Goal: Task Accomplishment & Management: Use online tool/utility

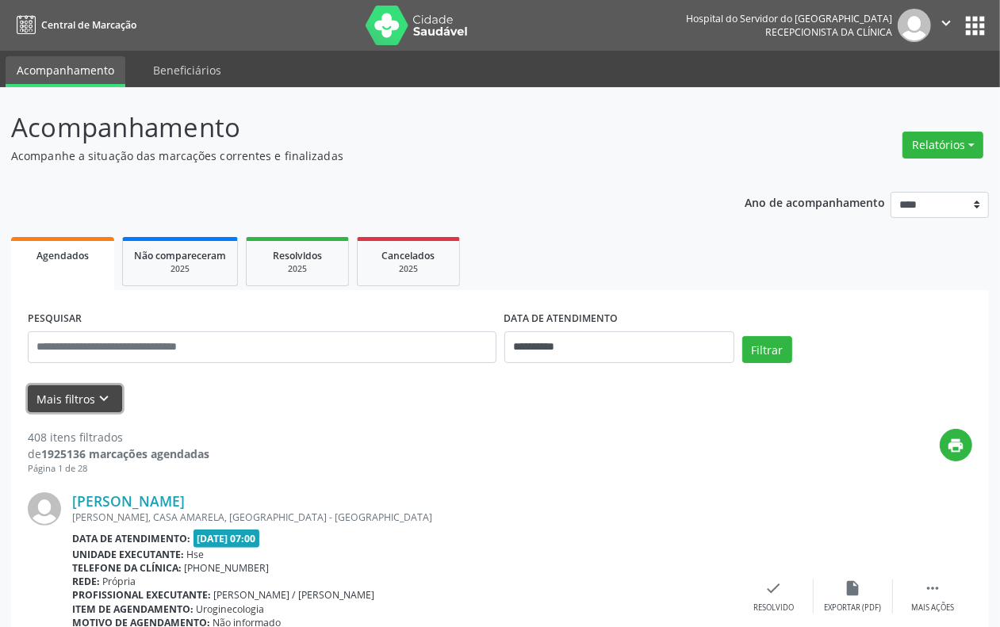
click at [85, 393] on button "Mais filtros keyboard_arrow_down" at bounding box center [75, 399] width 94 height 28
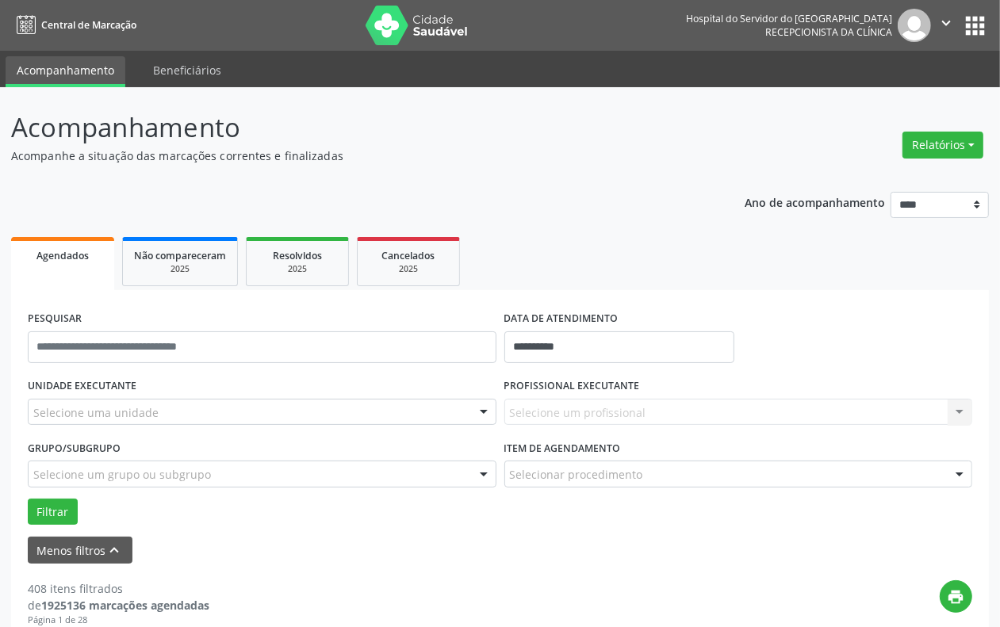
click at [87, 399] on div "Selecione uma unidade" at bounding box center [262, 412] width 469 height 27
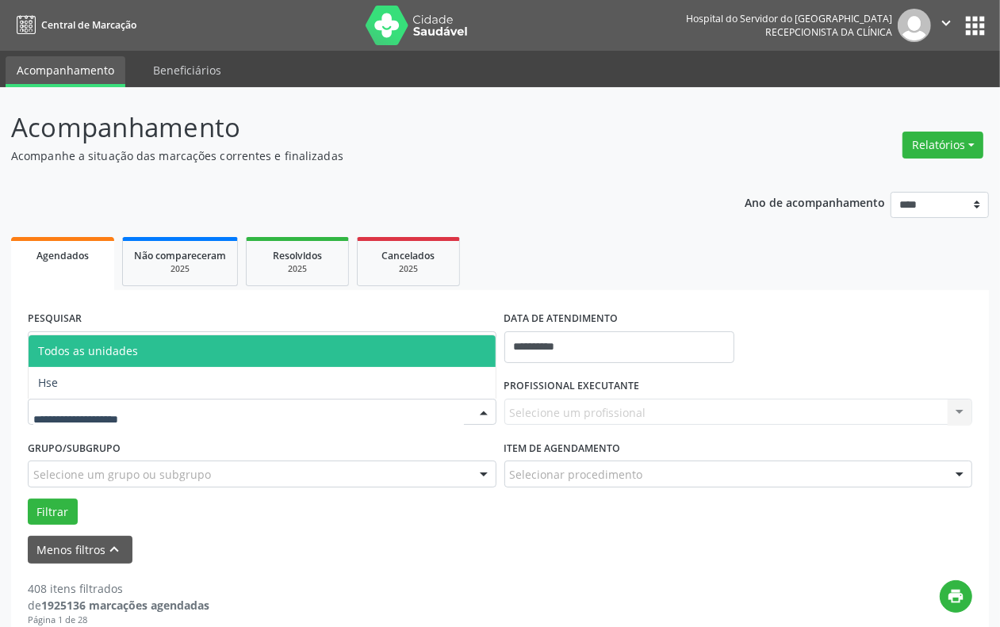
click at [90, 362] on span "Todos as unidades" at bounding box center [262, 351] width 467 height 32
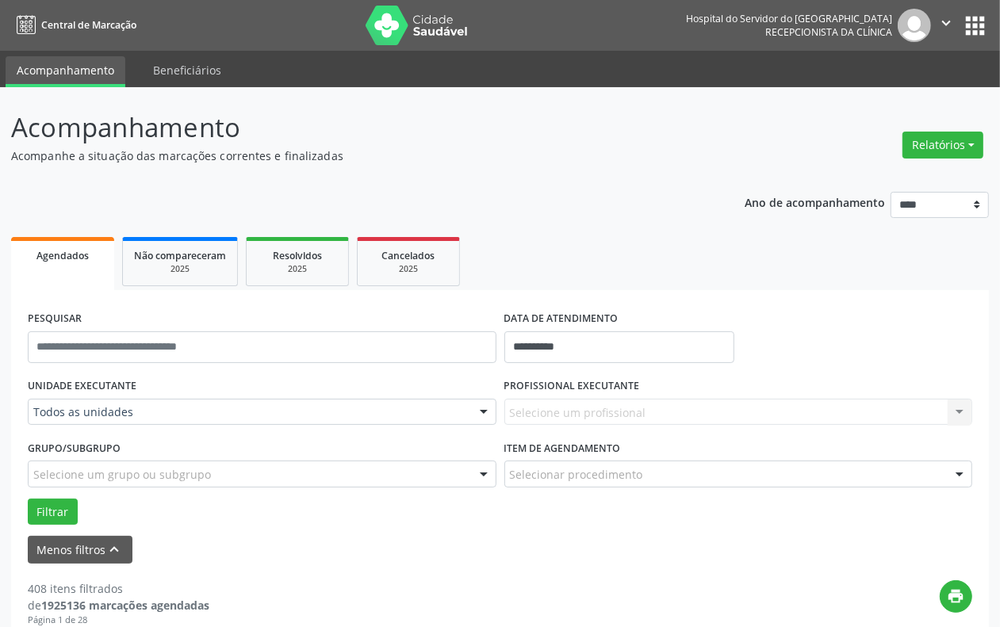
click at [77, 393] on label "UNIDADE EXECUTANTE" at bounding box center [82, 386] width 109 height 25
click at [76, 396] on label "UNIDADE EXECUTANTE" at bounding box center [82, 386] width 109 height 25
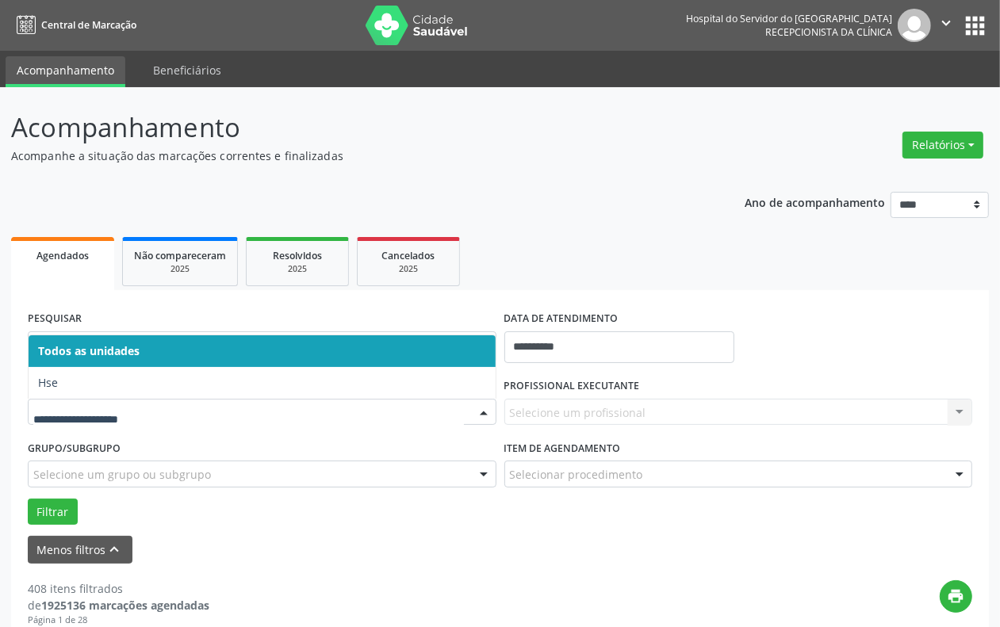
click at [64, 400] on div at bounding box center [262, 412] width 469 height 27
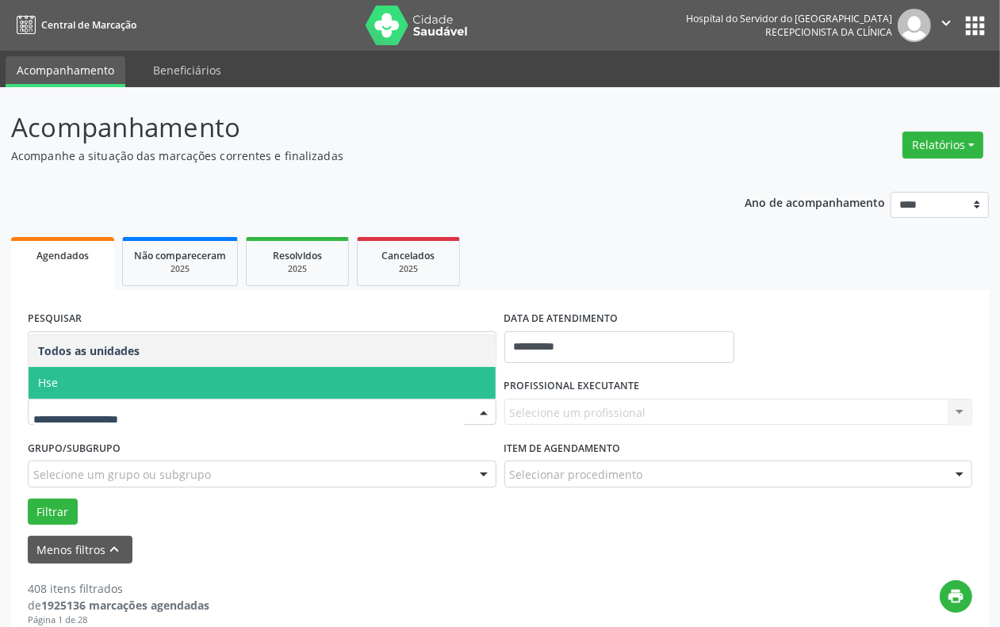
click at [66, 389] on span "Hse" at bounding box center [262, 383] width 467 height 32
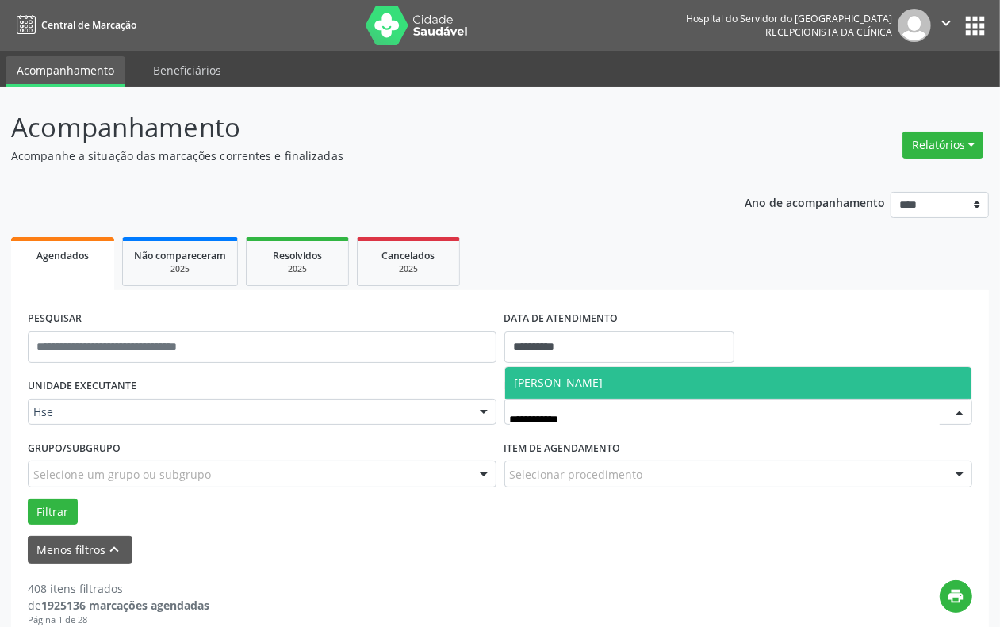
type input "**********"
click at [593, 382] on span "[PERSON_NAME]" at bounding box center [559, 382] width 89 height 15
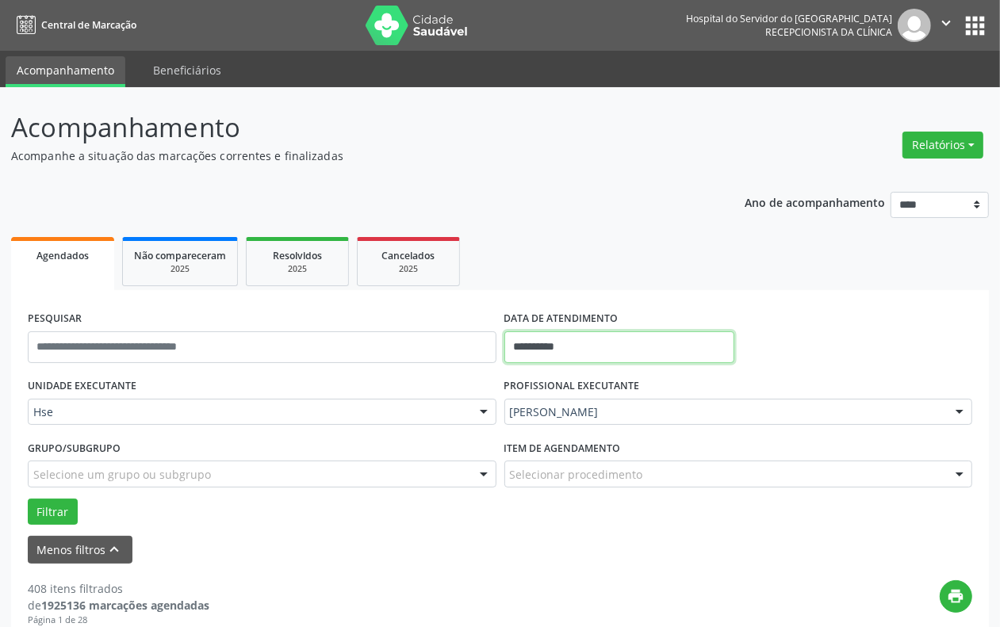
click at [591, 349] on input "**********" at bounding box center [619, 347] width 230 height 32
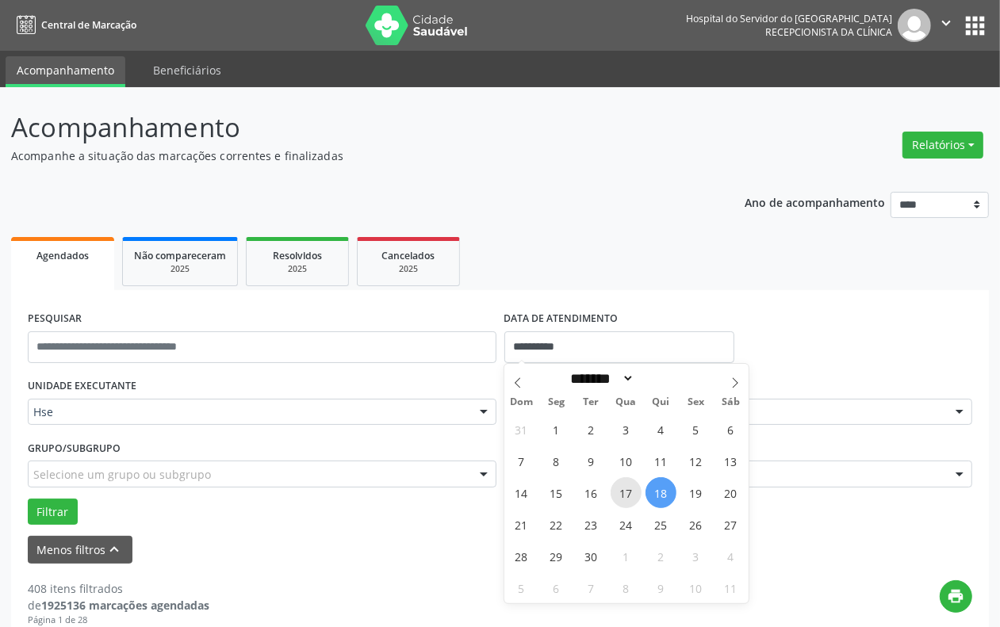
click at [620, 493] on span "17" at bounding box center [625, 492] width 31 height 31
type input "**********"
click at [620, 493] on span "17" at bounding box center [625, 492] width 31 height 31
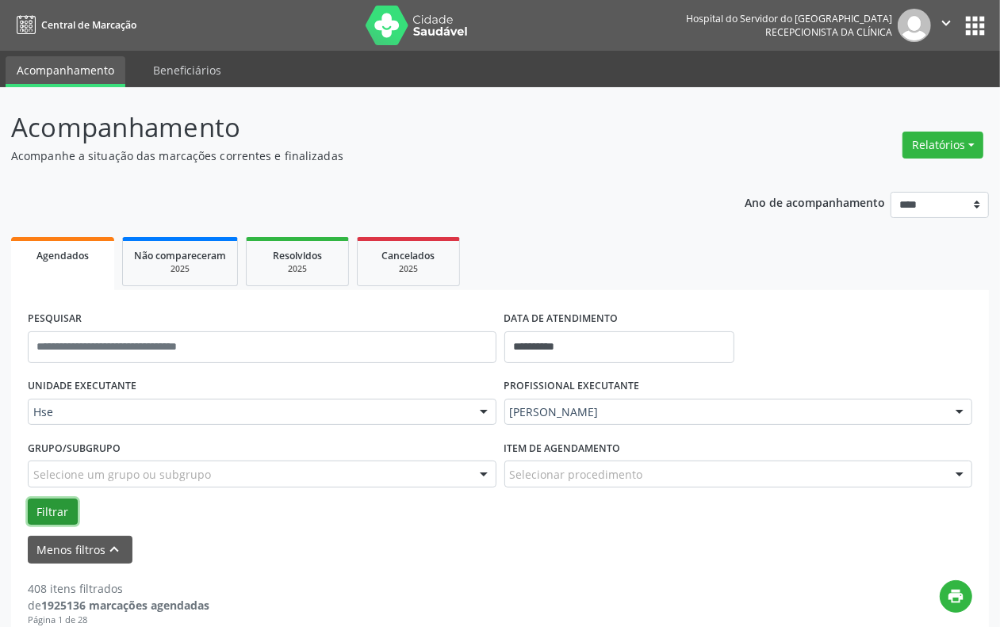
click at [46, 508] on button "Filtrar" at bounding box center [53, 512] width 50 height 27
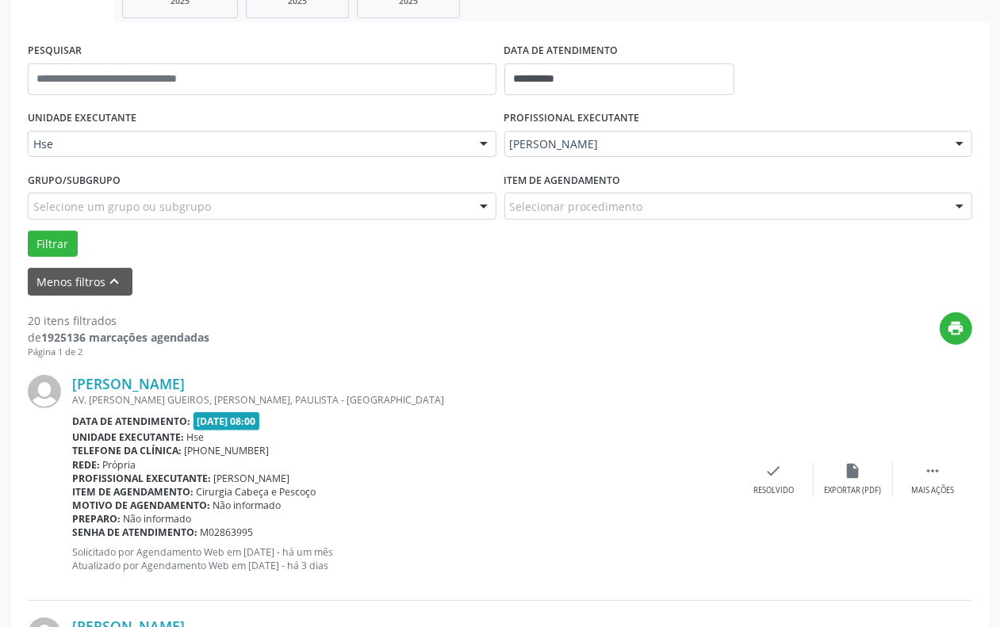
scroll to position [297, 0]
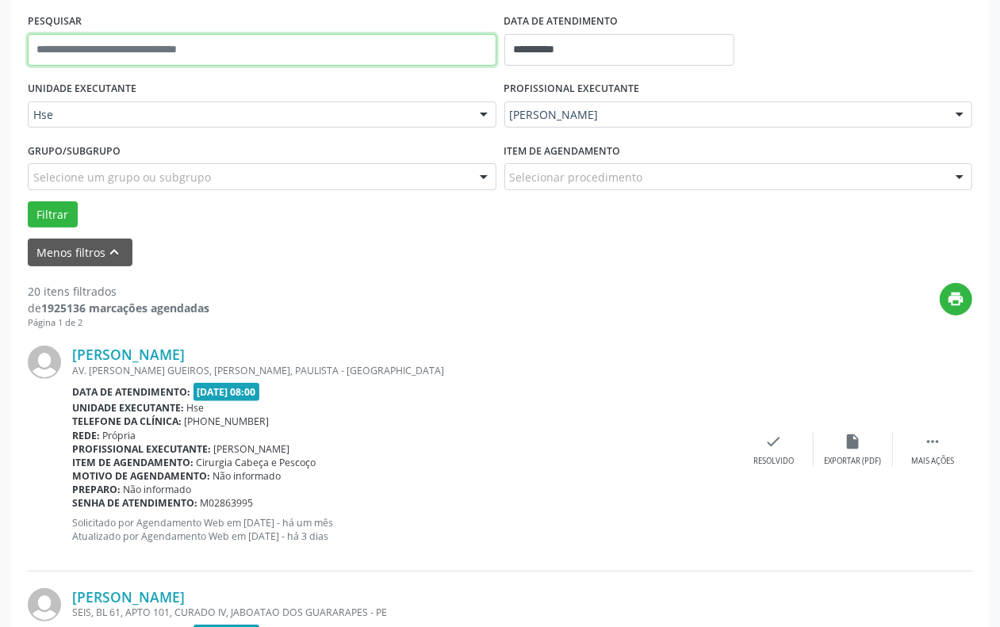
click at [117, 46] on input "text" at bounding box center [262, 50] width 469 height 32
click at [28, 201] on button "Filtrar" at bounding box center [53, 214] width 50 height 27
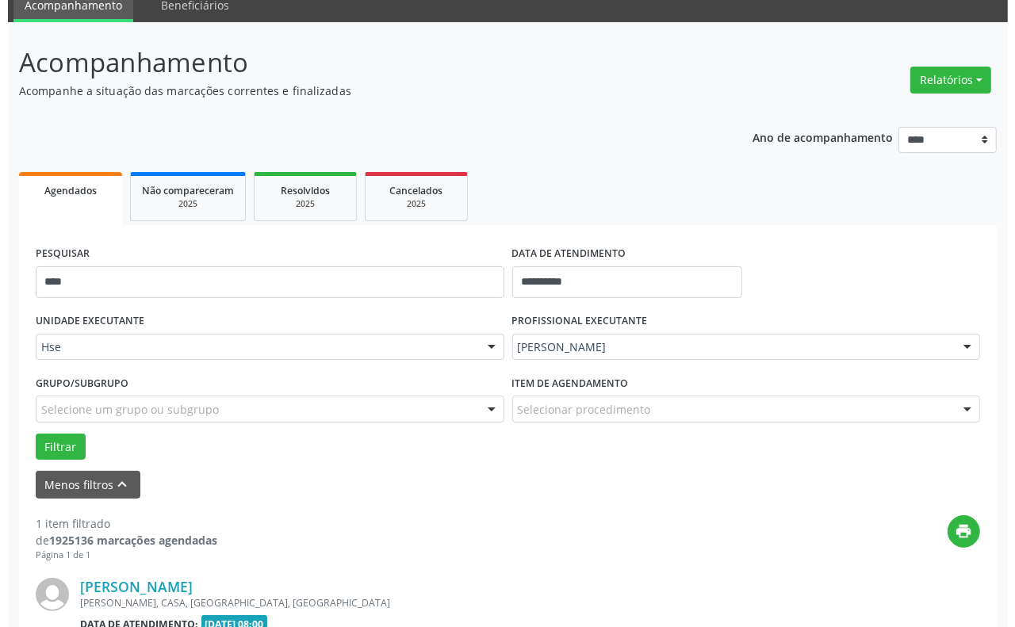
scroll to position [268, 0]
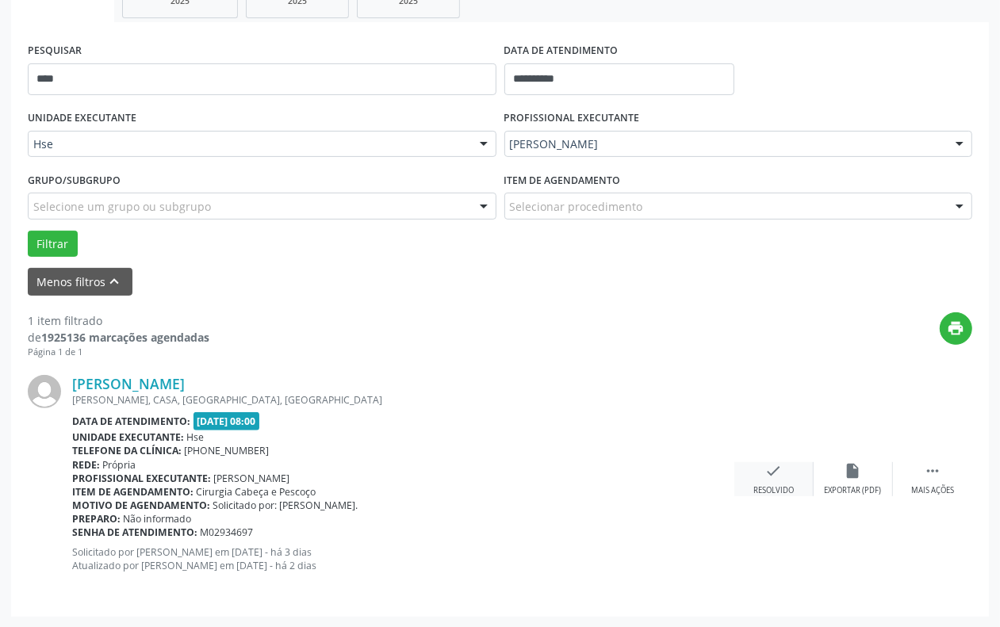
click at [767, 472] on icon "check" at bounding box center [773, 470] width 17 height 17
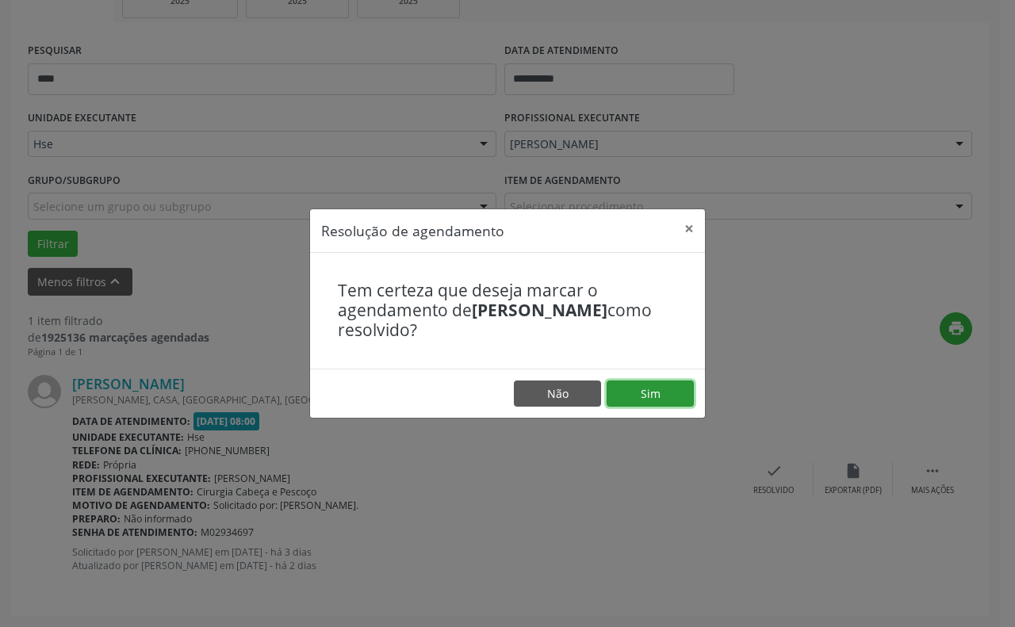
click at [631, 385] on button "Sim" at bounding box center [649, 394] width 87 height 27
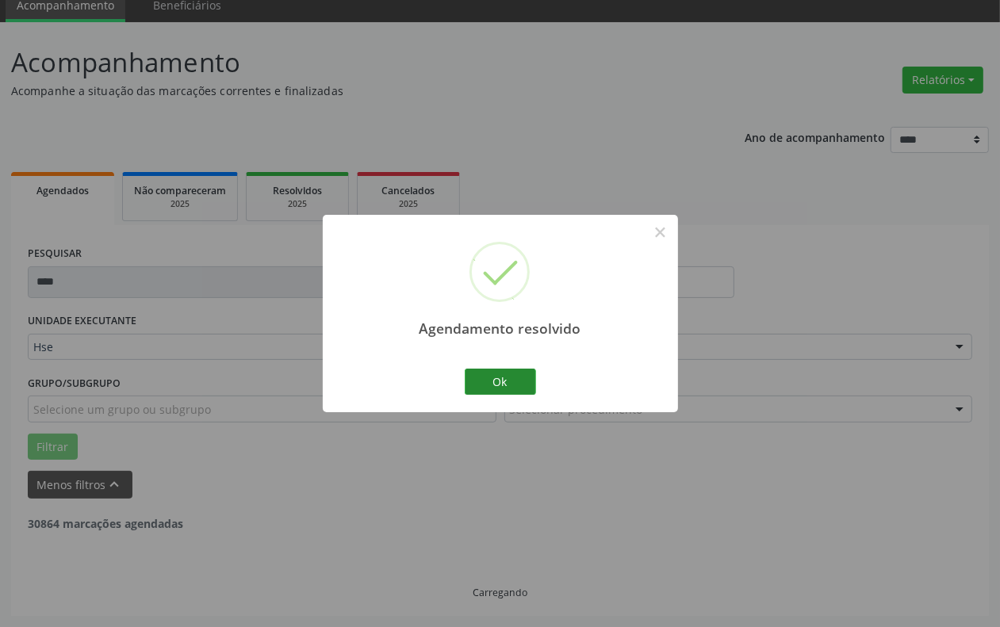
scroll to position [13, 0]
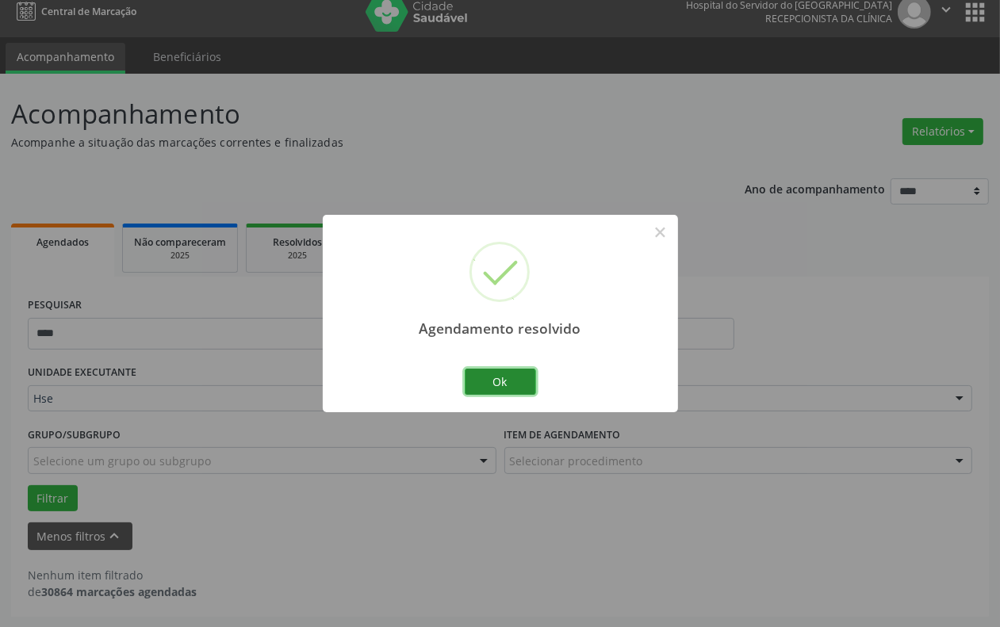
click at [486, 379] on button "Ok" at bounding box center [500, 382] width 71 height 27
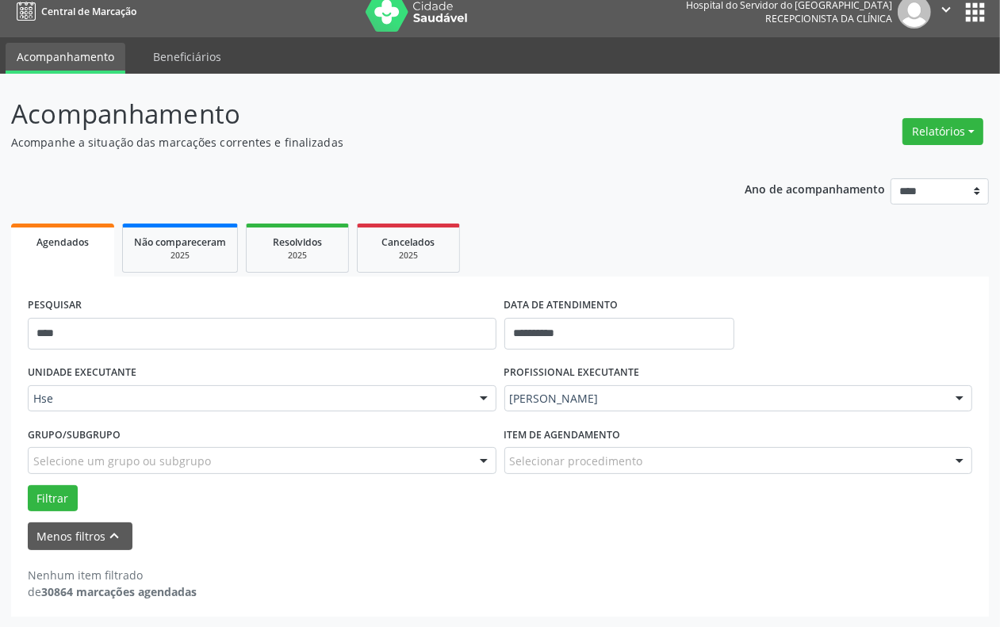
click at [256, 315] on div "PESQUISAR ****" at bounding box center [262, 326] width 476 height 67
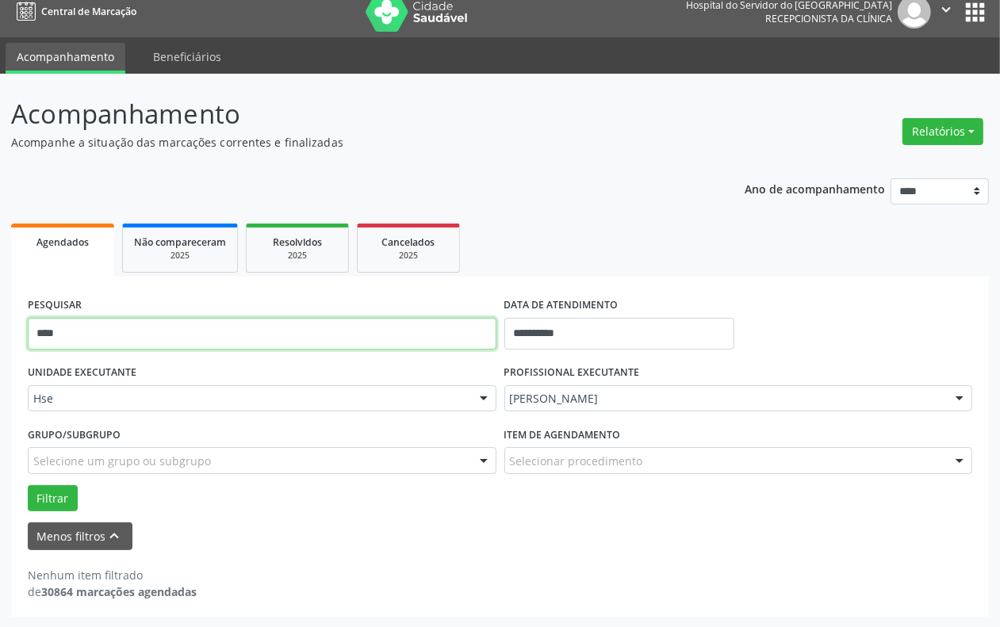
click at [255, 342] on input "****" at bounding box center [262, 334] width 469 height 32
click at [256, 342] on input "****" at bounding box center [262, 334] width 469 height 32
click at [28, 485] on button "Filtrar" at bounding box center [53, 498] width 50 height 27
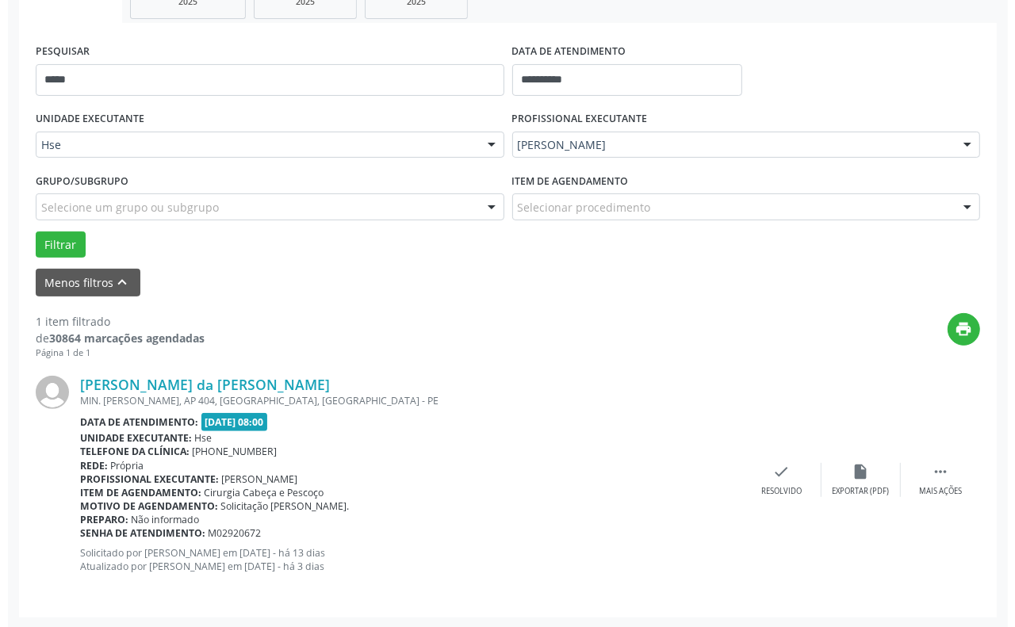
scroll to position [268, 0]
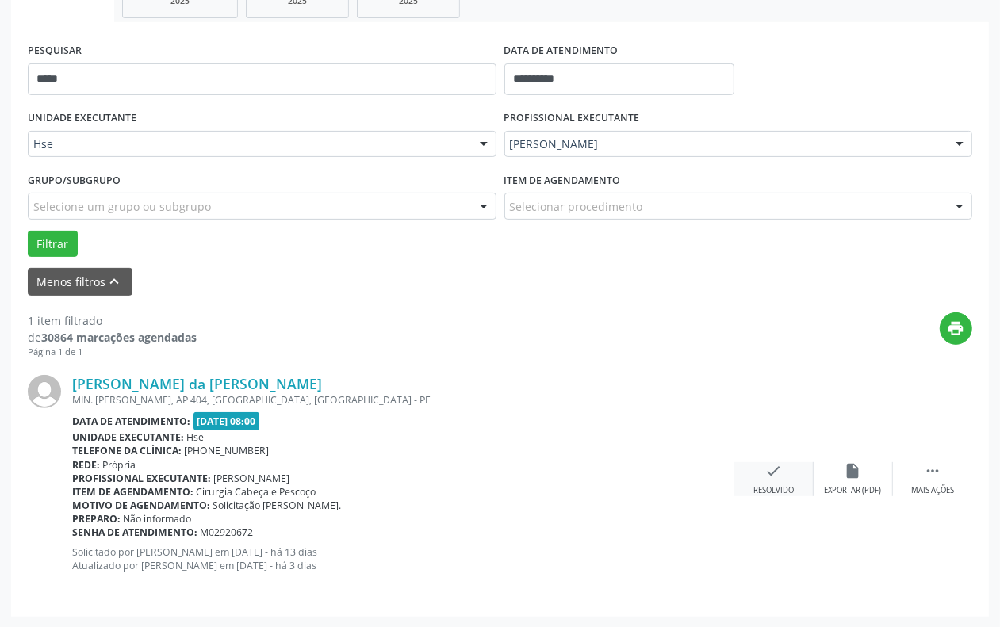
click at [778, 477] on icon "check" at bounding box center [773, 470] width 17 height 17
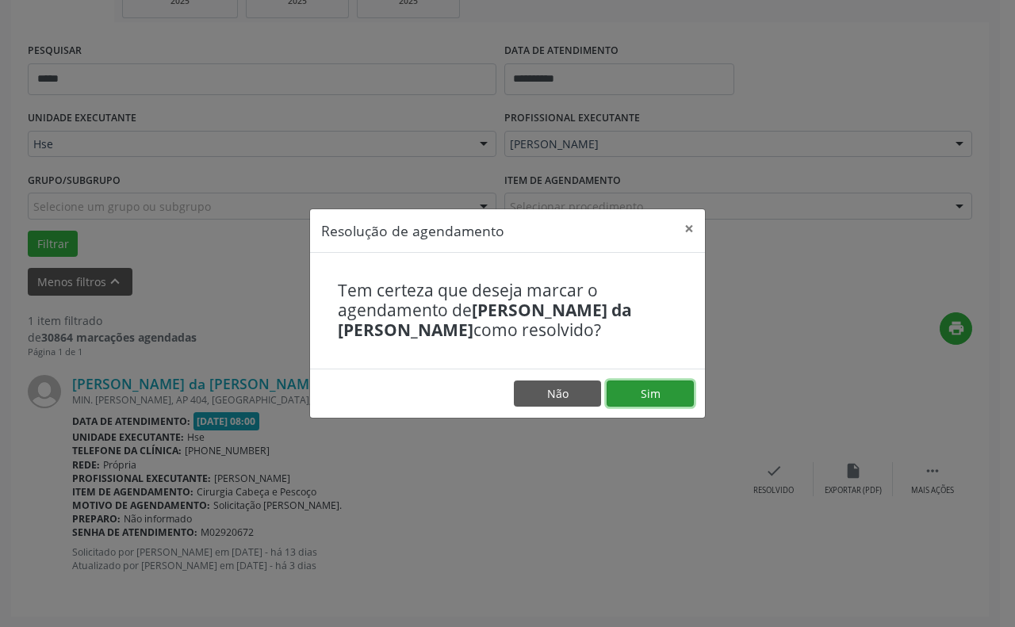
click at [636, 397] on button "Sim" at bounding box center [649, 394] width 87 height 27
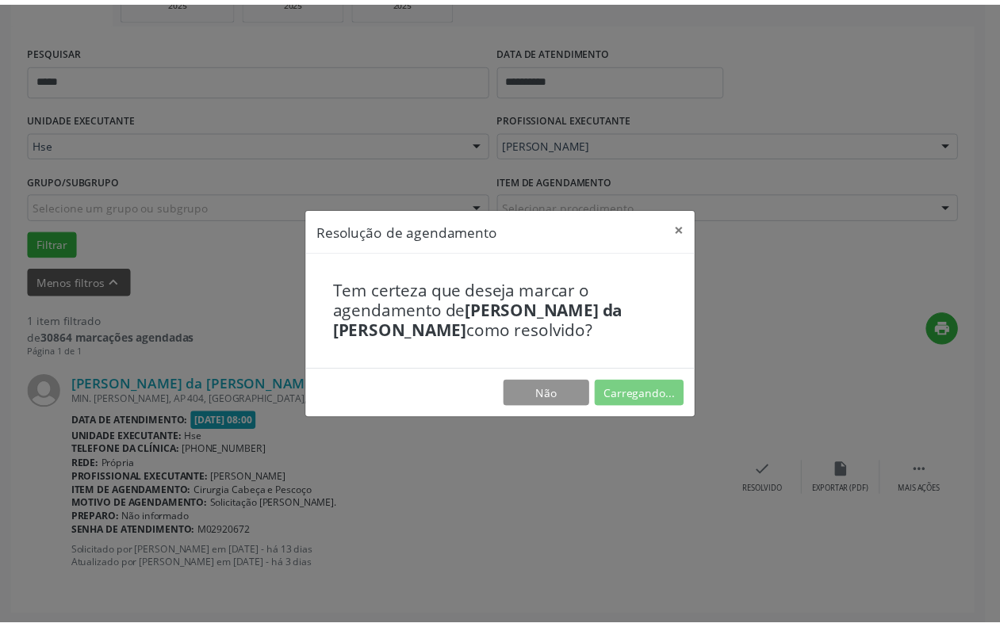
scroll to position [48, 0]
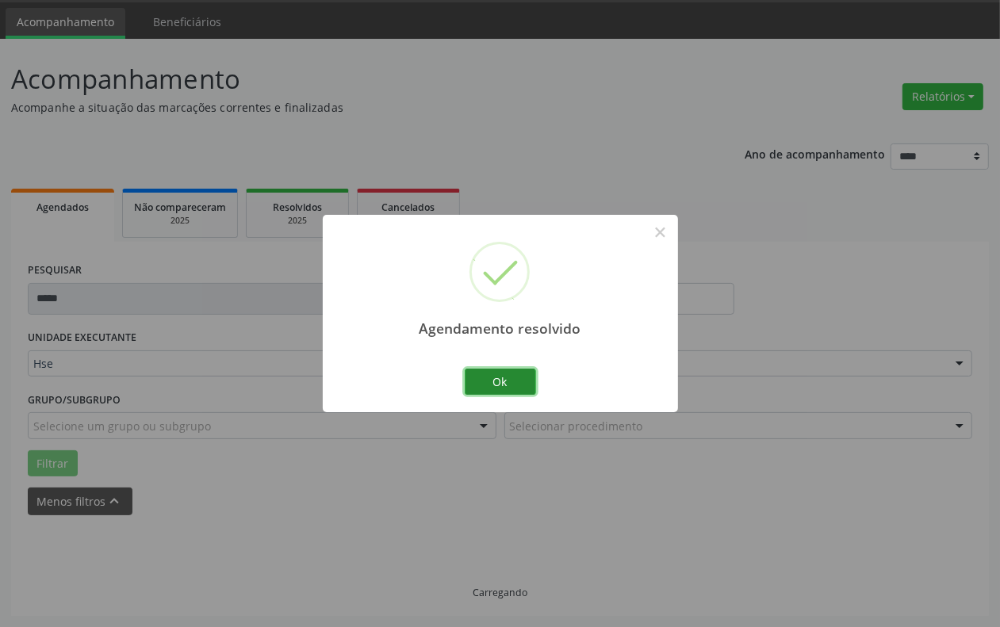
click at [510, 385] on button "Ok" at bounding box center [500, 382] width 71 height 27
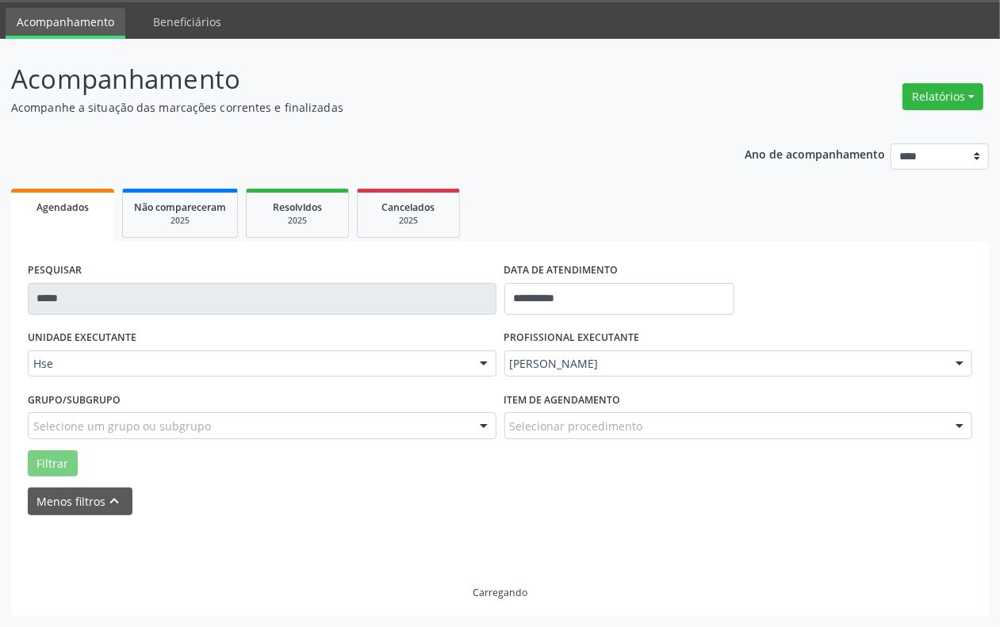
scroll to position [13, 0]
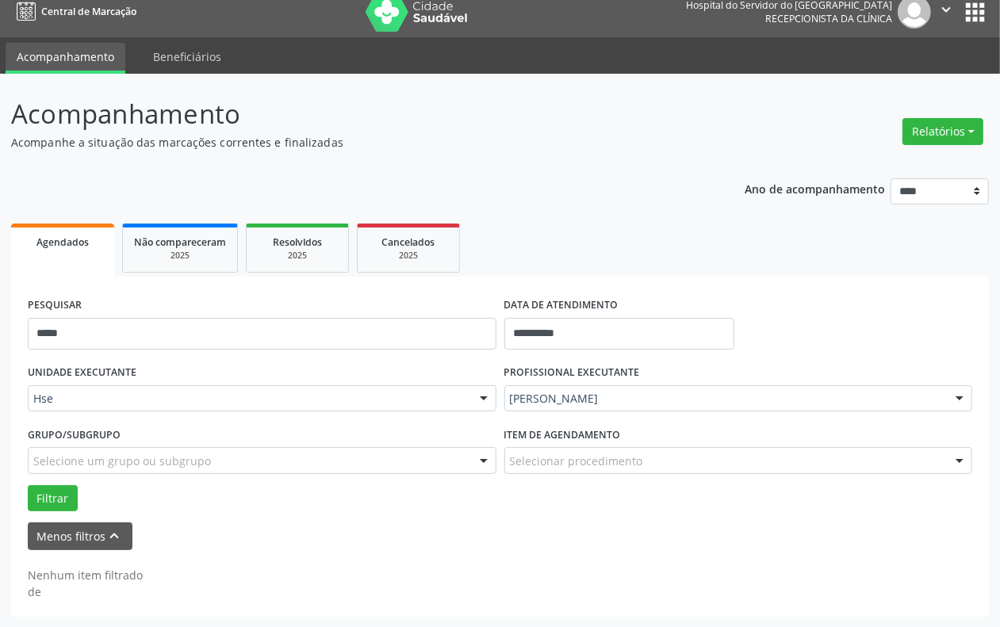
click at [243, 301] on div "PESQUISAR *****" at bounding box center [262, 326] width 476 height 67
click at [243, 311] on div "PESQUISAR *****" at bounding box center [262, 326] width 476 height 67
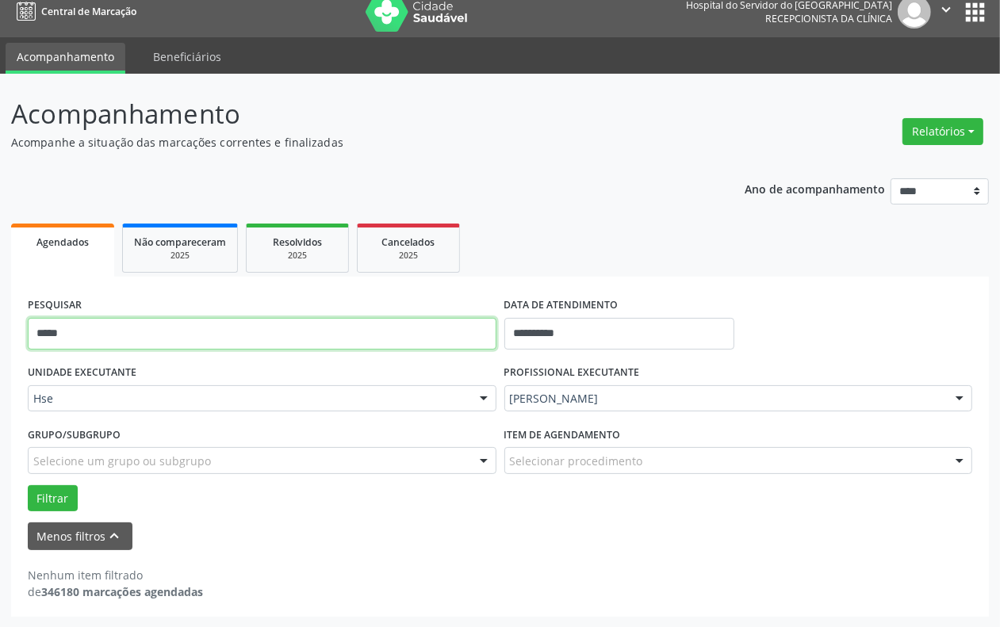
click at [243, 318] on input "*****" at bounding box center [262, 334] width 469 height 32
click at [28, 485] on button "Filtrar" at bounding box center [53, 498] width 50 height 27
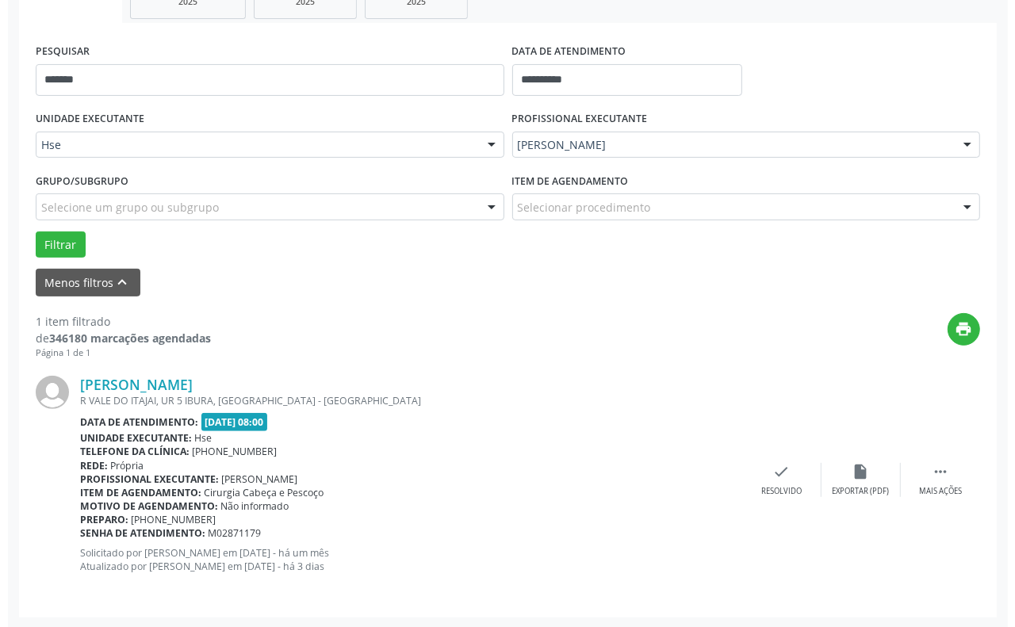
scroll to position [268, 0]
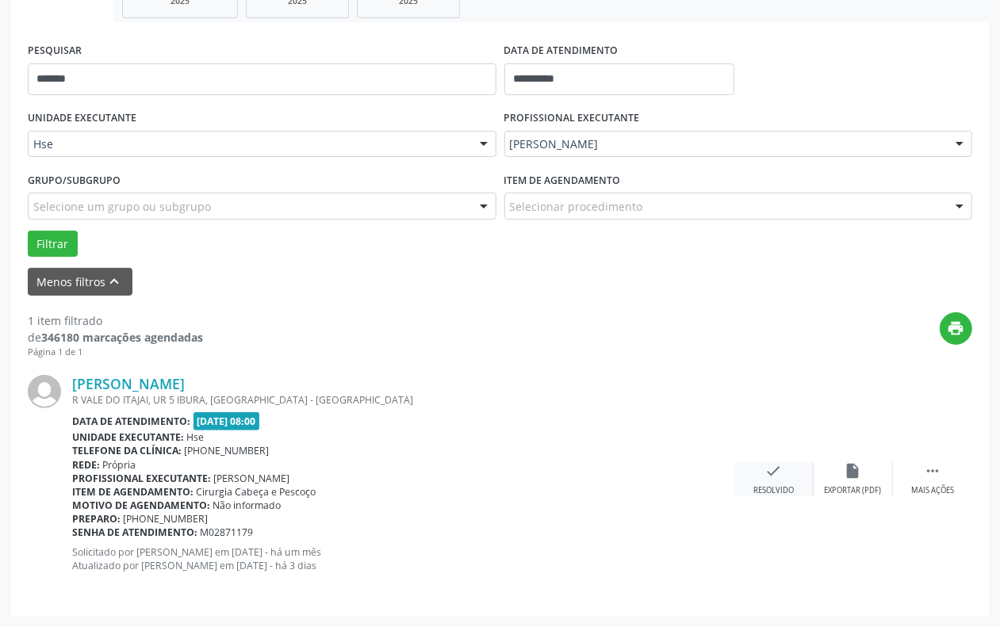
click at [756, 474] on div "check Resolvido" at bounding box center [773, 479] width 79 height 34
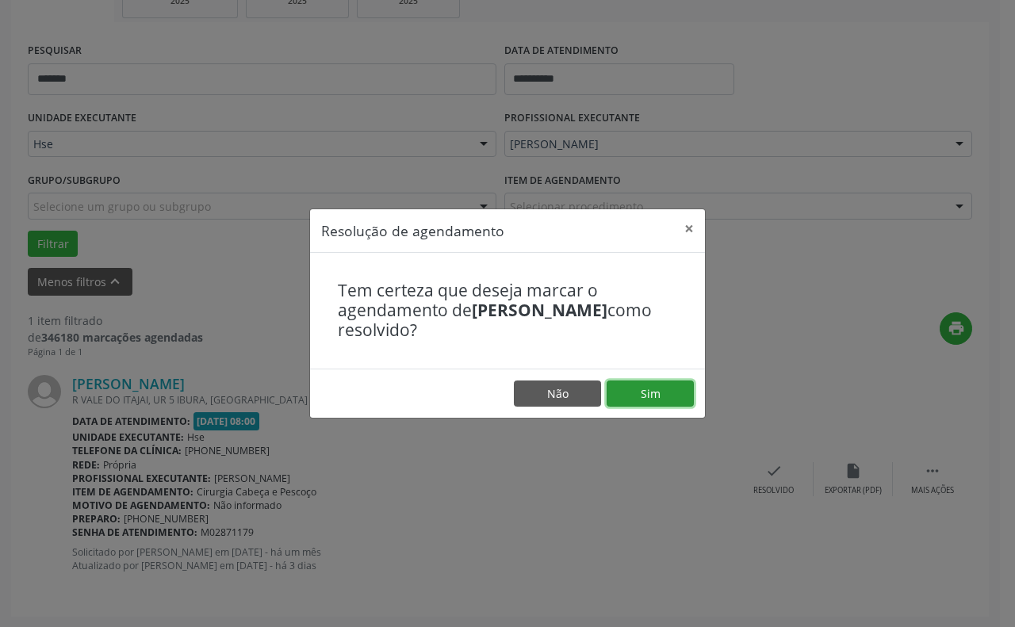
click at [634, 381] on button "Sim" at bounding box center [649, 394] width 87 height 27
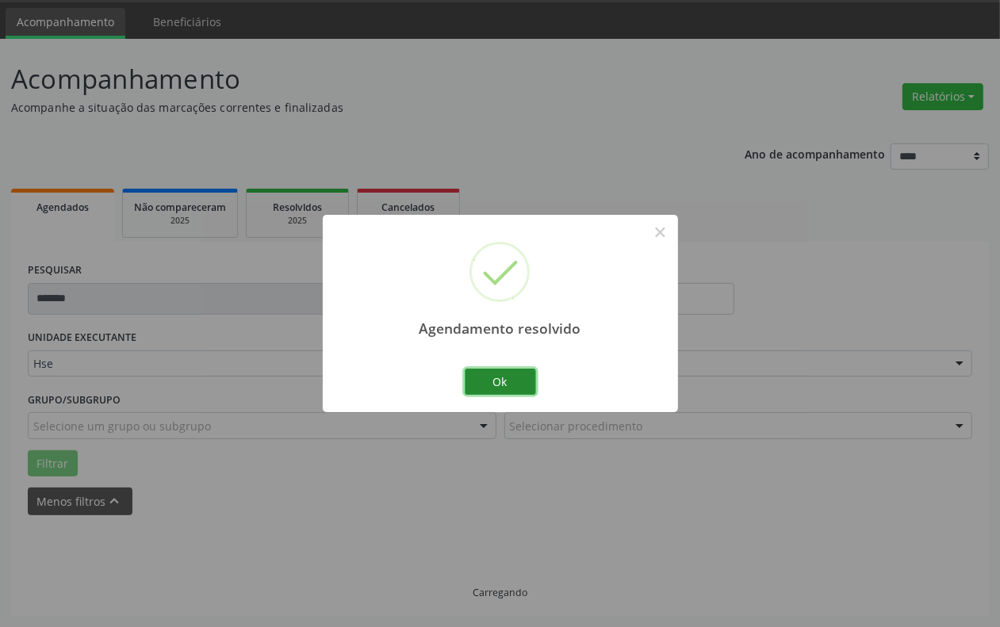
click at [493, 384] on button "Ok" at bounding box center [500, 382] width 71 height 27
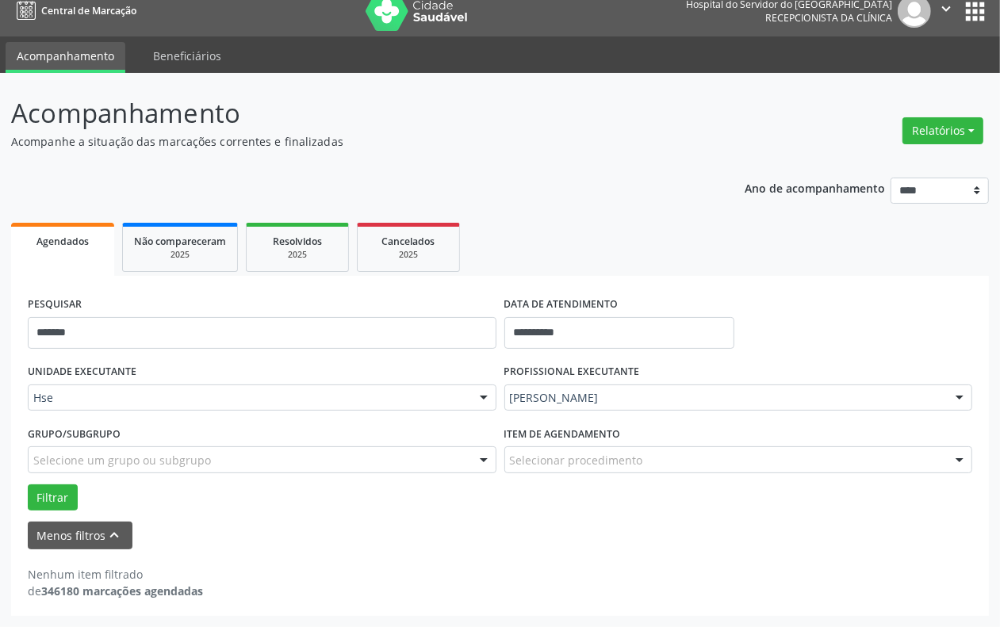
scroll to position [13, 0]
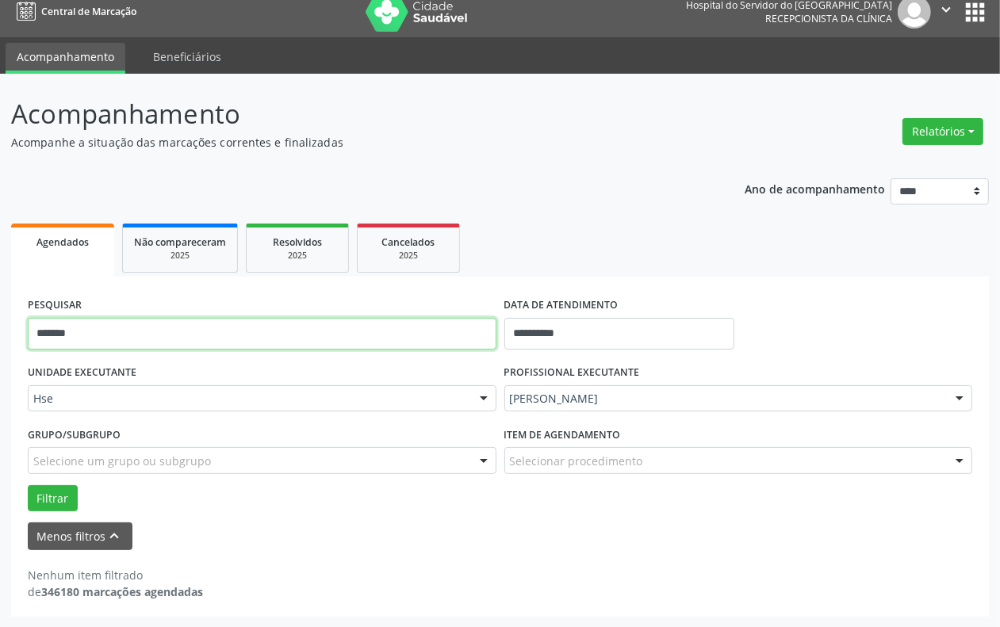
click at [185, 326] on input "*******" at bounding box center [262, 334] width 469 height 32
click at [28, 485] on button "Filtrar" at bounding box center [53, 498] width 50 height 27
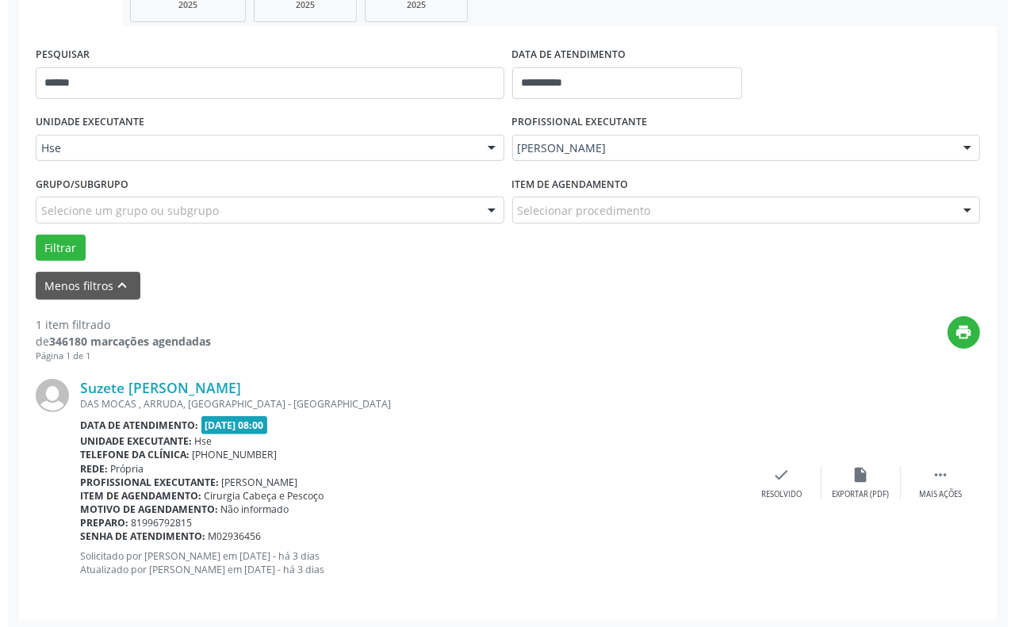
scroll to position [268, 0]
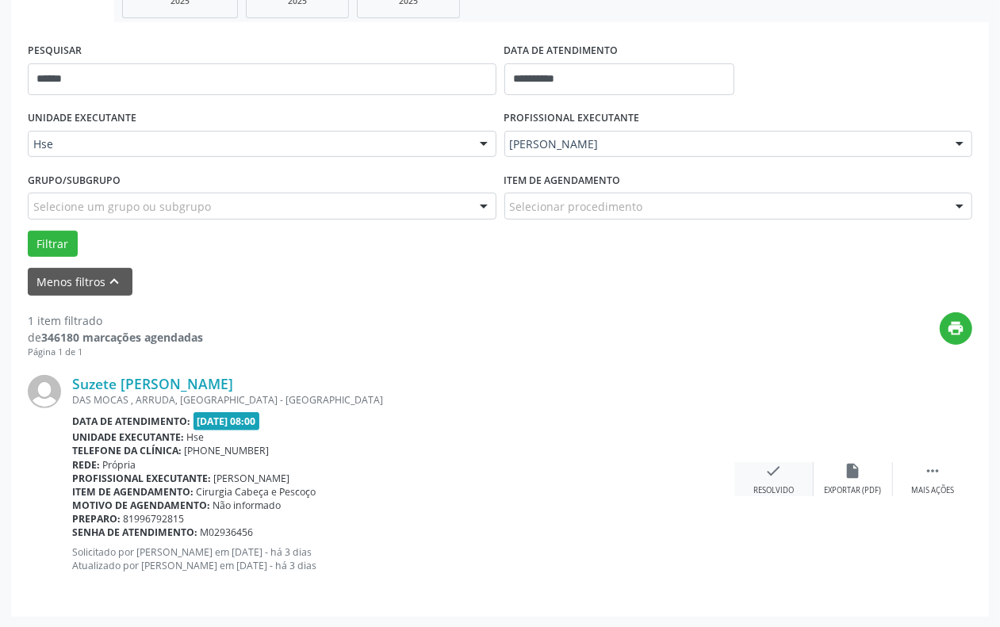
click at [782, 470] on div "check Resolvido" at bounding box center [773, 479] width 79 height 34
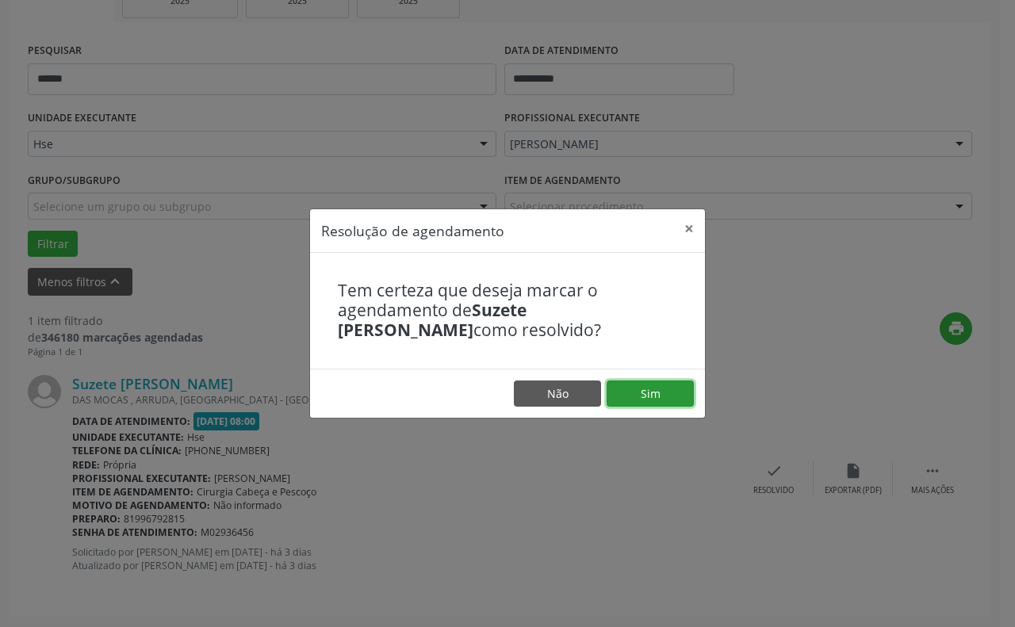
click at [640, 403] on button "Sim" at bounding box center [649, 394] width 87 height 27
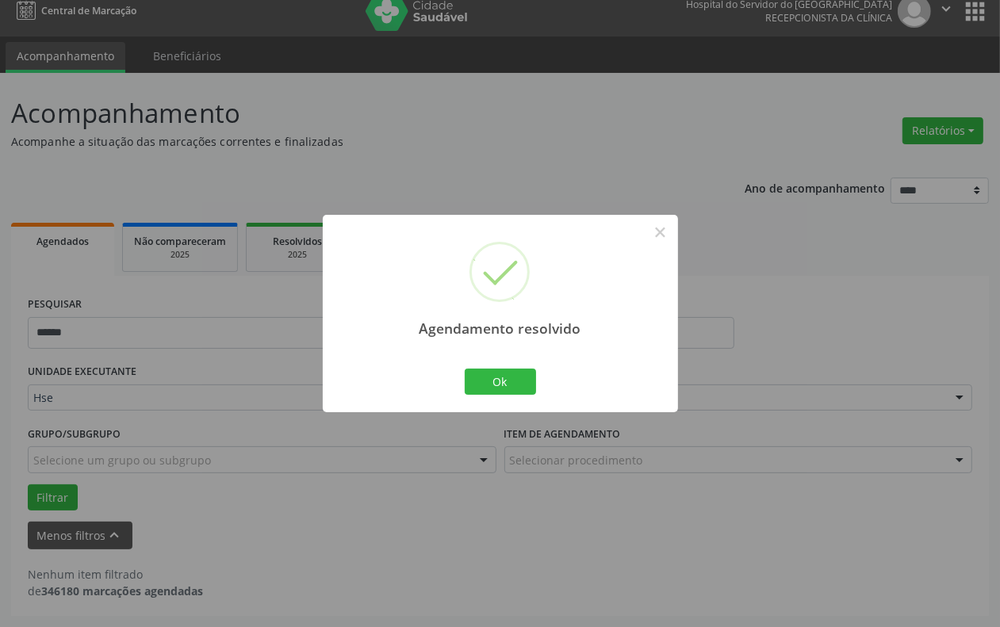
scroll to position [13, 0]
click at [508, 390] on button "Ok" at bounding box center [500, 382] width 71 height 27
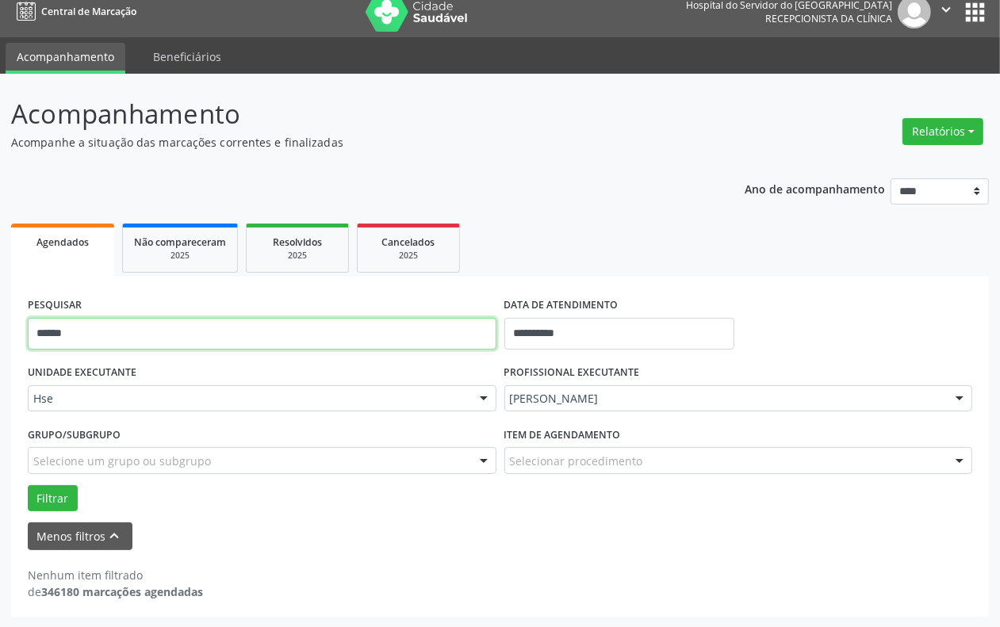
click at [480, 333] on input "******" at bounding box center [262, 334] width 469 height 32
click at [28, 485] on button "Filtrar" at bounding box center [53, 498] width 50 height 27
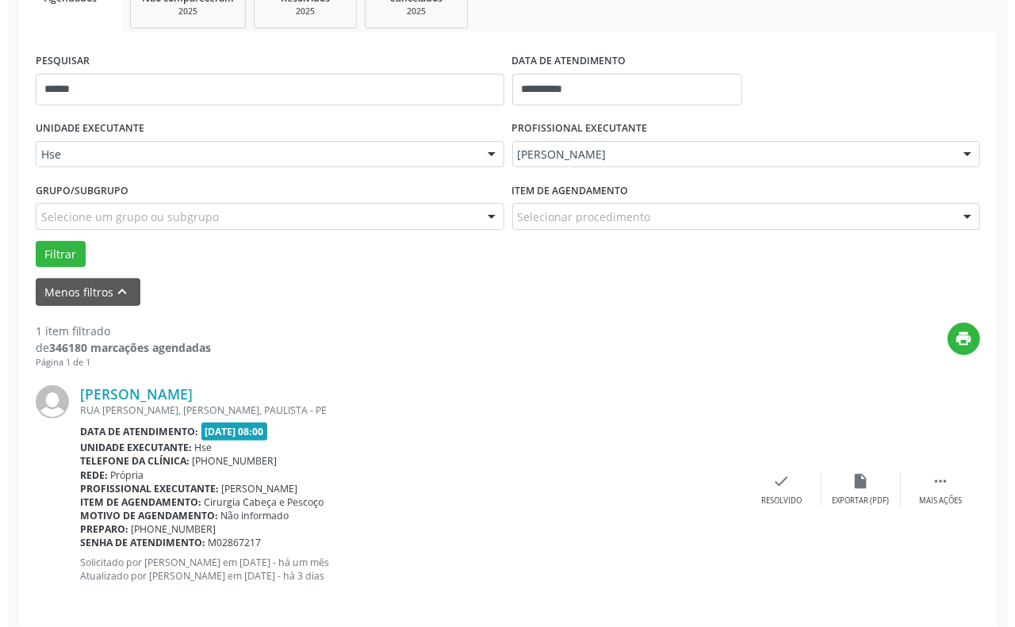
scroll to position [268, 0]
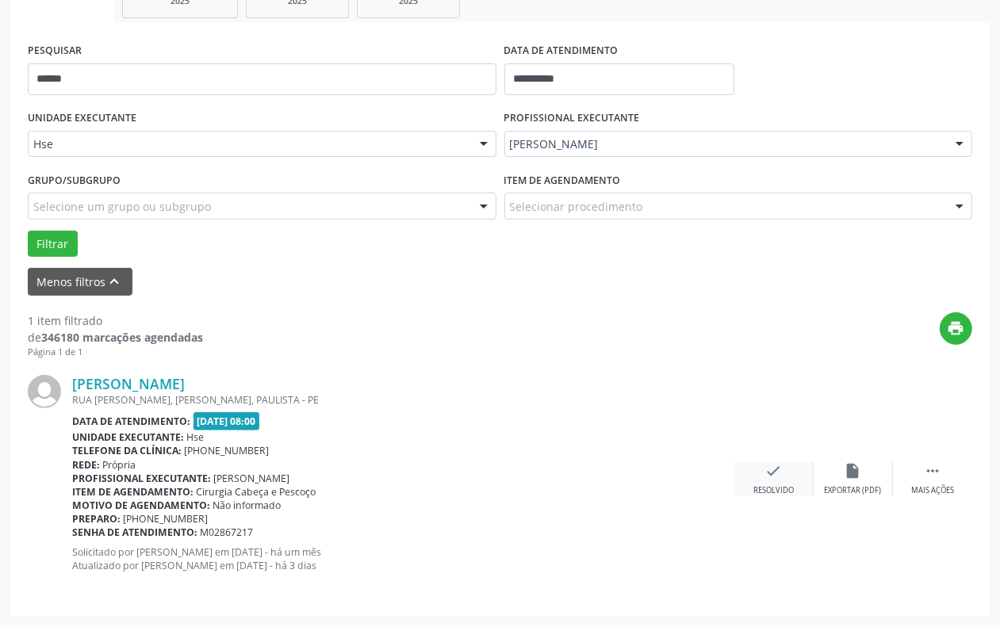
click at [735, 474] on div "check Resolvido" at bounding box center [773, 479] width 79 height 34
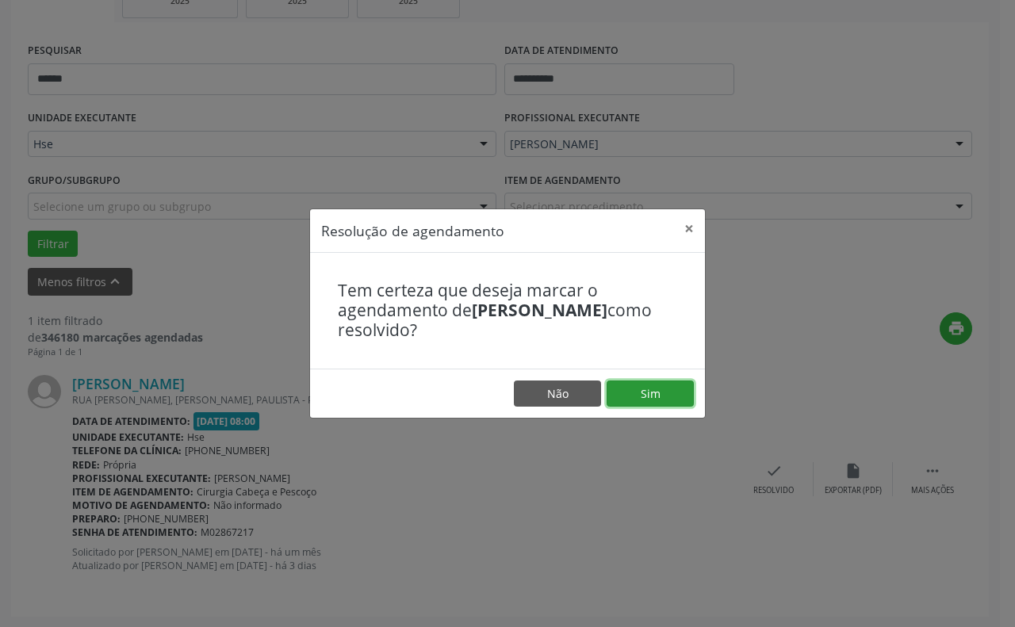
click at [667, 397] on button "Sim" at bounding box center [649, 394] width 87 height 27
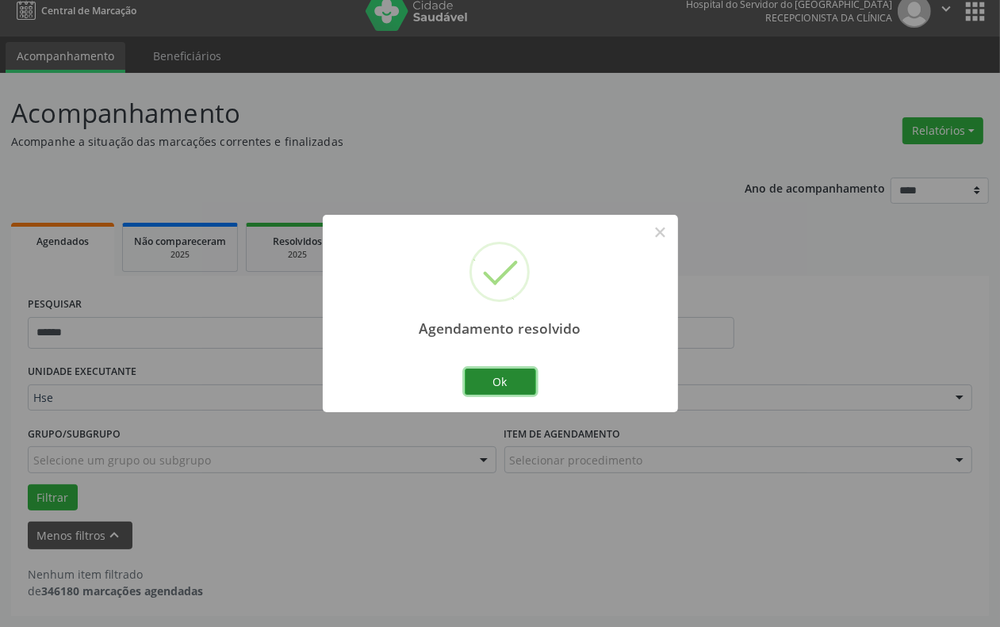
click at [497, 378] on button "Ok" at bounding box center [500, 382] width 71 height 27
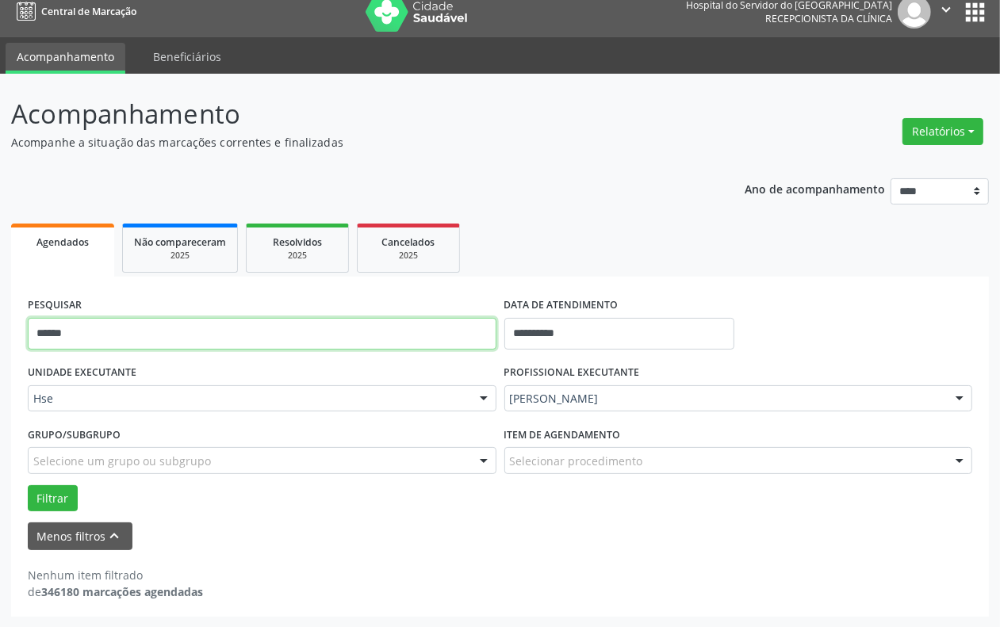
click at [384, 321] on input "******" at bounding box center [262, 334] width 469 height 32
click at [377, 329] on input "******" at bounding box center [262, 334] width 469 height 32
click at [28, 485] on button "Filtrar" at bounding box center [53, 498] width 50 height 27
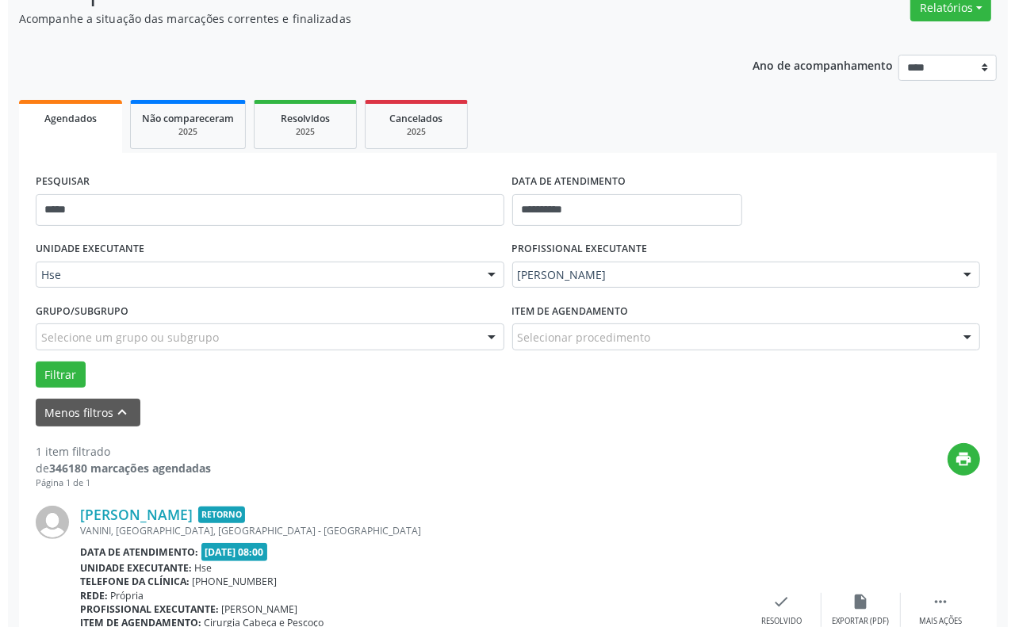
scroll to position [268, 0]
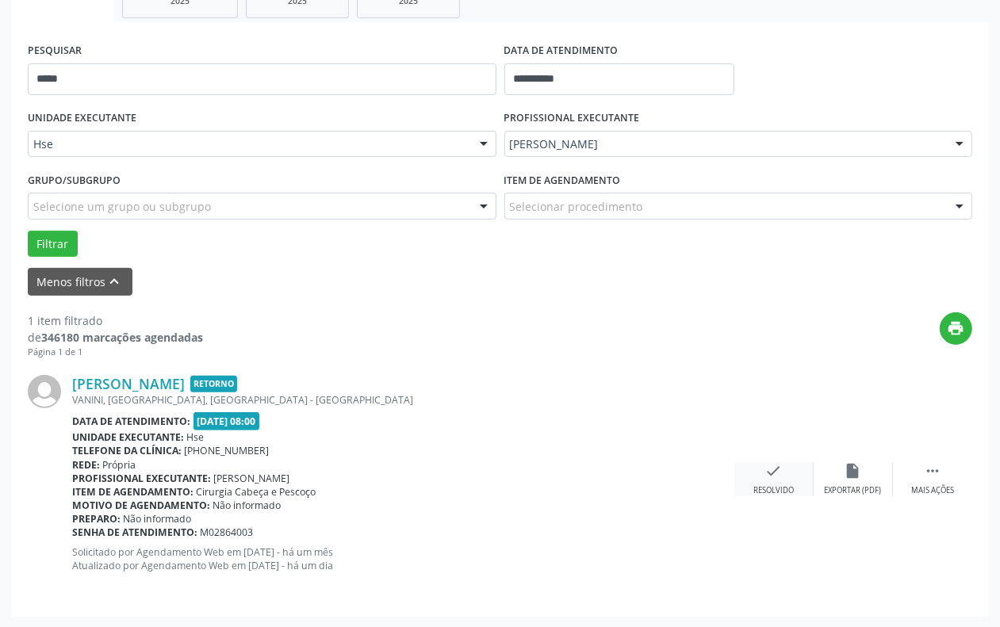
click at [779, 472] on icon "check" at bounding box center [773, 470] width 17 height 17
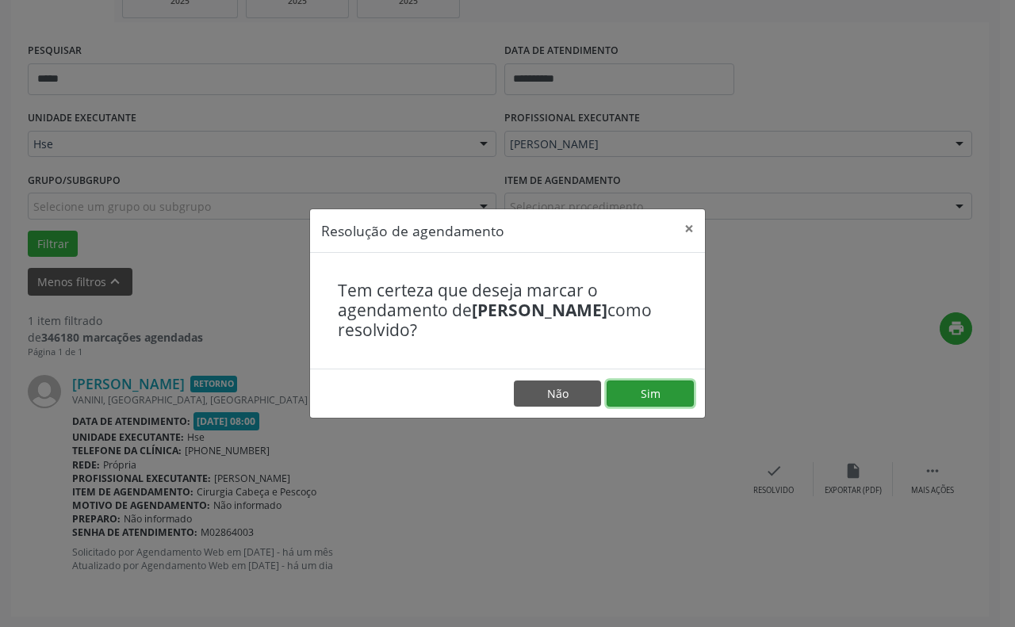
click at [633, 387] on button "Sim" at bounding box center [649, 394] width 87 height 27
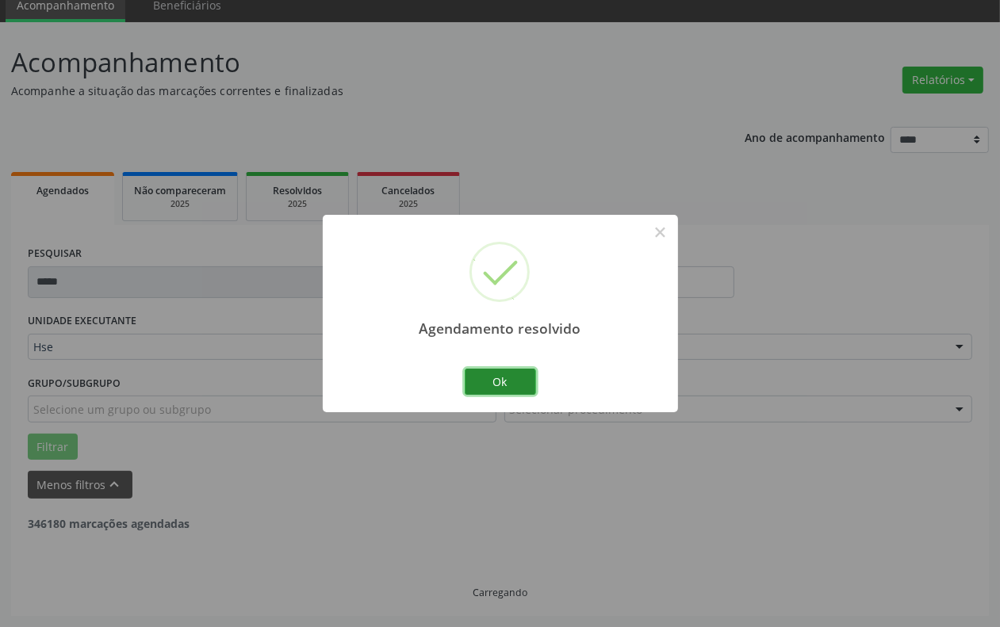
click at [500, 378] on button "Ok" at bounding box center [500, 382] width 71 height 27
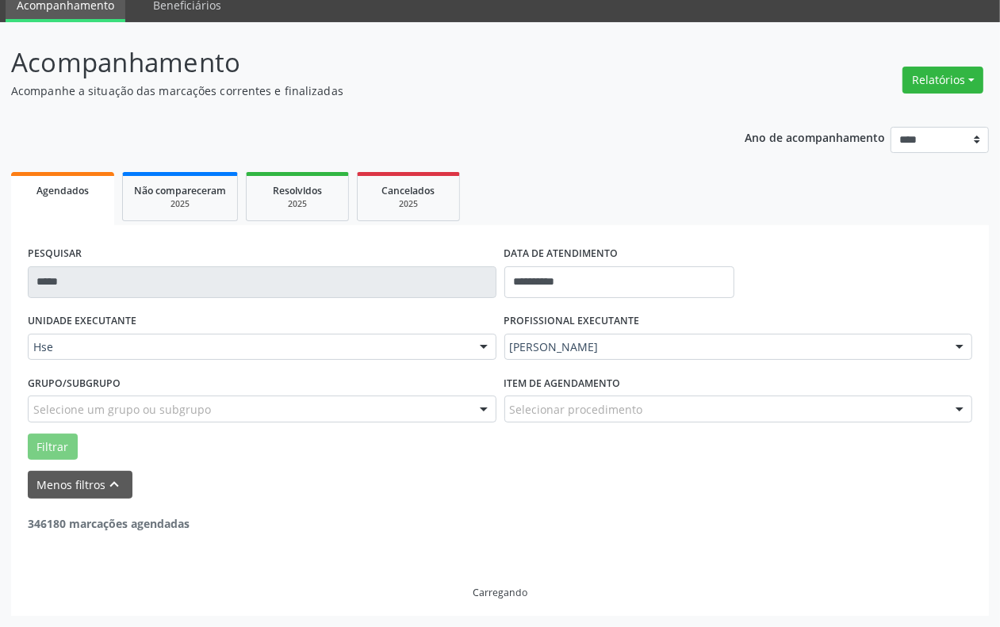
scroll to position [13, 0]
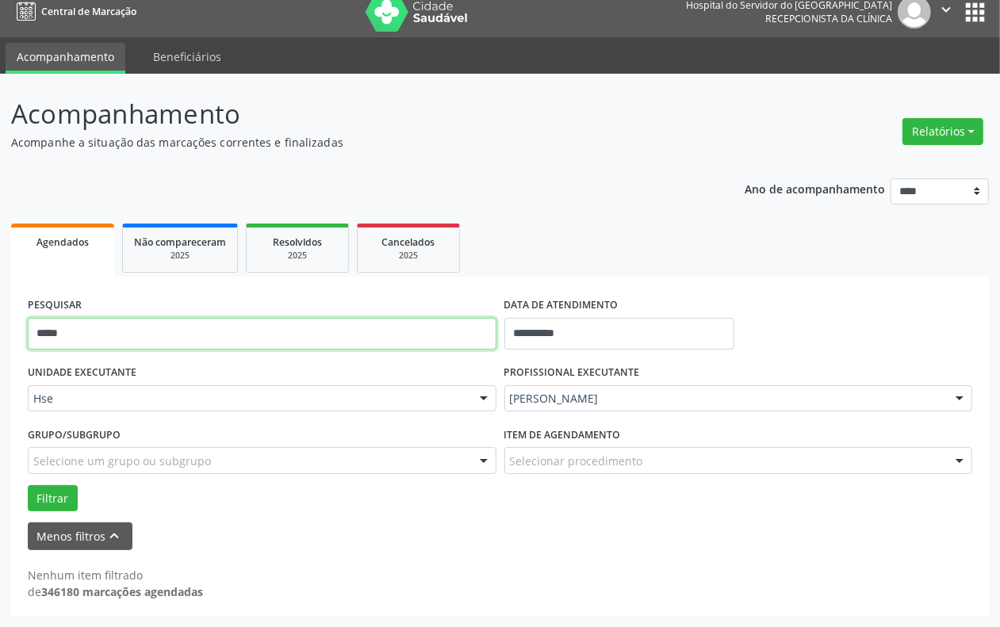
click at [378, 335] on input "*****" at bounding box center [262, 334] width 469 height 32
click at [28, 485] on button "Filtrar" at bounding box center [53, 498] width 50 height 27
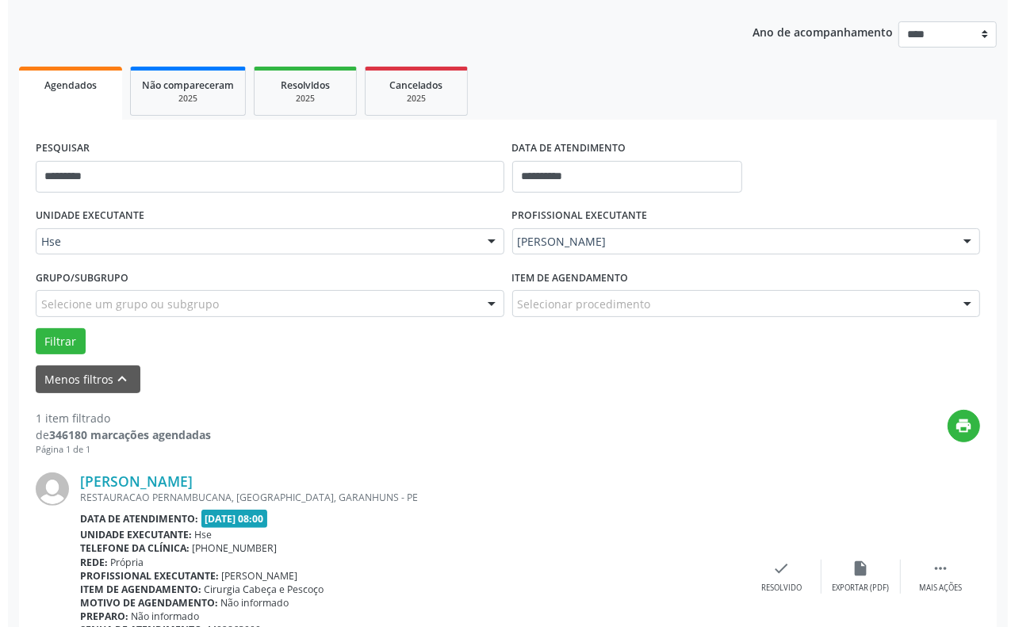
scroll to position [268, 0]
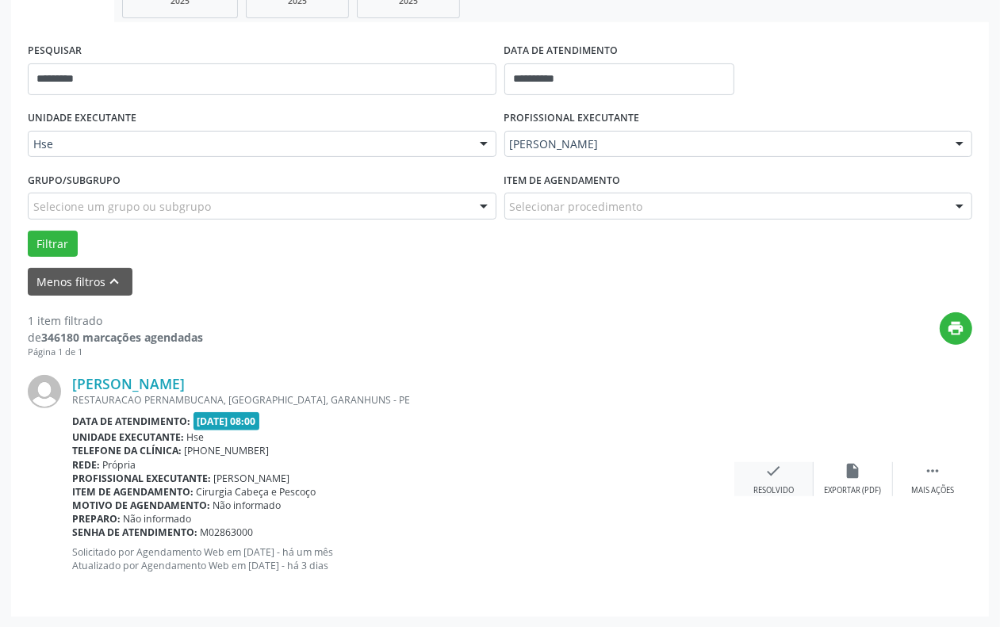
click at [744, 474] on div "check Resolvido" at bounding box center [773, 479] width 79 height 34
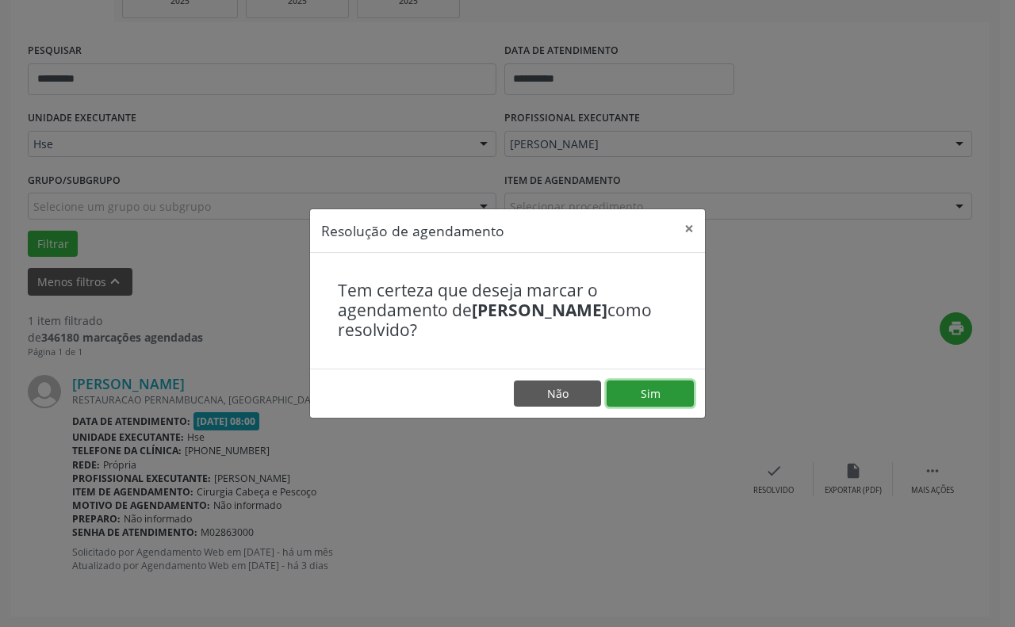
click at [675, 400] on button "Sim" at bounding box center [649, 394] width 87 height 27
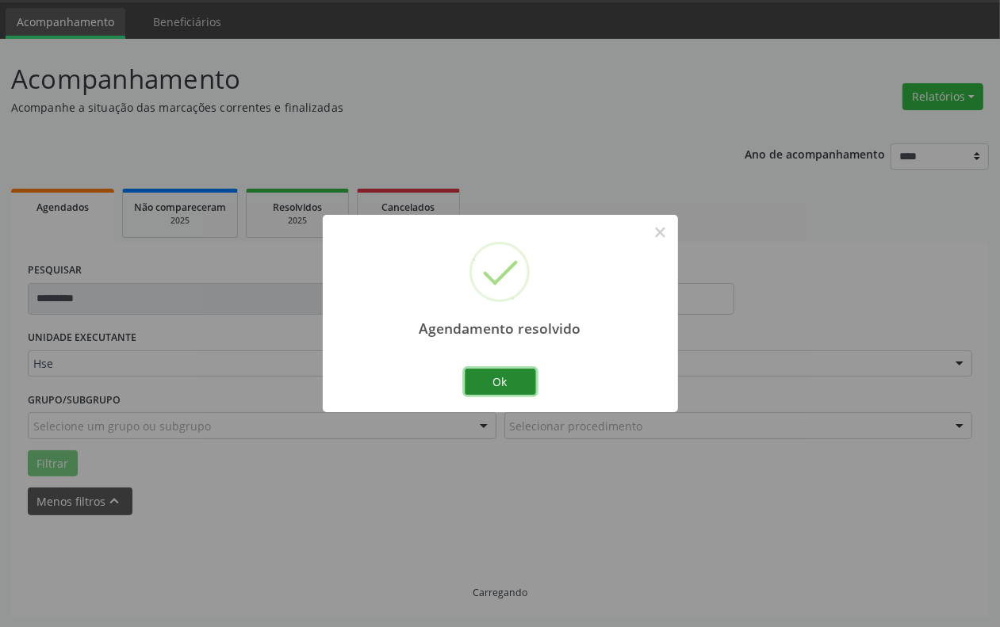
click at [514, 381] on button "Ok" at bounding box center [500, 382] width 71 height 27
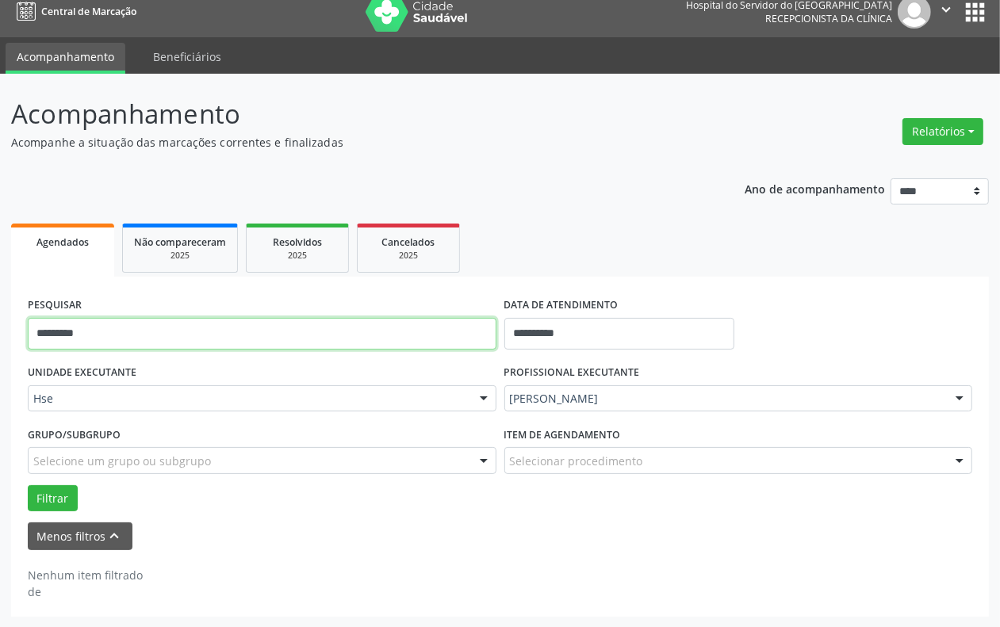
click at [458, 331] on input "*********" at bounding box center [262, 334] width 469 height 32
click at [28, 485] on button "Filtrar" at bounding box center [53, 498] width 50 height 27
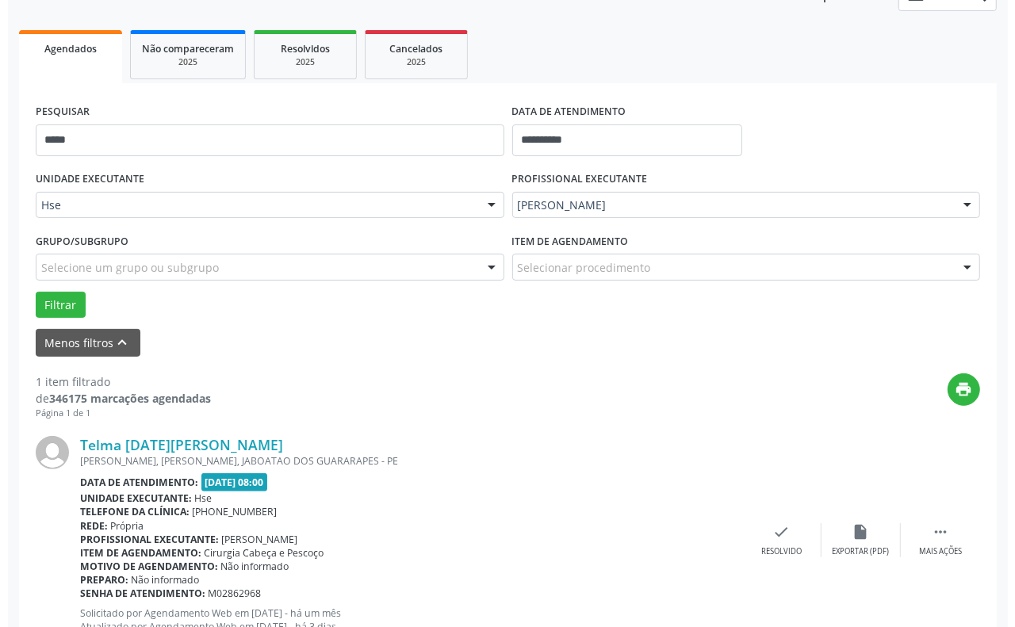
scroll to position [268, 0]
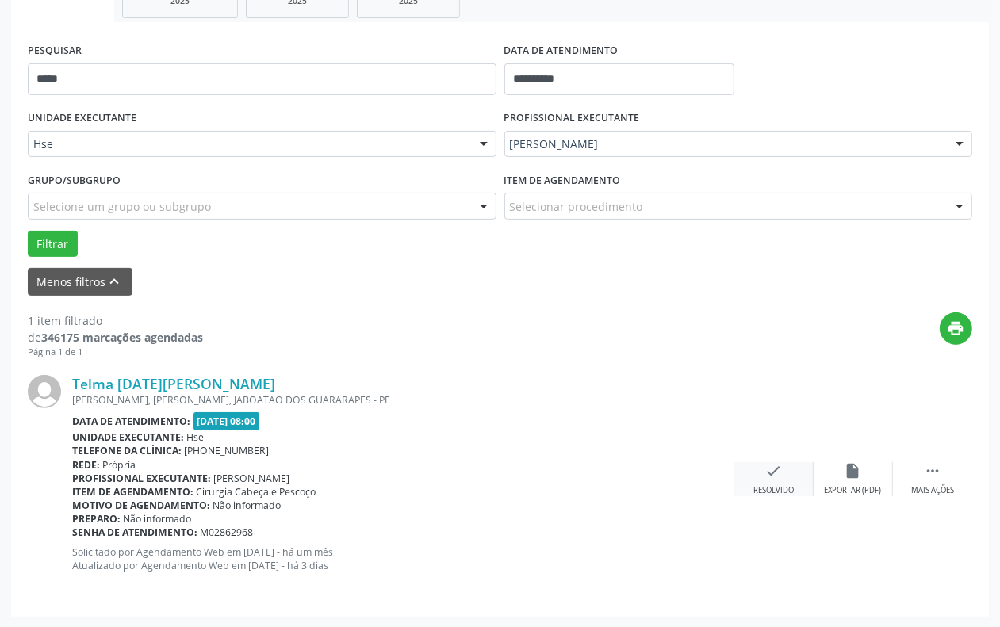
click at [749, 466] on div "check Resolvido" at bounding box center [773, 479] width 79 height 34
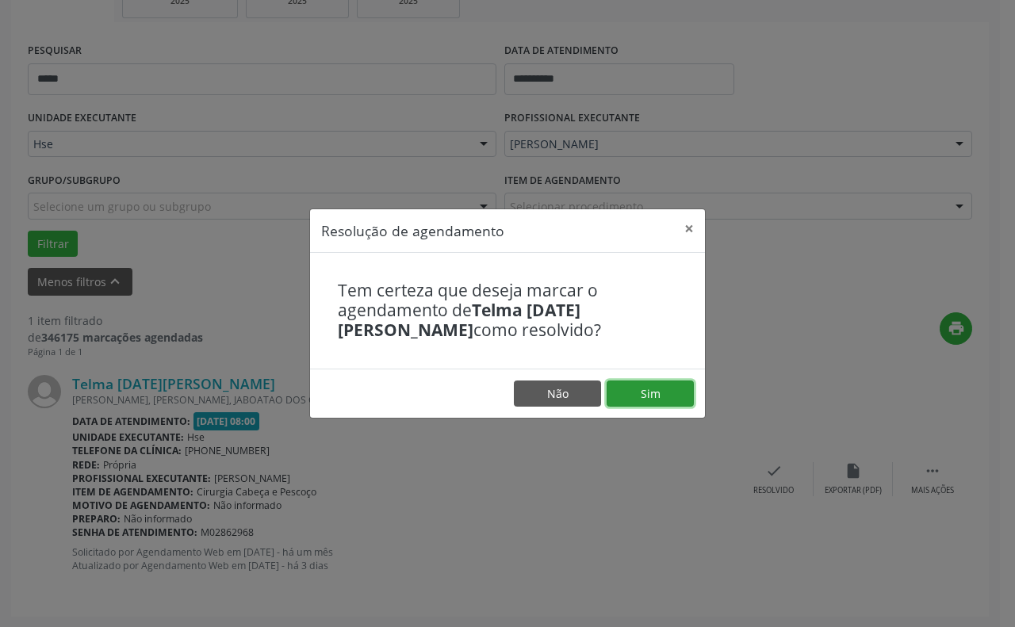
click at [660, 381] on button "Sim" at bounding box center [649, 394] width 87 height 27
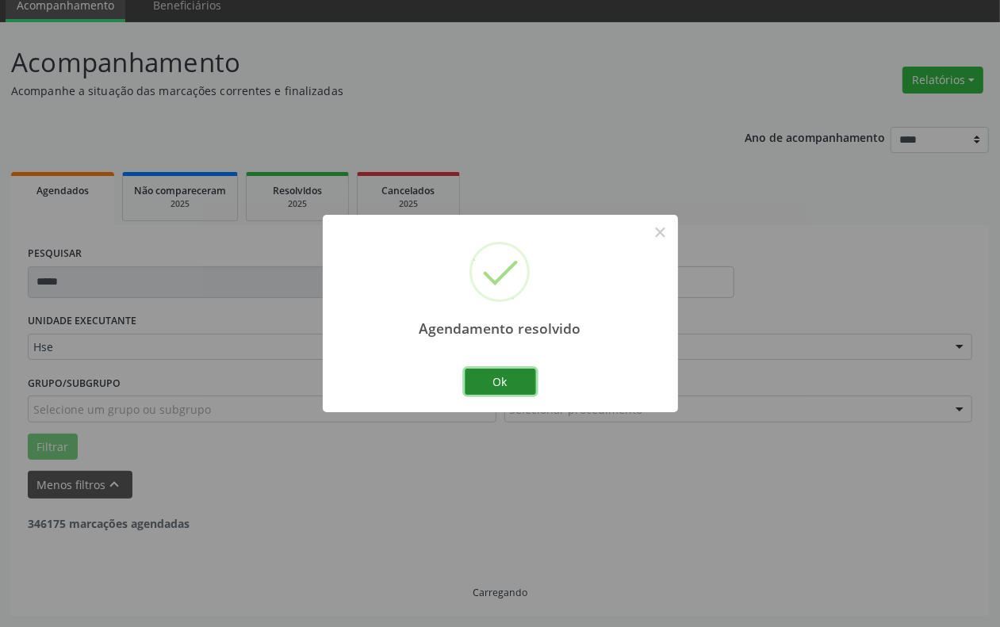
click at [486, 377] on button "Ok" at bounding box center [500, 382] width 71 height 27
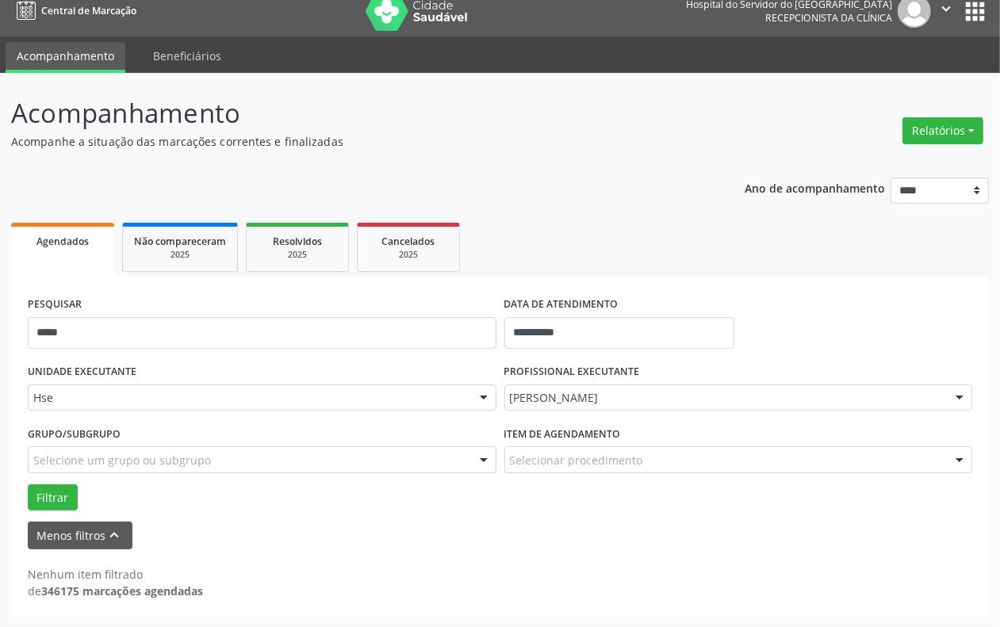
scroll to position [13, 0]
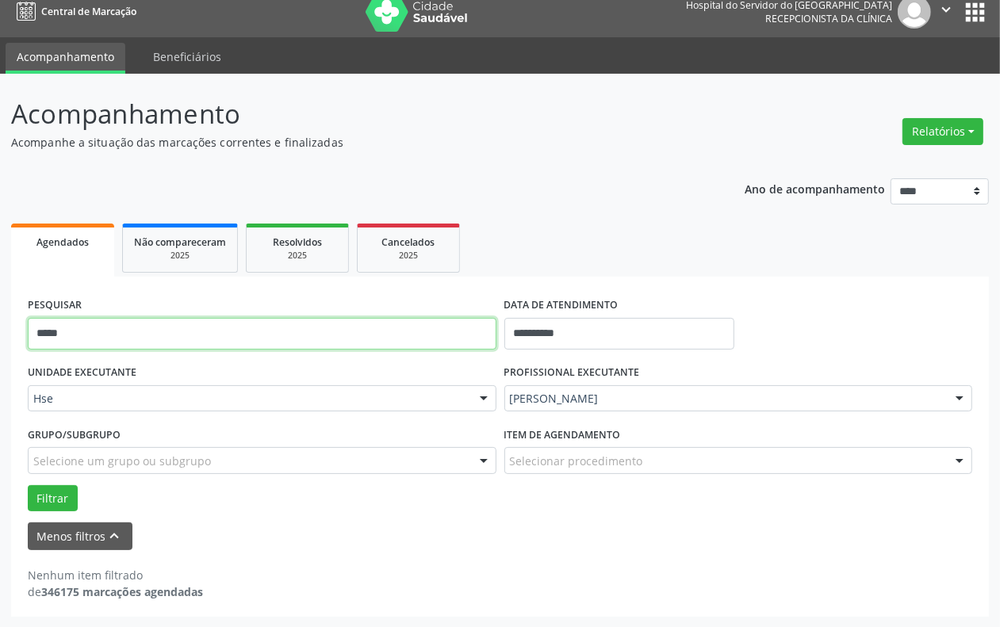
click at [359, 323] on input "*****" at bounding box center [262, 334] width 469 height 32
click at [28, 485] on button "Filtrar" at bounding box center [53, 498] width 50 height 27
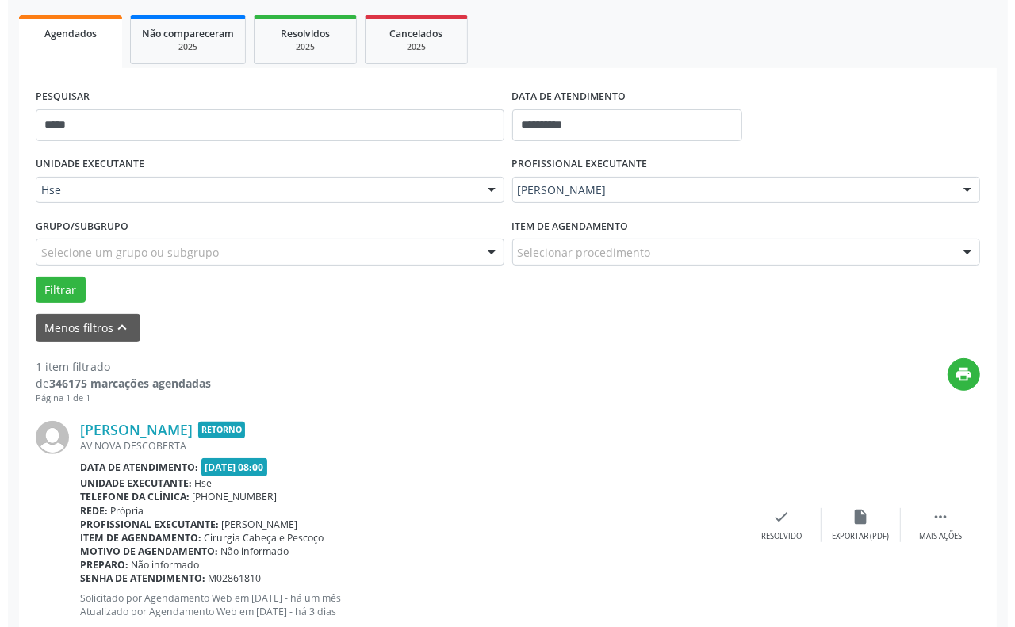
scroll to position [268, 0]
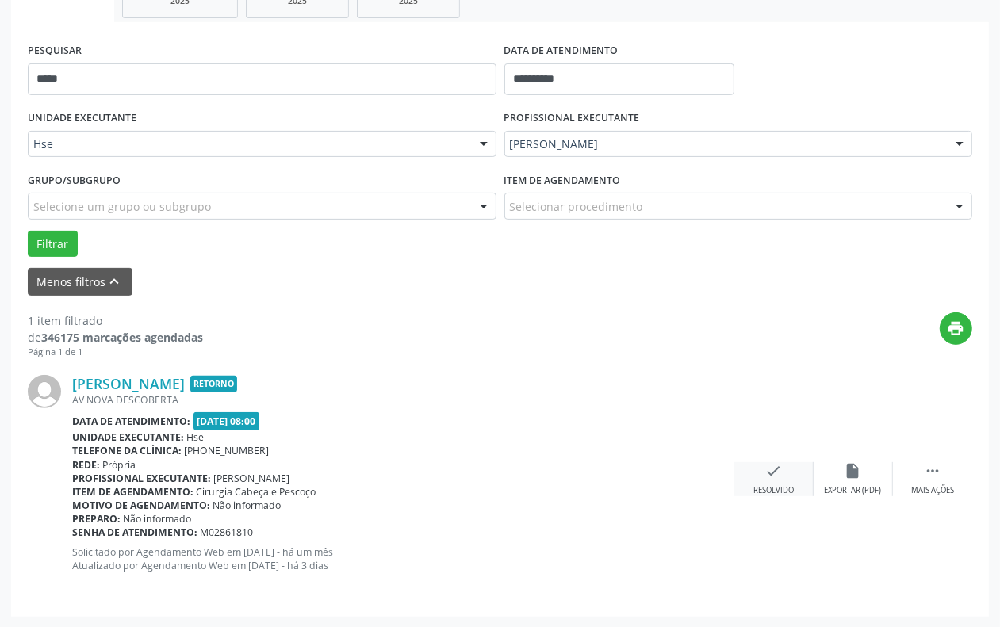
click at [763, 480] on div "check Resolvido" at bounding box center [773, 479] width 79 height 34
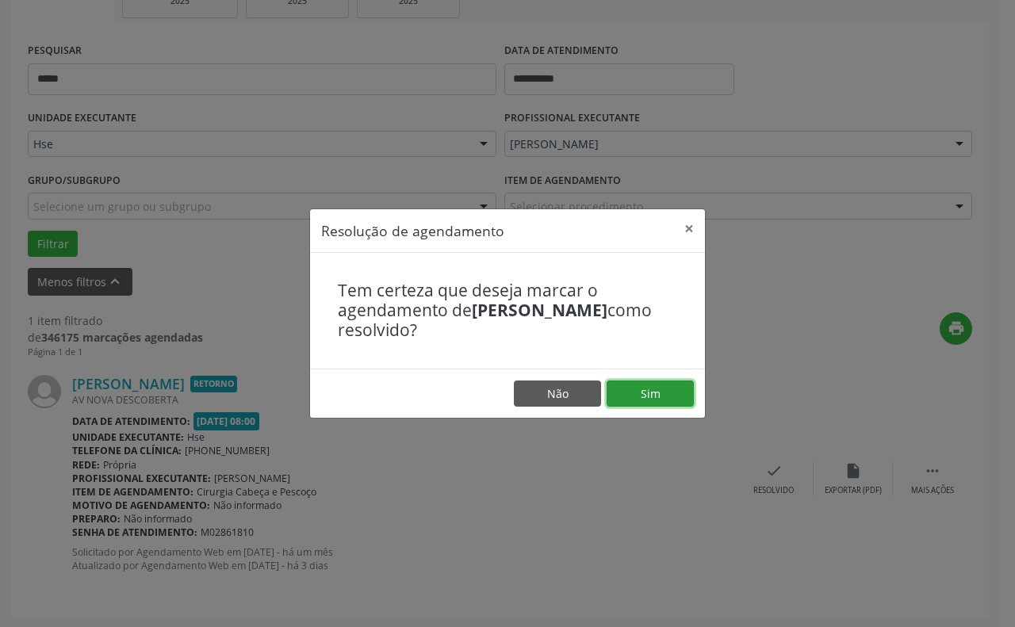
click at [659, 395] on button "Sim" at bounding box center [649, 394] width 87 height 27
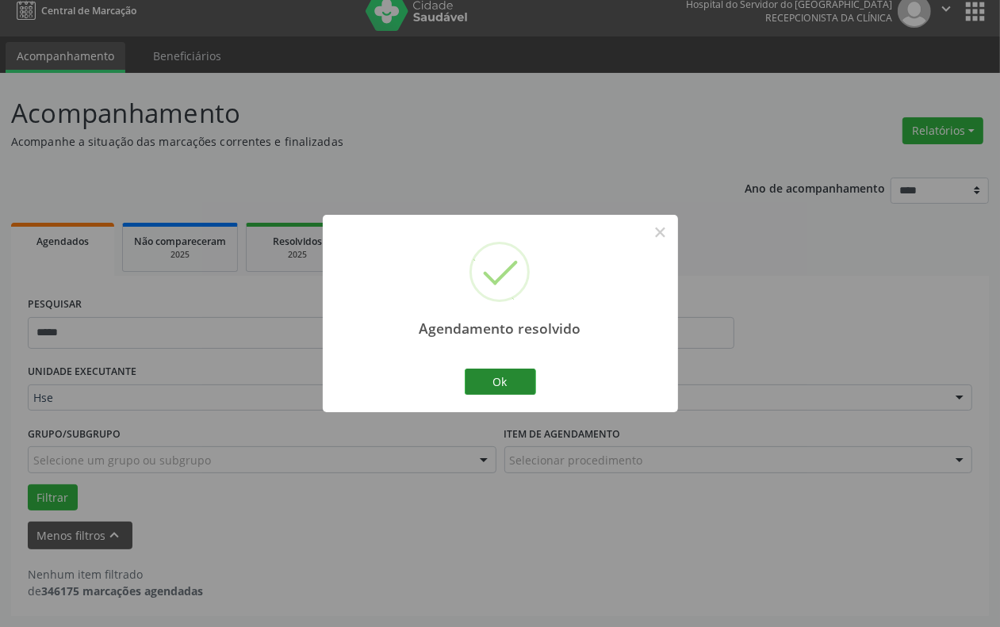
scroll to position [13, 0]
click at [497, 381] on button "Ok" at bounding box center [500, 382] width 71 height 27
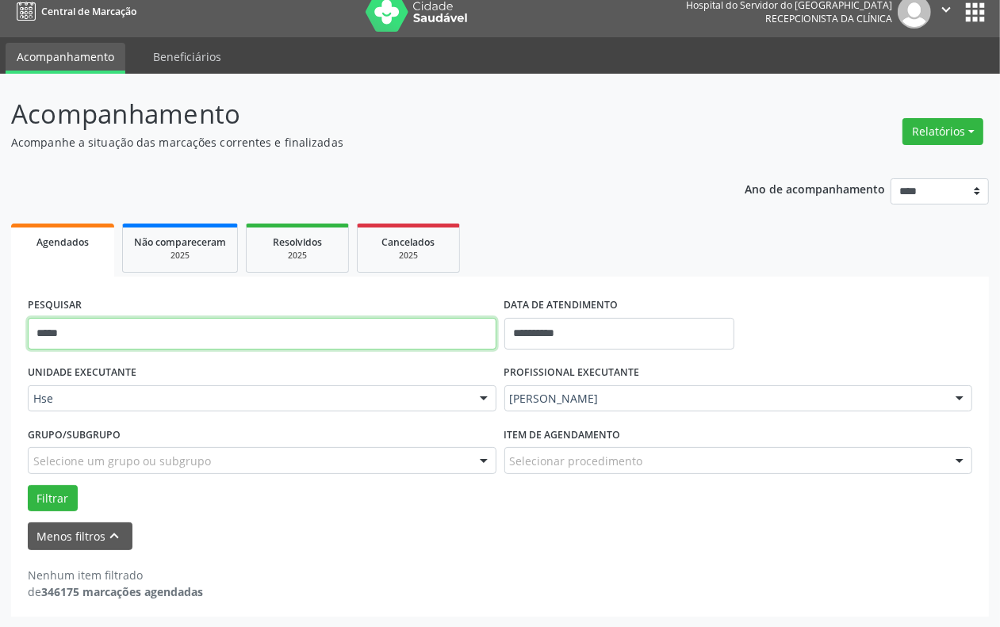
click at [403, 339] on input "*****" at bounding box center [262, 334] width 469 height 32
click at [28, 485] on button "Filtrar" at bounding box center [53, 498] width 50 height 27
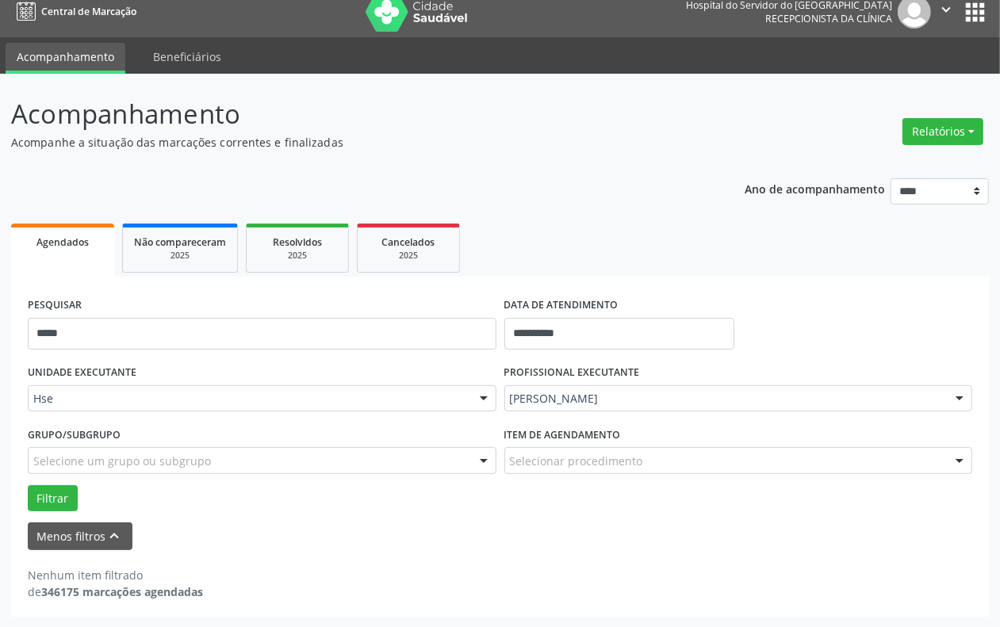
click at [410, 361] on div "UNIDADE EXECUTANTE Hse Todos as unidades Hse Nenhum resultado encontrado para: …" at bounding box center [262, 392] width 476 height 62
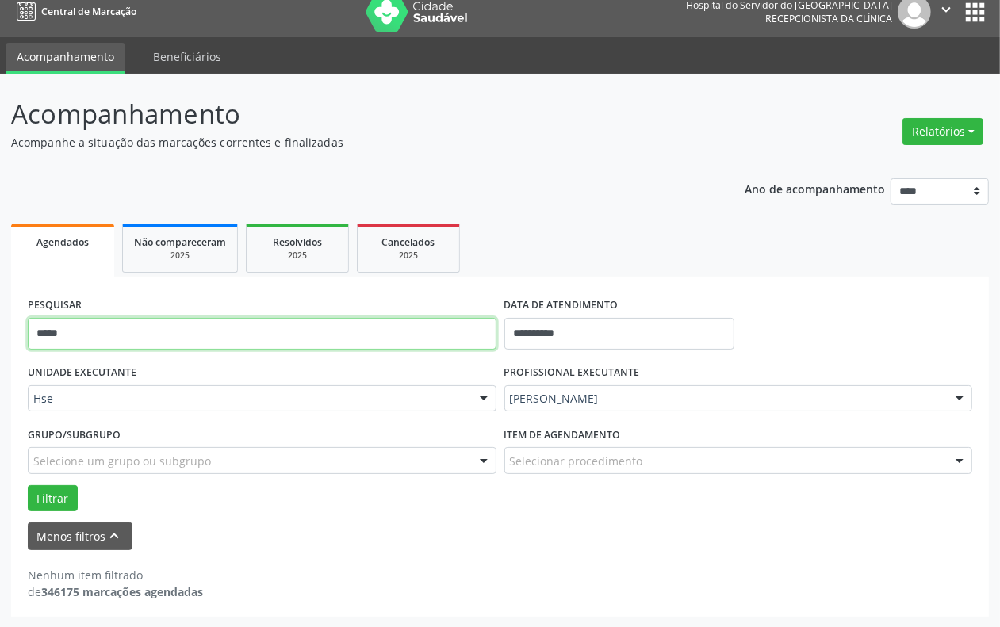
click at [446, 345] on input "*****" at bounding box center [262, 334] width 469 height 32
click at [28, 485] on button "Filtrar" at bounding box center [53, 498] width 50 height 27
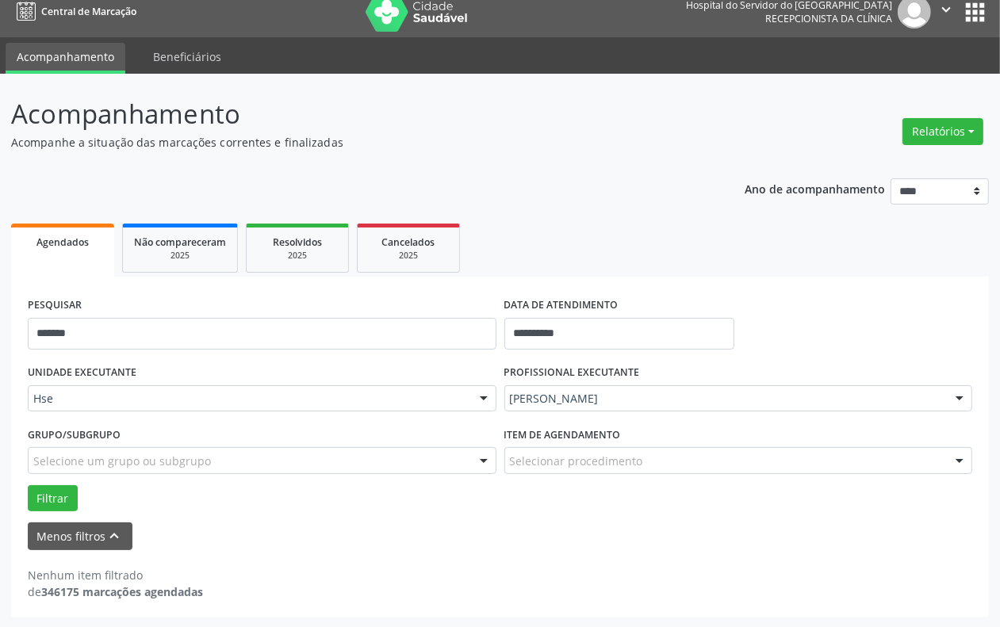
click at [387, 311] on div "PESQUISAR *******" at bounding box center [262, 326] width 476 height 67
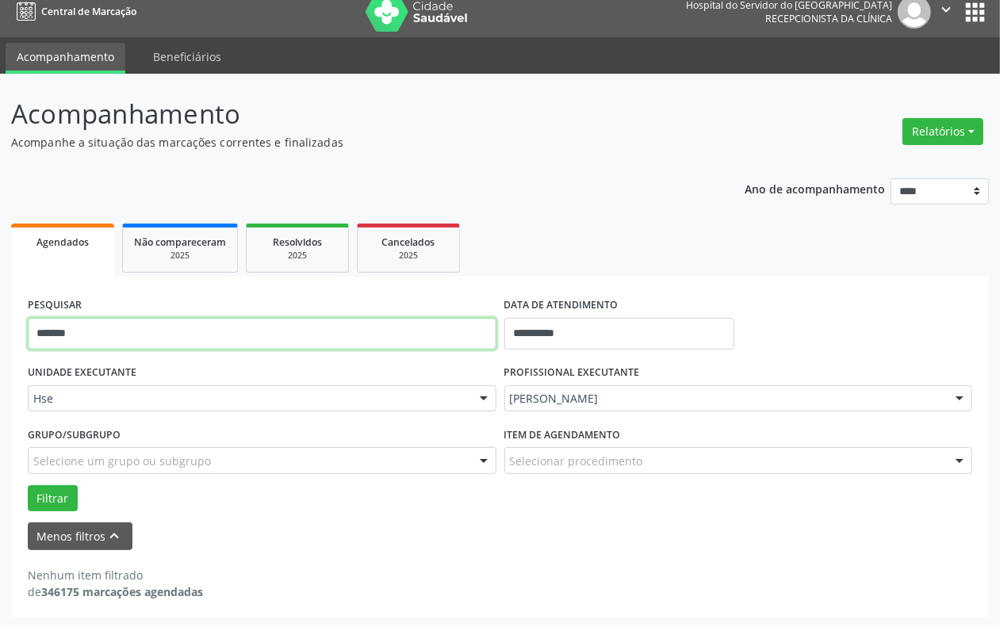
click at [377, 327] on input "*******" at bounding box center [262, 334] width 469 height 32
click at [28, 485] on button "Filtrar" at bounding box center [53, 498] width 50 height 27
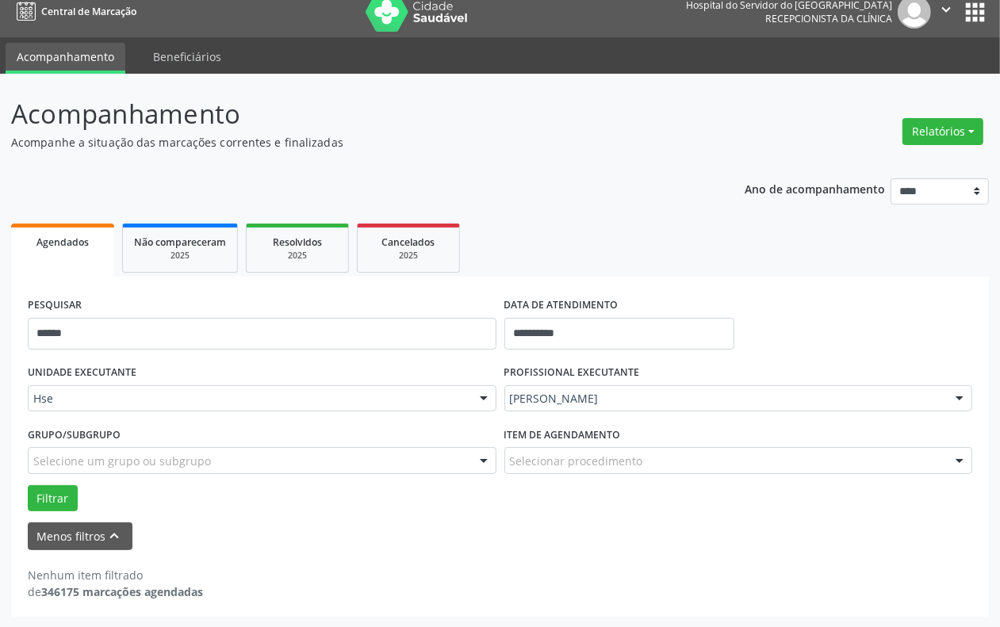
click at [365, 304] on div "PESQUISAR ******" at bounding box center [262, 326] width 476 height 67
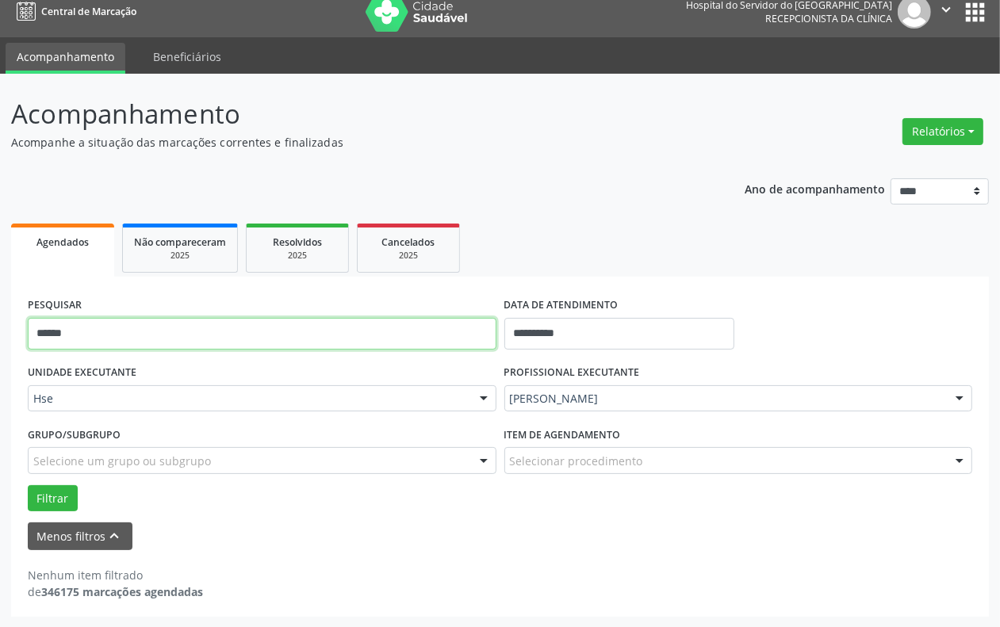
click at [354, 342] on input "******" at bounding box center [262, 334] width 469 height 32
type input "*****"
click at [28, 485] on button "Filtrar" at bounding box center [53, 498] width 50 height 27
click at [335, 345] on input "*****" at bounding box center [262, 334] width 469 height 32
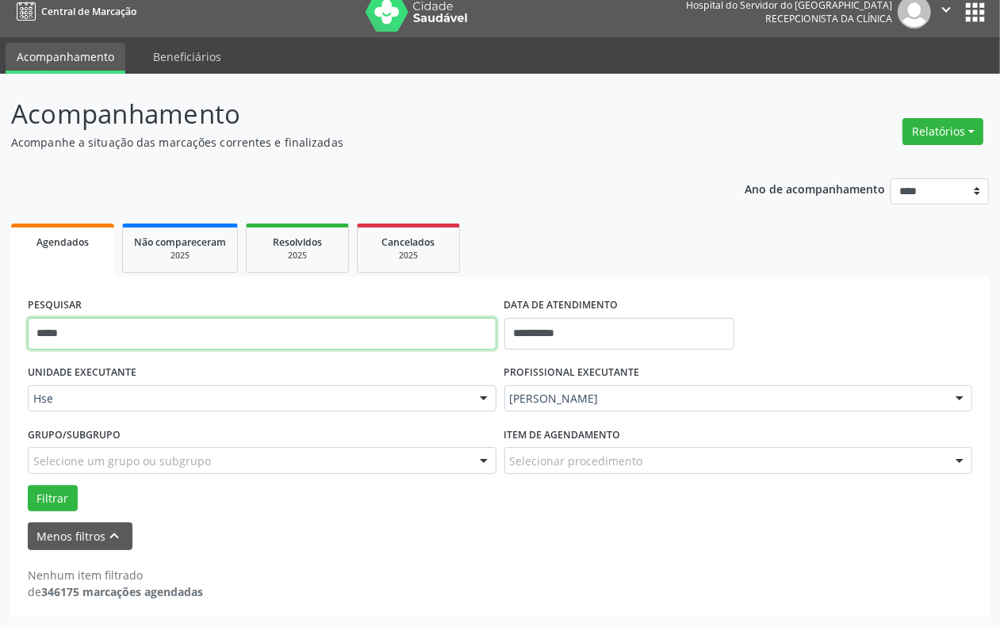
click at [335, 345] on input "*****" at bounding box center [262, 334] width 469 height 32
click at [28, 485] on button "Filtrar" at bounding box center [53, 498] width 50 height 27
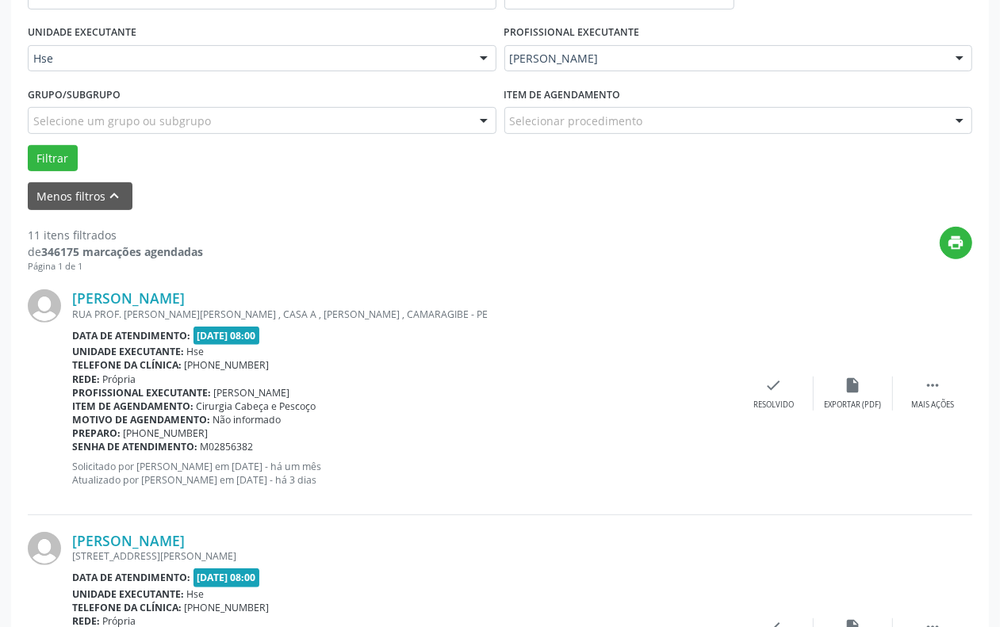
scroll to position [509, 0]
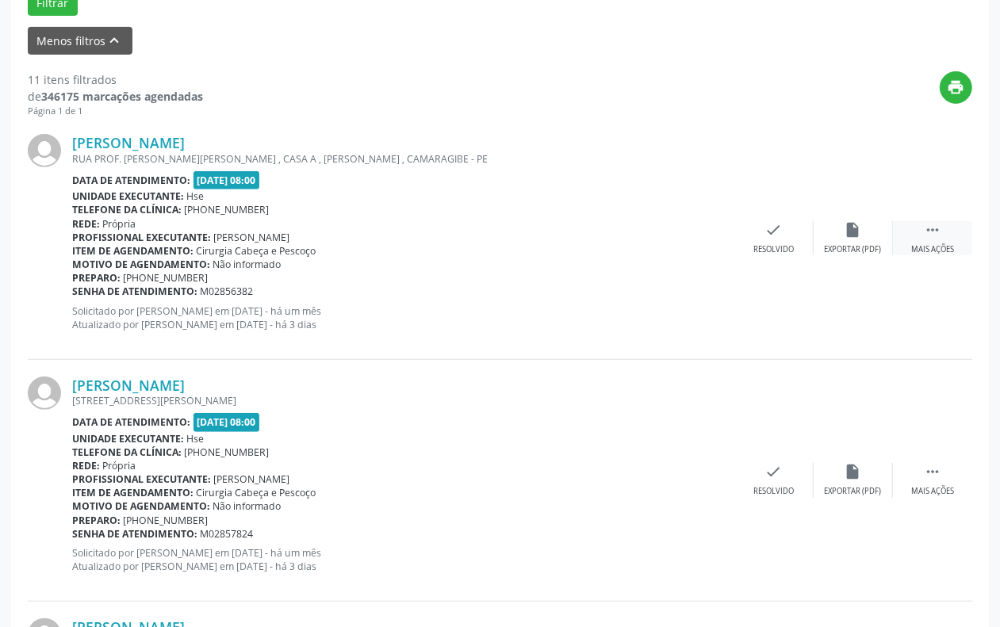
click at [934, 251] on div "Mais ações" at bounding box center [932, 249] width 43 height 11
click at [851, 248] on div "Não compareceu" at bounding box center [852, 249] width 67 height 11
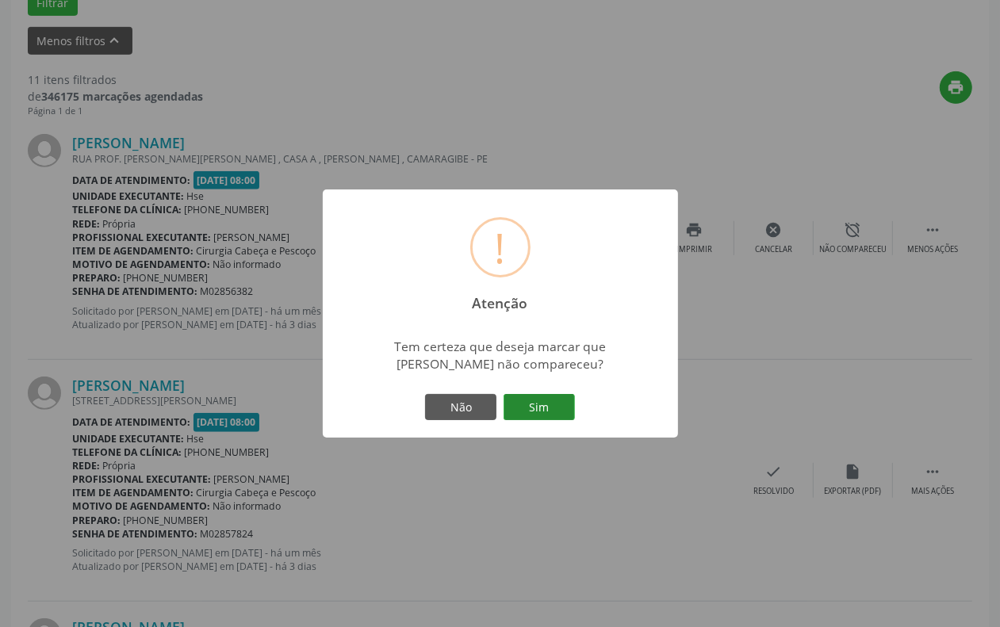
click at [533, 399] on button "Sim" at bounding box center [538, 407] width 71 height 27
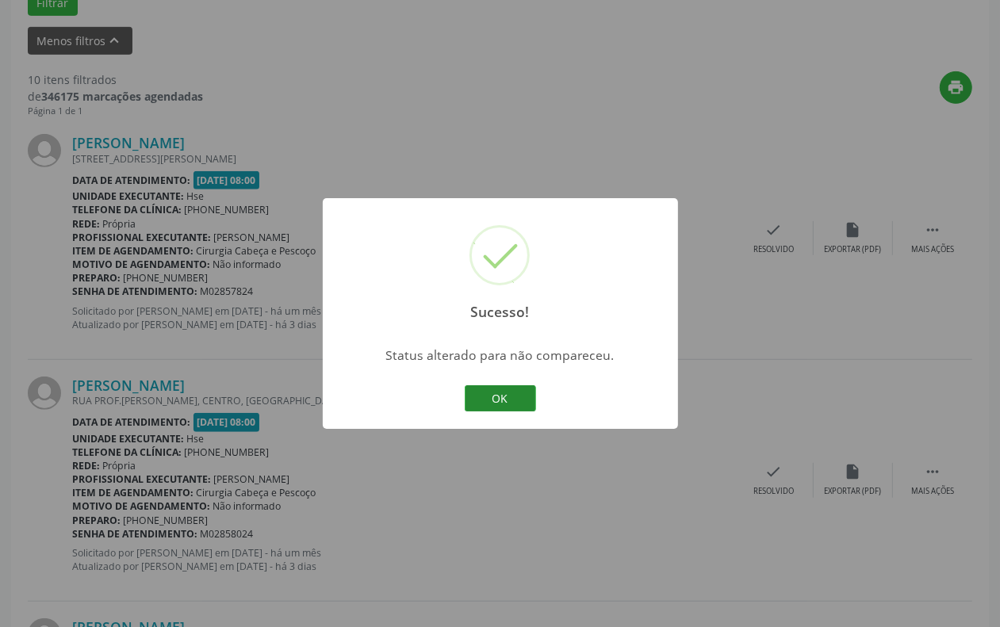
click at [503, 400] on button "OK" at bounding box center [500, 398] width 71 height 27
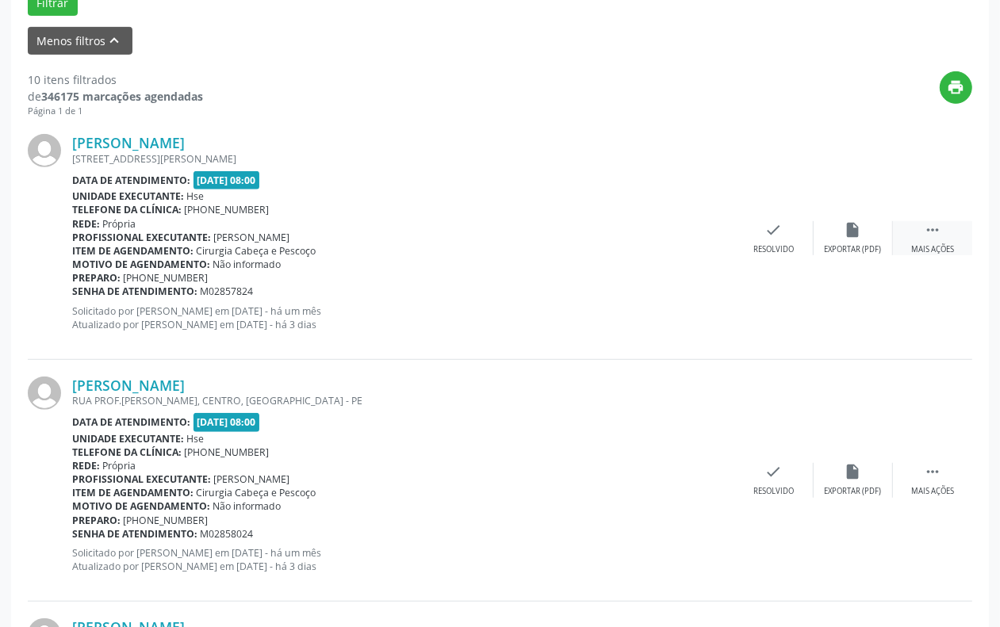
click at [935, 243] on div " Mais ações" at bounding box center [932, 238] width 79 height 34
click at [855, 239] on div "alarm_off Não compareceu" at bounding box center [852, 238] width 79 height 34
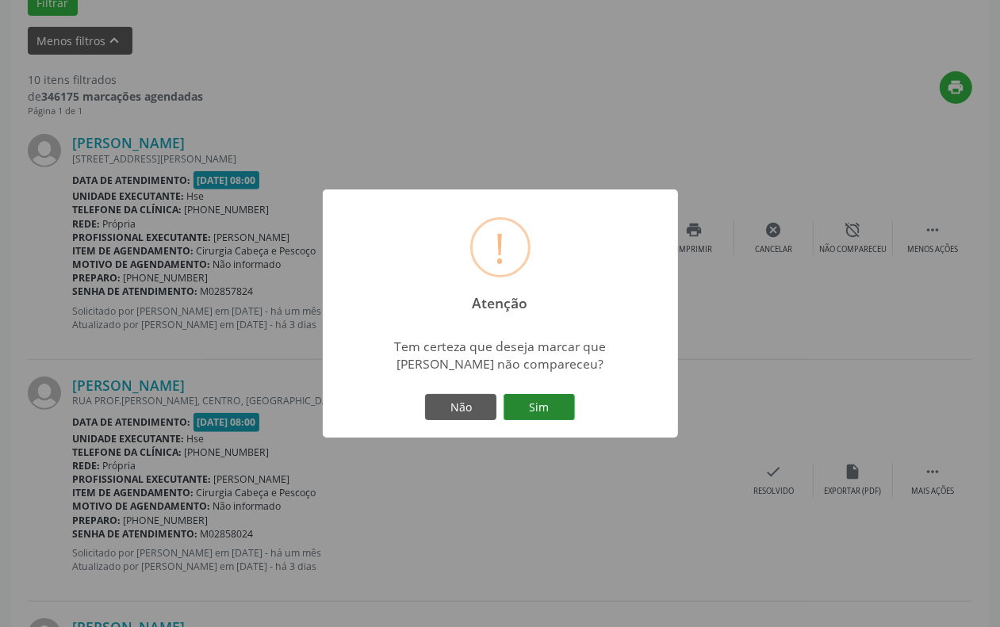
click at [541, 396] on button "Sim" at bounding box center [538, 407] width 71 height 27
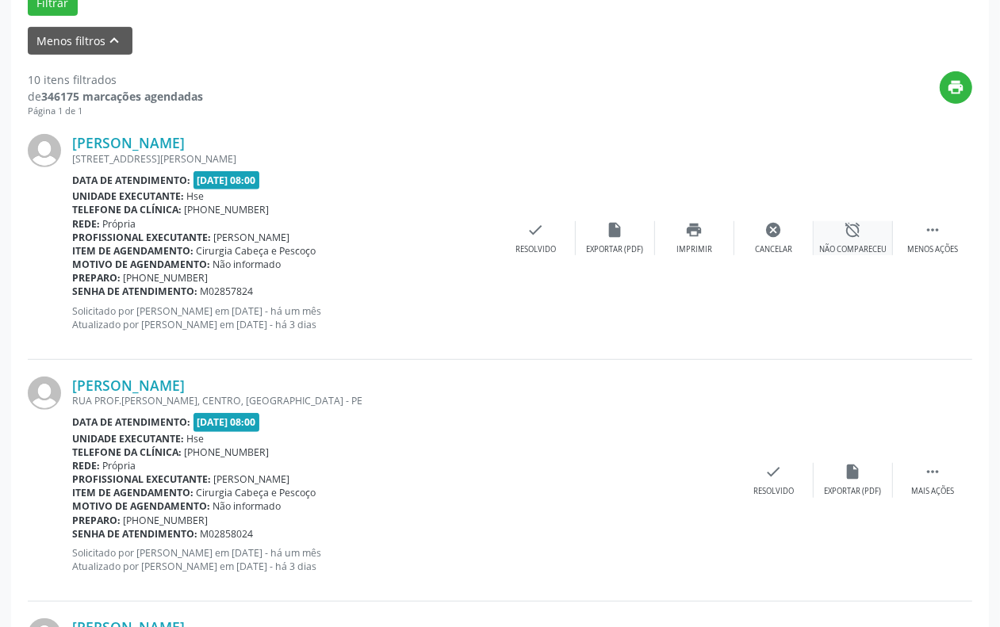
scroll to position [65, 0]
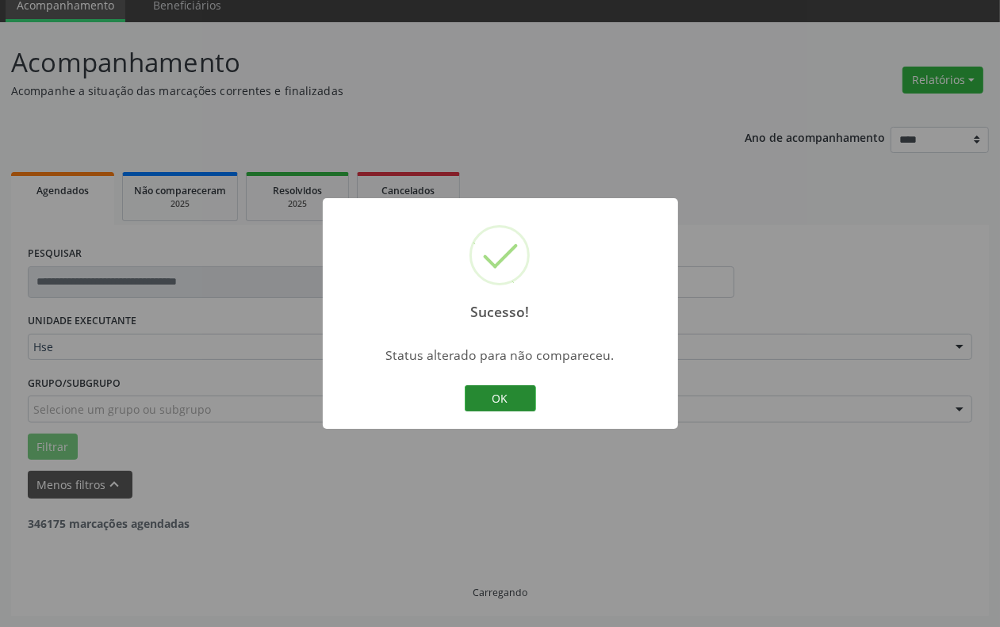
click at [485, 407] on button "OK" at bounding box center [500, 398] width 71 height 27
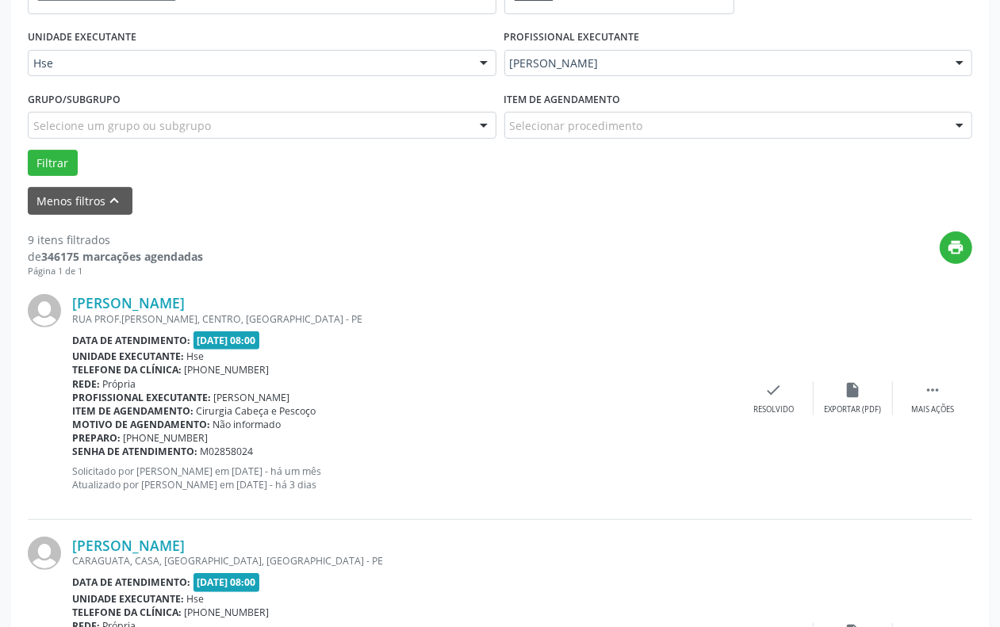
scroll to position [461, 0]
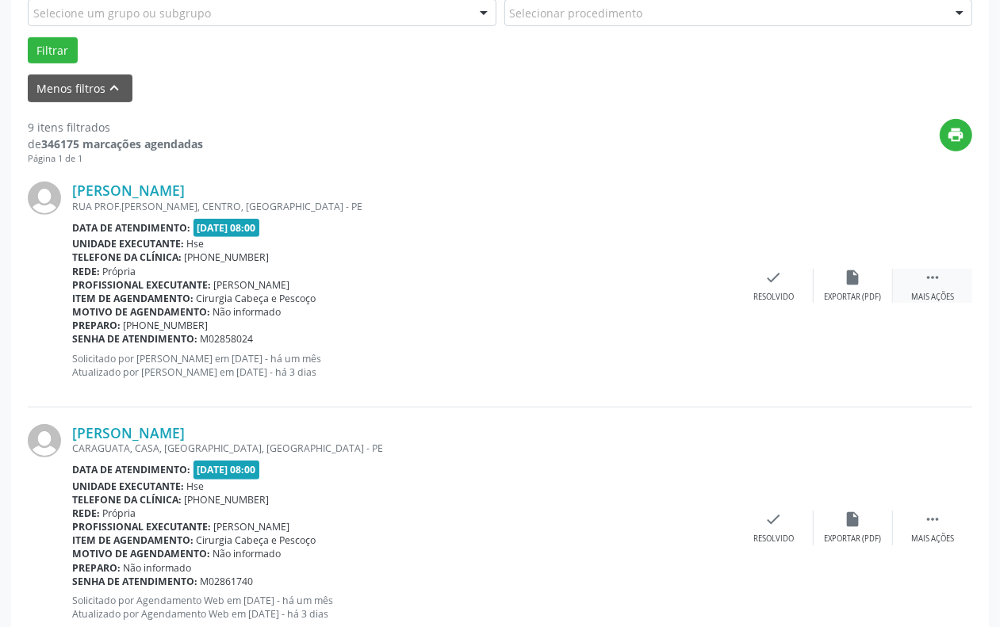
click at [920, 287] on div " Mais ações" at bounding box center [932, 286] width 79 height 34
click at [882, 296] on div "Não compareceu" at bounding box center [852, 297] width 67 height 11
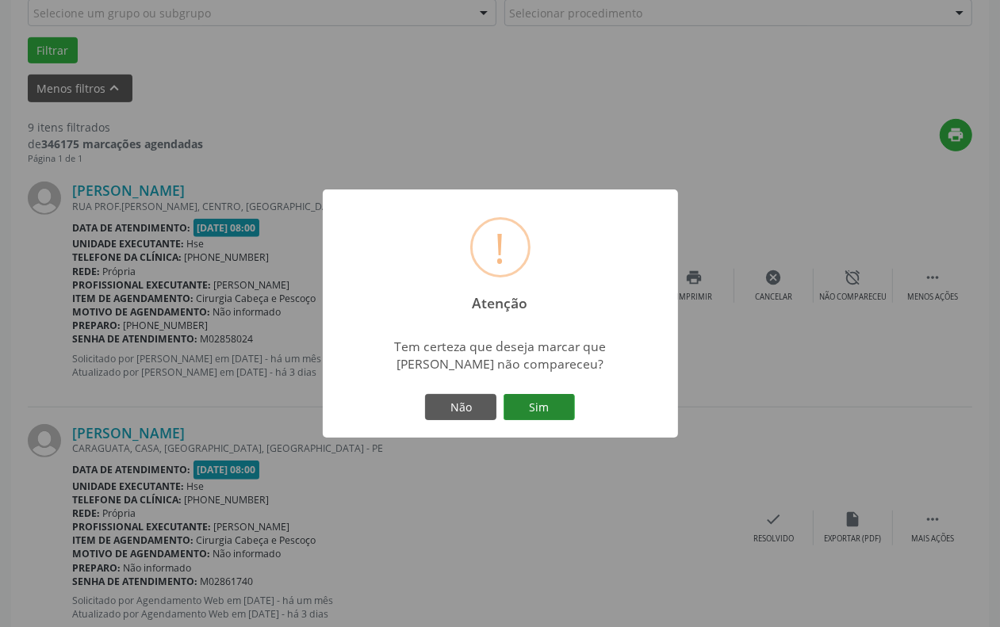
click at [553, 405] on button "Sim" at bounding box center [538, 407] width 71 height 27
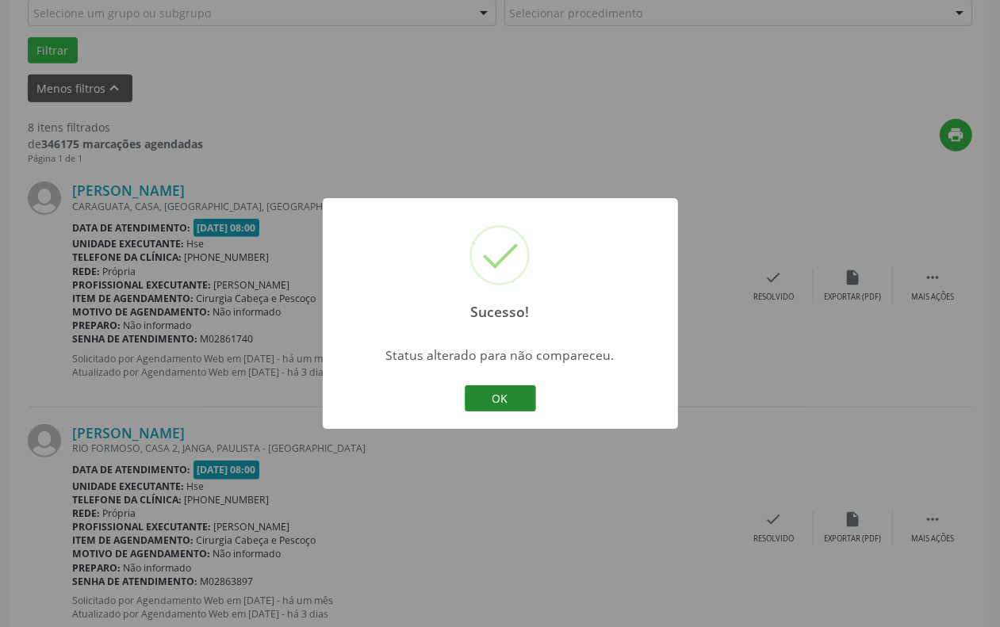
click at [526, 399] on button "OK" at bounding box center [500, 398] width 71 height 27
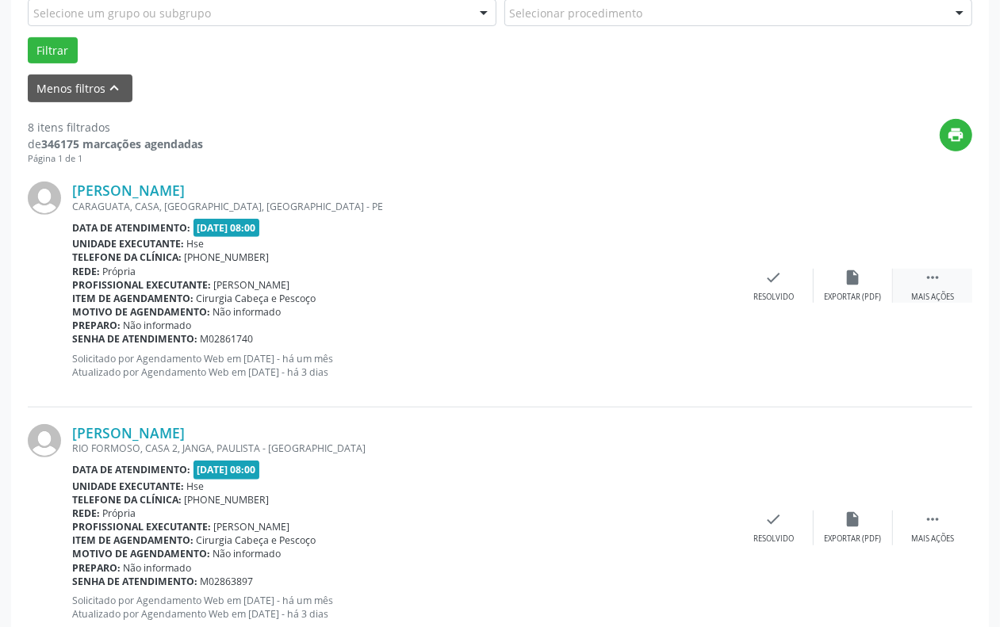
click at [929, 288] on div " Mais ações" at bounding box center [932, 286] width 79 height 34
click at [860, 300] on div "Não compareceu" at bounding box center [852, 297] width 67 height 11
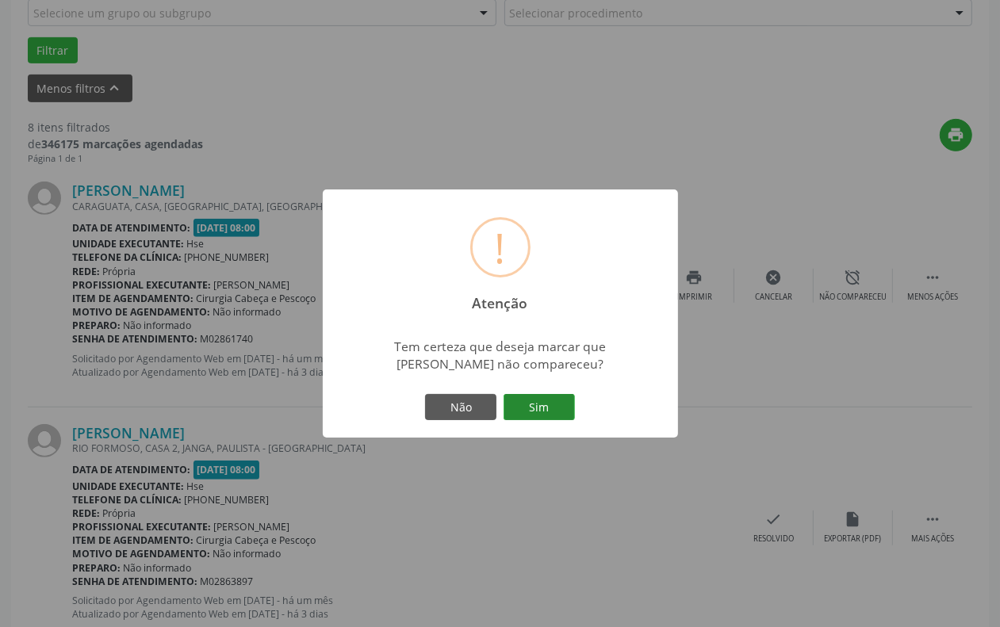
click at [533, 406] on button "Sim" at bounding box center [538, 407] width 71 height 27
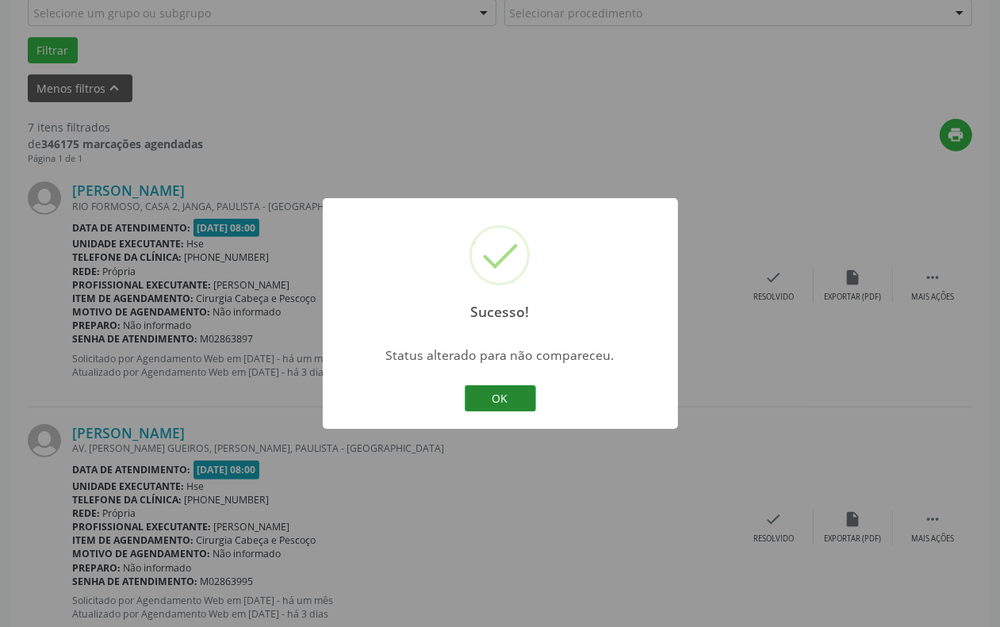
click at [513, 394] on button "OK" at bounding box center [500, 398] width 71 height 27
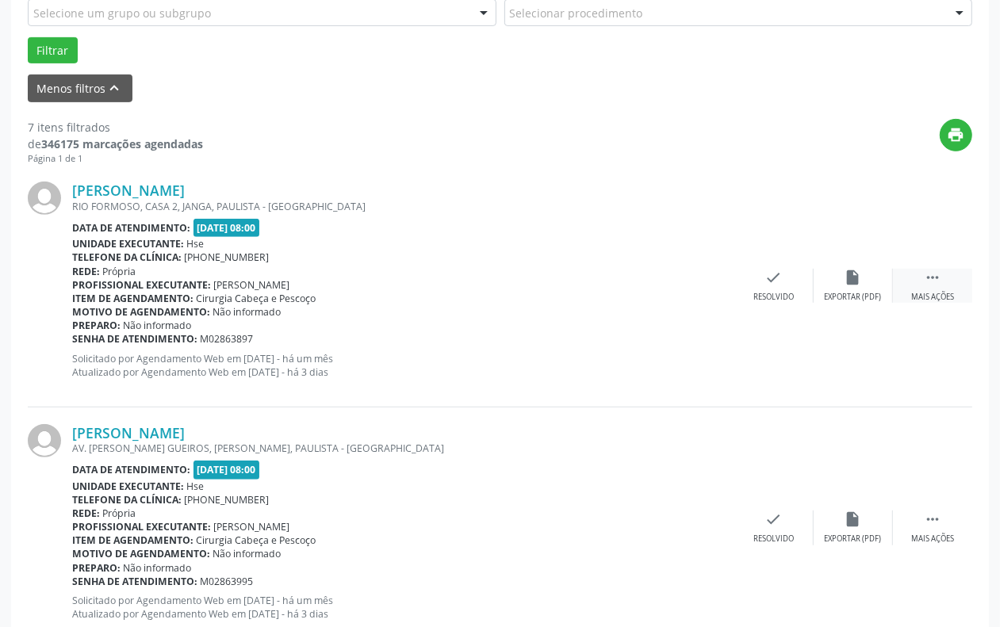
drag, startPoint x: 916, startPoint y: 278, endPoint x: 905, endPoint y: 272, distance: 12.1
click at [912, 274] on div " Mais ações" at bounding box center [932, 286] width 79 height 34
click at [843, 287] on div "alarm_off Não compareceu" at bounding box center [852, 286] width 79 height 34
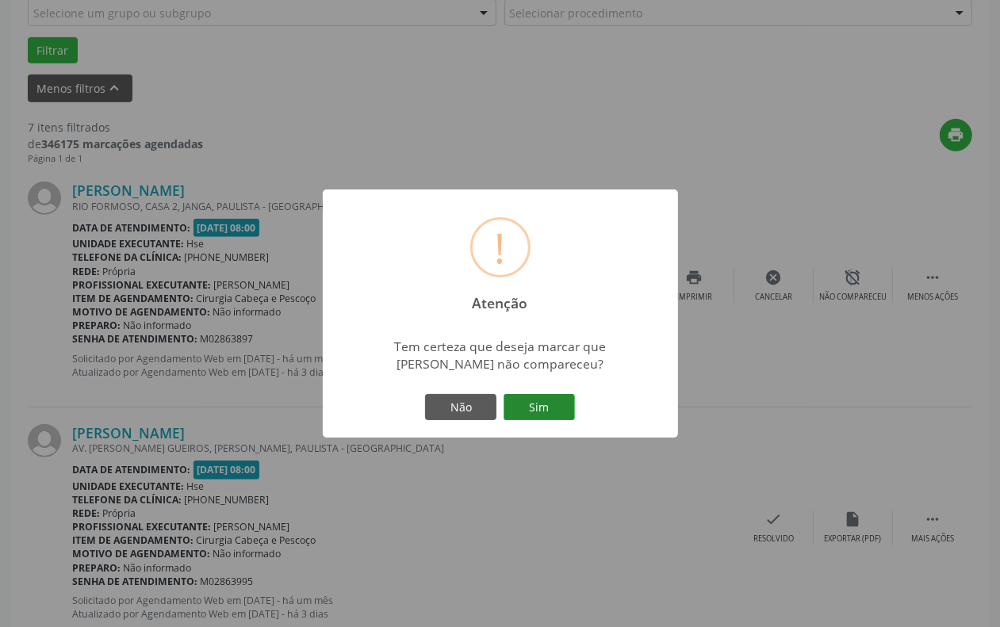
click at [539, 412] on button "Sim" at bounding box center [538, 407] width 71 height 27
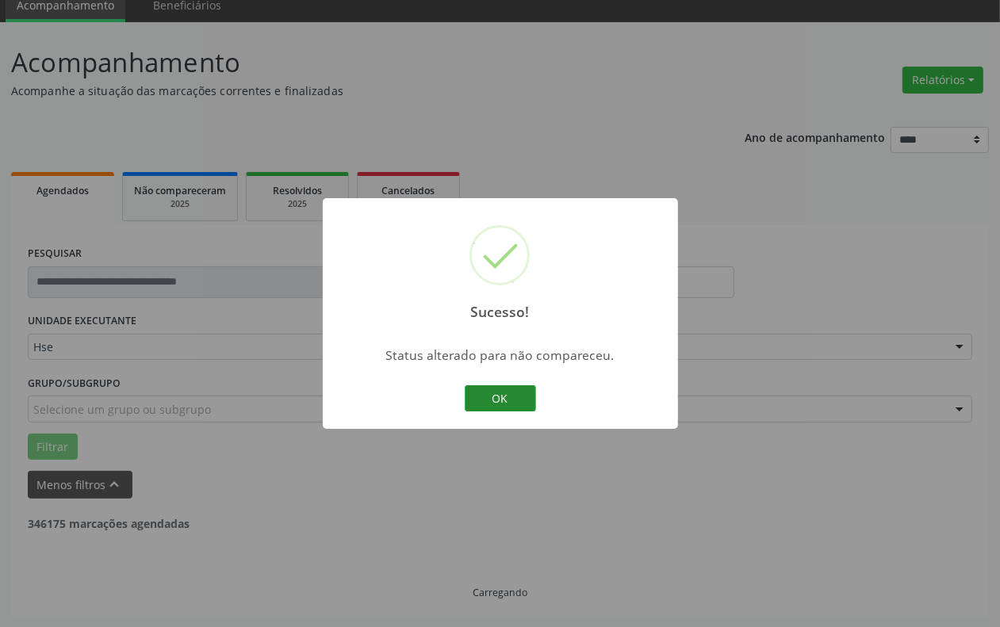
click at [501, 390] on button "OK" at bounding box center [500, 398] width 71 height 27
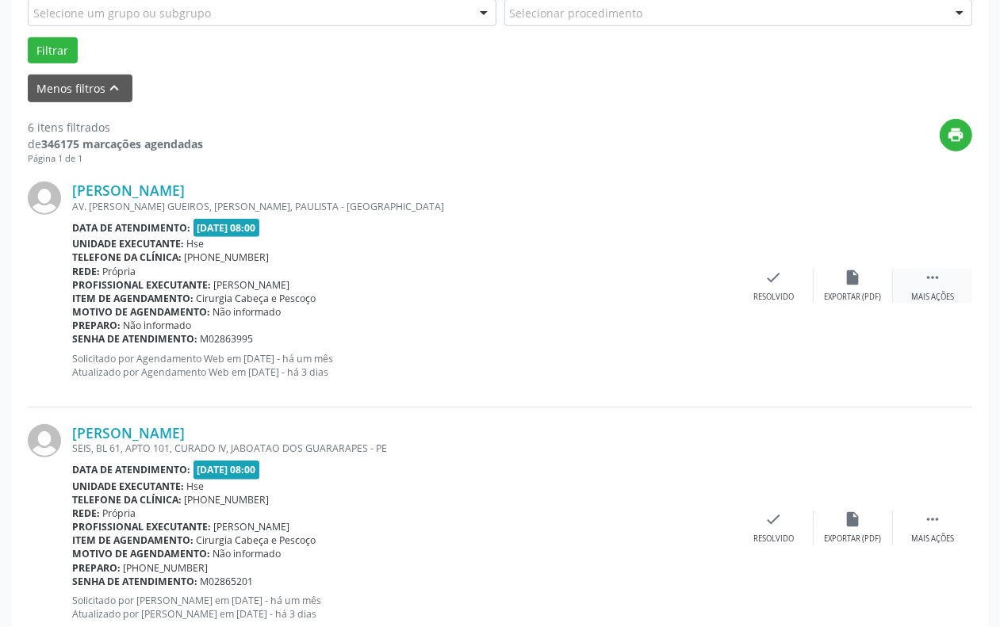
click at [920, 292] on div "Mais ações" at bounding box center [932, 297] width 43 height 11
click at [862, 290] on div "alarm_off Não compareceu" at bounding box center [852, 286] width 79 height 34
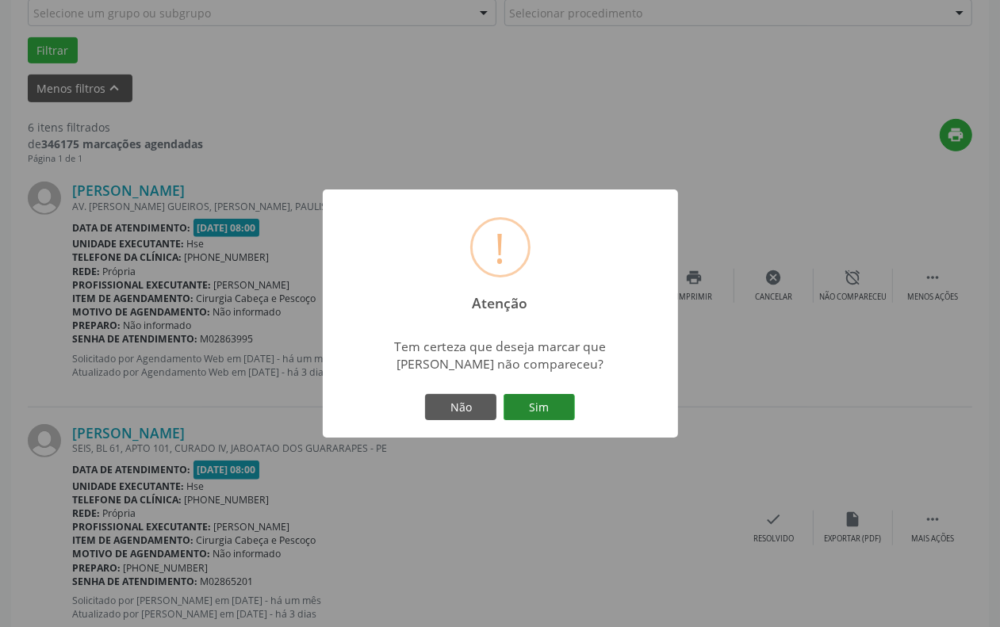
click at [535, 412] on button "Sim" at bounding box center [538, 407] width 71 height 27
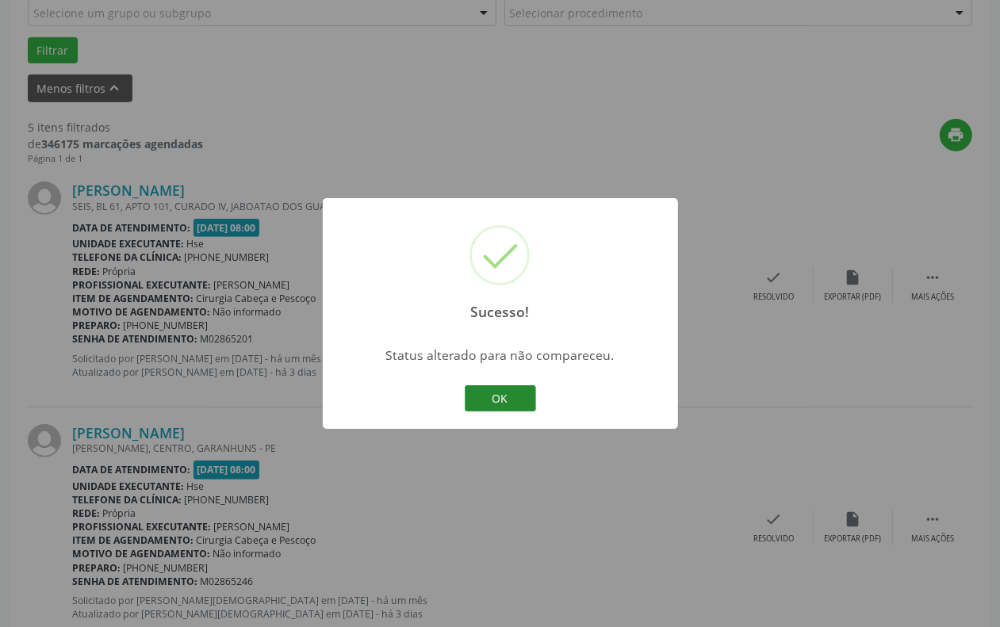
click at [507, 391] on button "OK" at bounding box center [500, 398] width 71 height 27
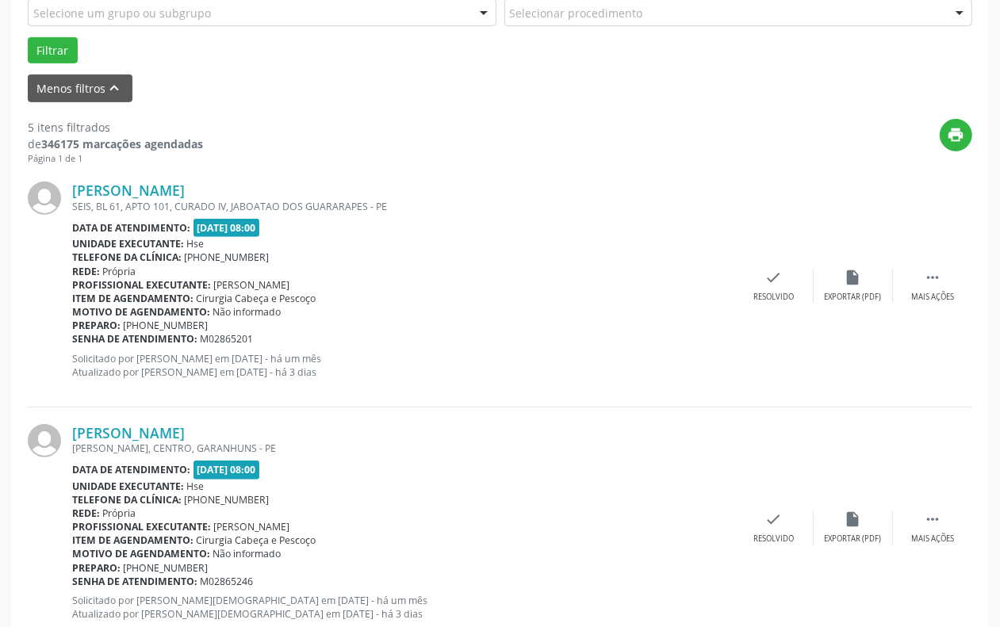
click at [959, 267] on div "[PERSON_NAME] SEIS, BL 61, APTO 101, CURADO IV, JABOATAO DOS GUARARAPES - PE Da…" at bounding box center [500, 286] width 944 height 242
click at [942, 278] on div " Mais ações" at bounding box center [932, 286] width 79 height 34
click at [847, 284] on icon "alarm_off" at bounding box center [852, 277] width 17 height 17
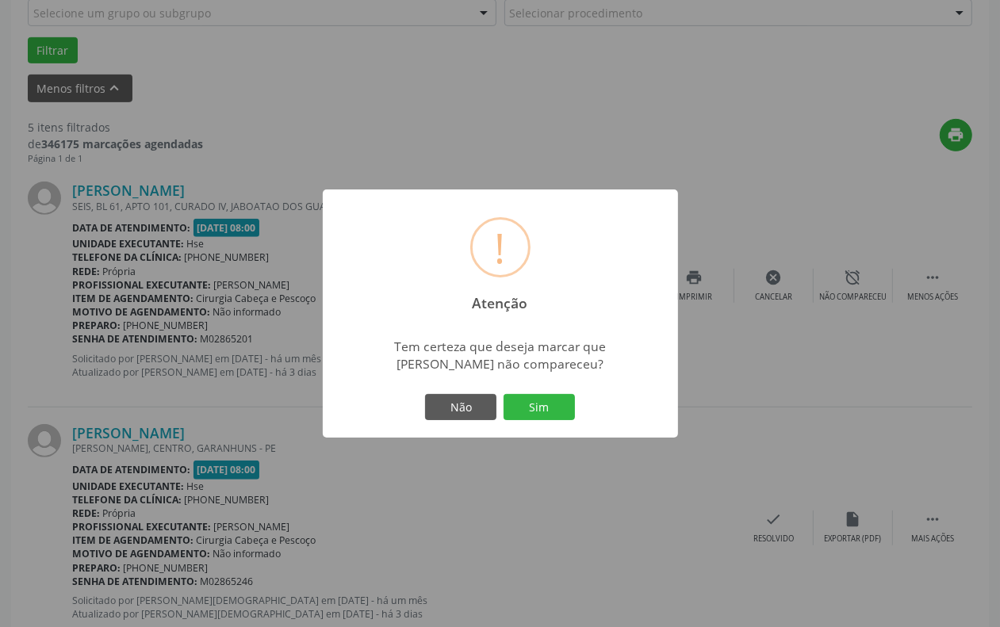
click at [572, 385] on div "! Atenção × Tem certeza que deseja marcar que [PERSON_NAME] não compareceu? Não…" at bounding box center [500, 313] width 355 height 249
click at [548, 406] on button "Sim" at bounding box center [538, 407] width 71 height 27
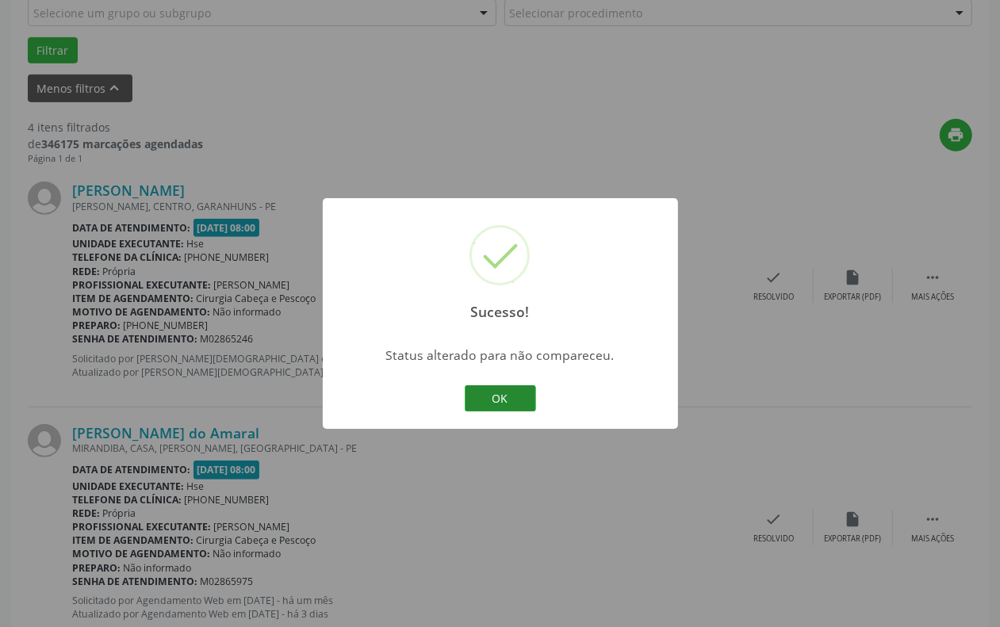
click at [492, 404] on button "OK" at bounding box center [500, 398] width 71 height 27
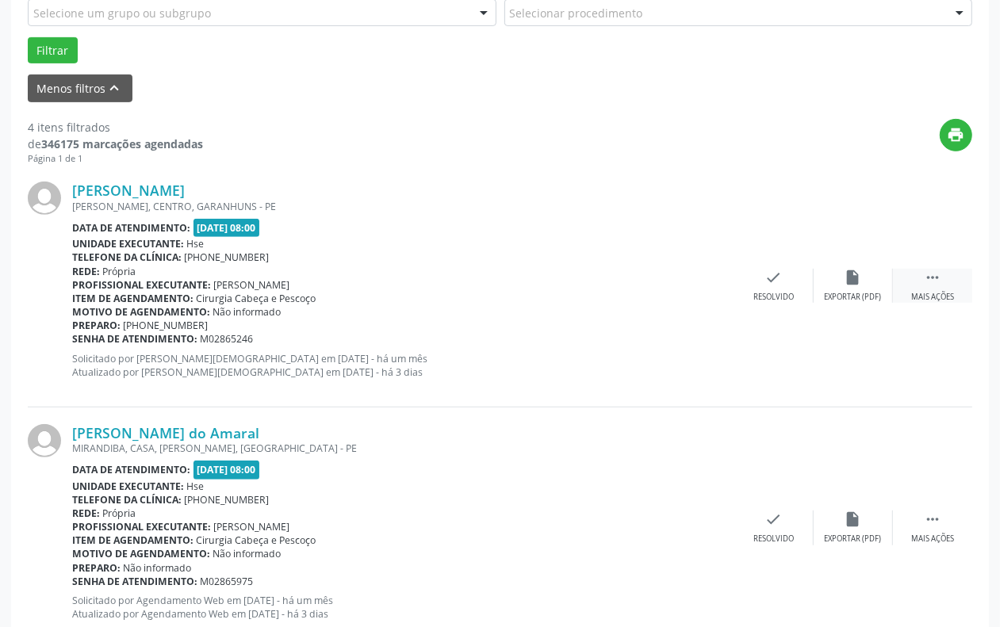
click at [932, 278] on icon "" at bounding box center [932, 277] width 17 height 17
click at [854, 282] on icon "alarm_off" at bounding box center [852, 277] width 17 height 17
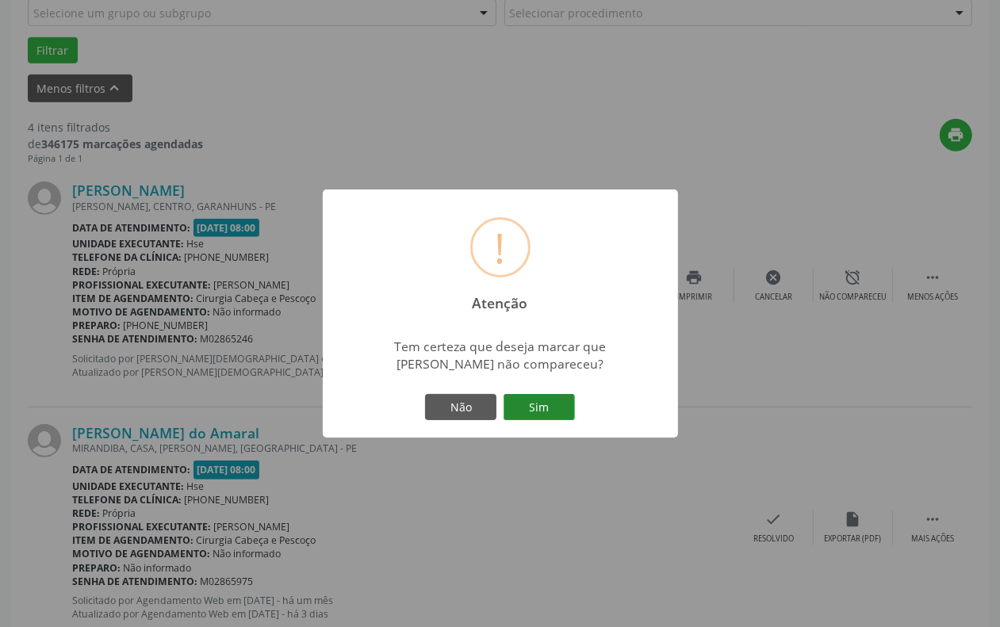
click at [512, 406] on button "Sim" at bounding box center [538, 407] width 71 height 27
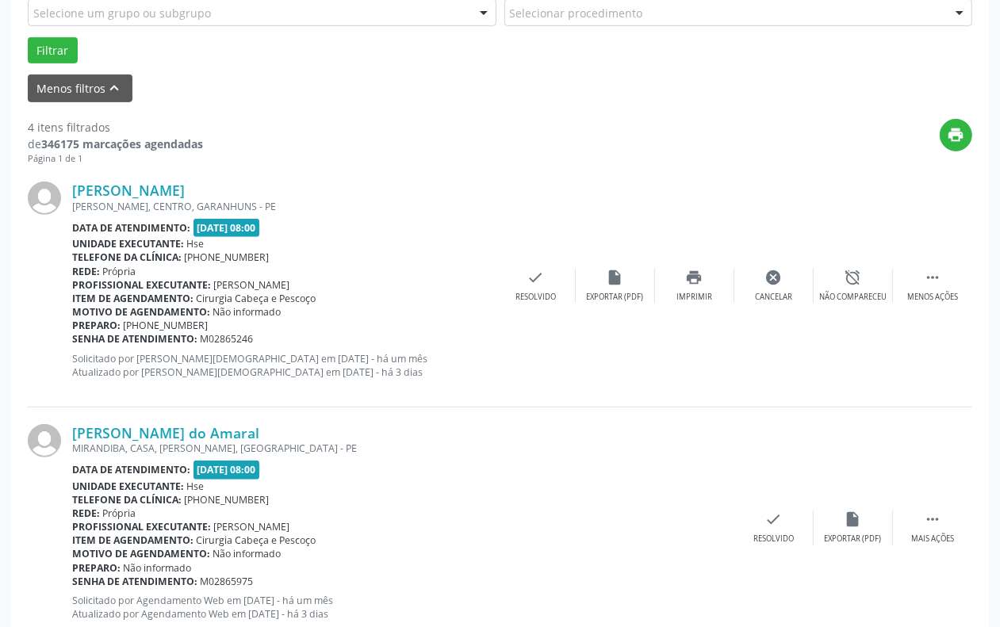
scroll to position [65, 0]
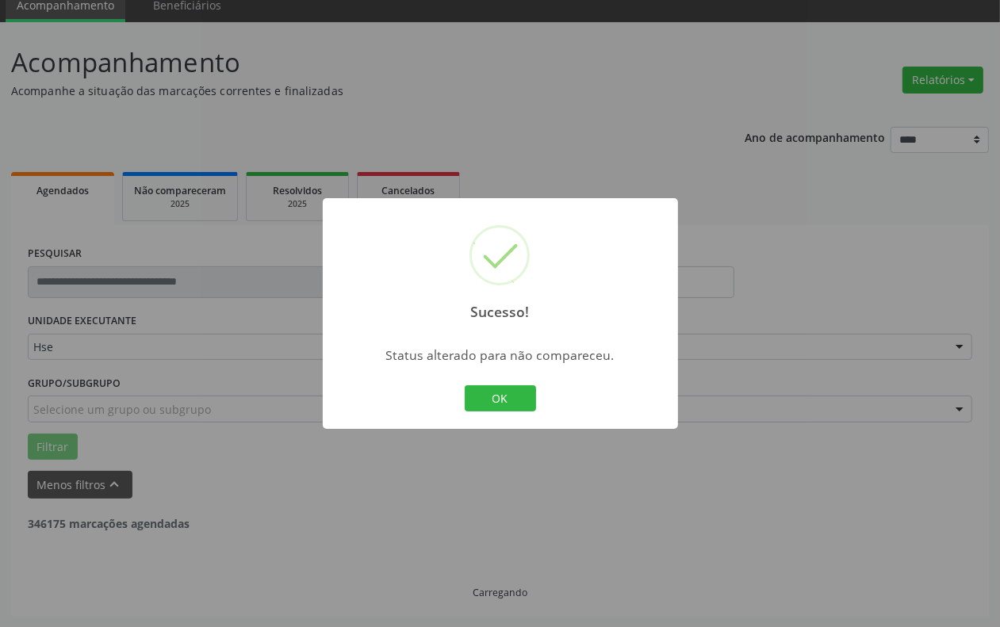
click at [498, 394] on button "OK" at bounding box center [500, 398] width 71 height 27
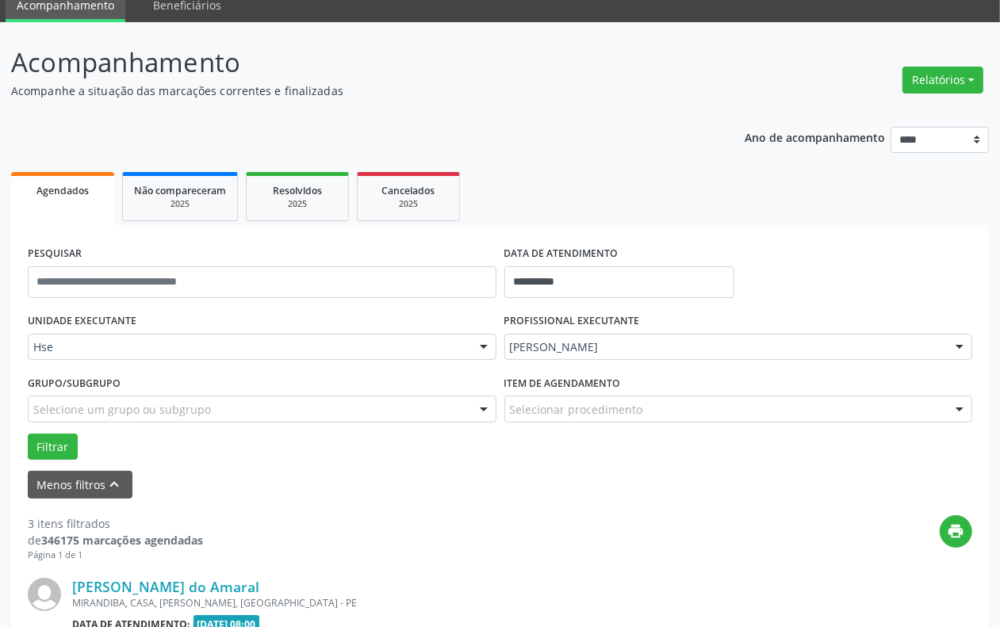
scroll to position [362, 0]
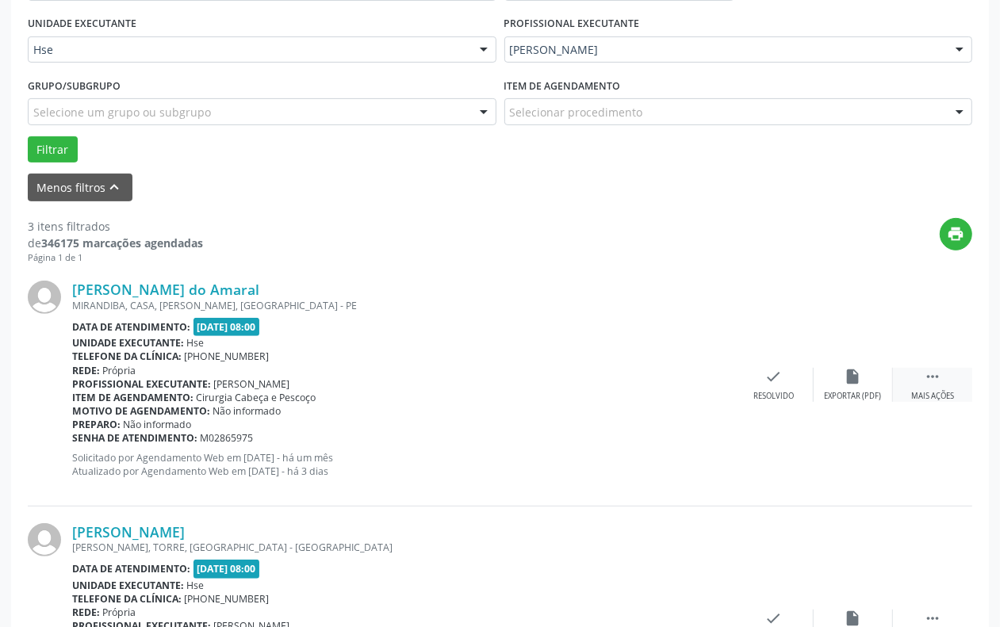
click at [944, 373] on div " Mais ações" at bounding box center [932, 385] width 79 height 34
click at [861, 384] on icon "alarm_off" at bounding box center [852, 376] width 17 height 17
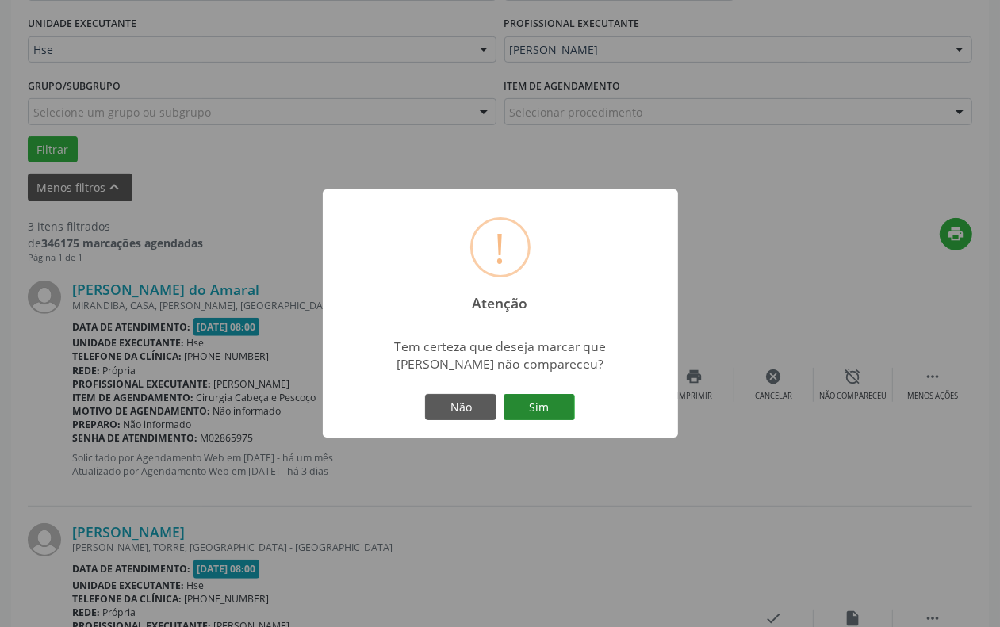
click at [565, 406] on button "Sim" at bounding box center [538, 407] width 71 height 27
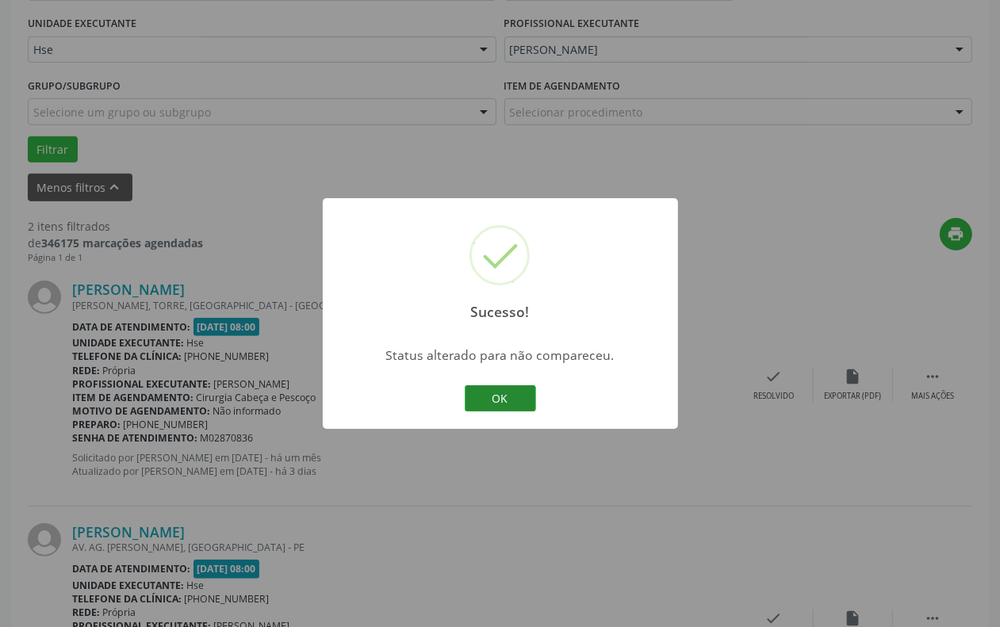
click at [486, 398] on button "OK" at bounding box center [500, 398] width 71 height 27
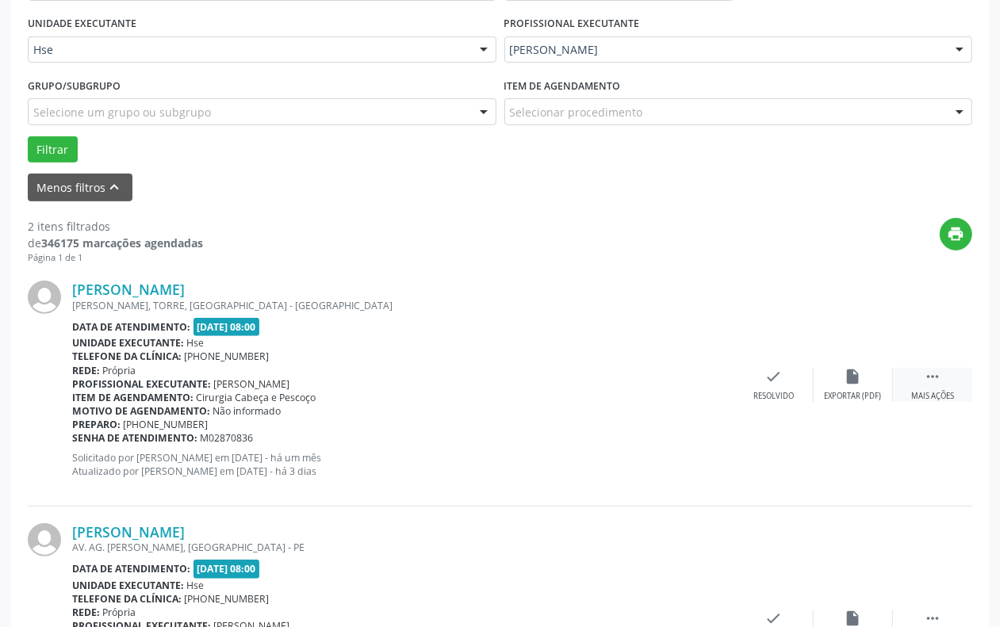
click at [924, 381] on icon "" at bounding box center [932, 376] width 17 height 17
click at [837, 384] on div "alarm_off Não compareceu" at bounding box center [852, 385] width 79 height 34
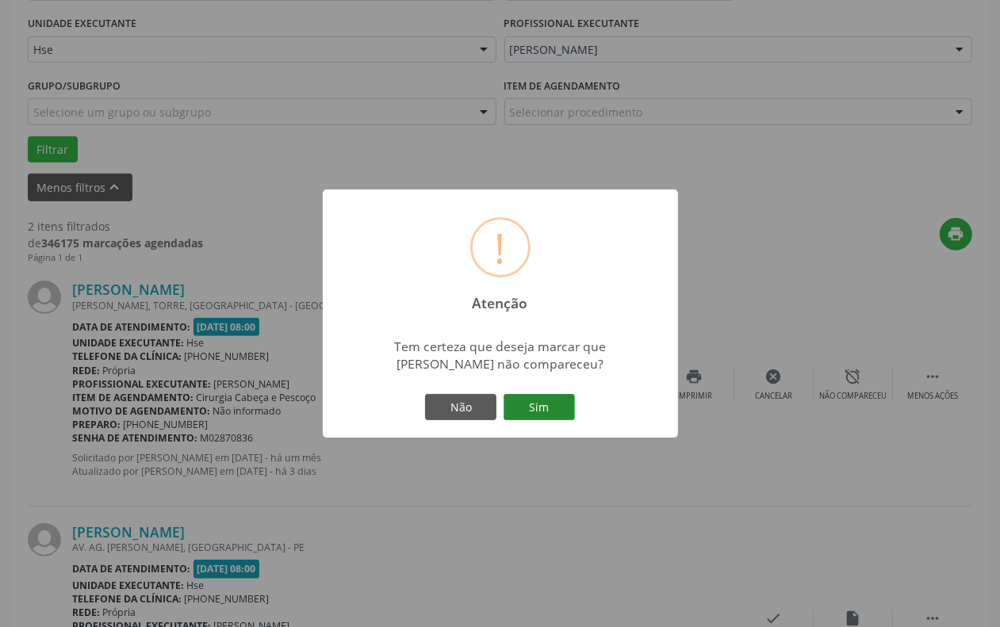
click at [539, 406] on button "Sim" at bounding box center [538, 407] width 71 height 27
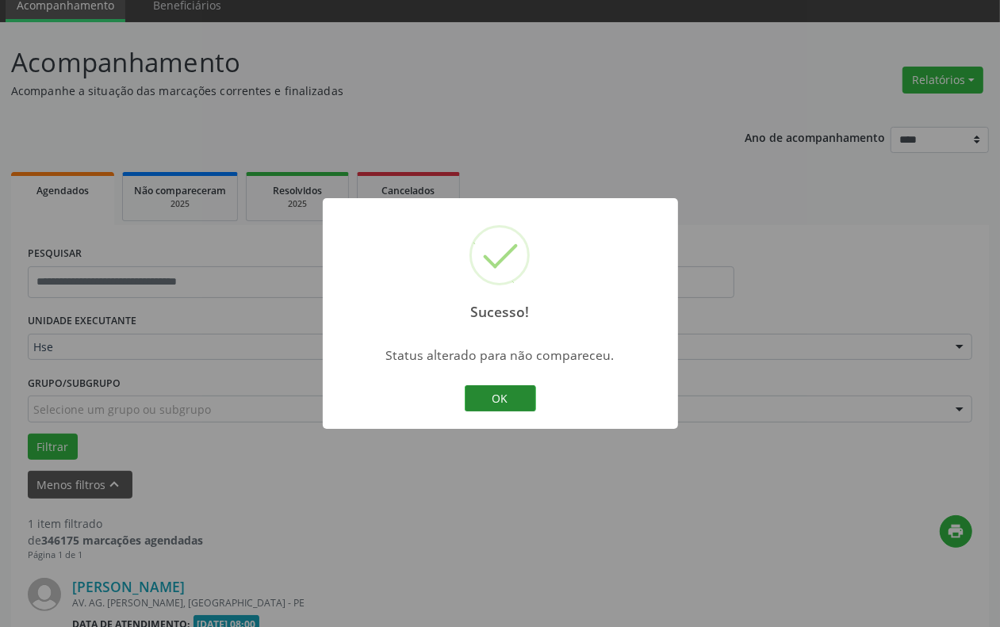
scroll to position [268, 0]
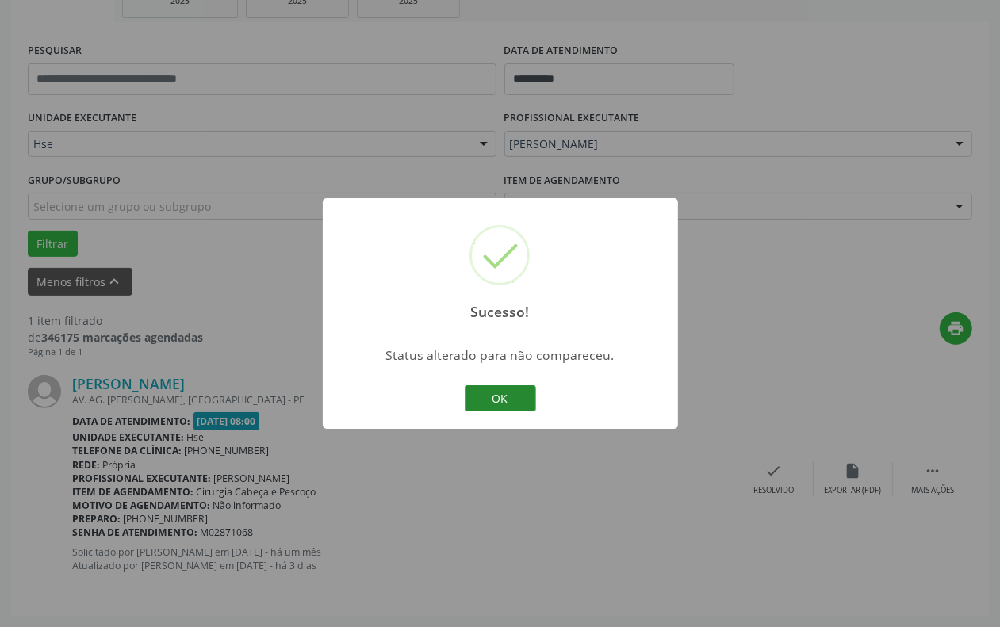
click at [494, 387] on button "OK" at bounding box center [500, 398] width 71 height 27
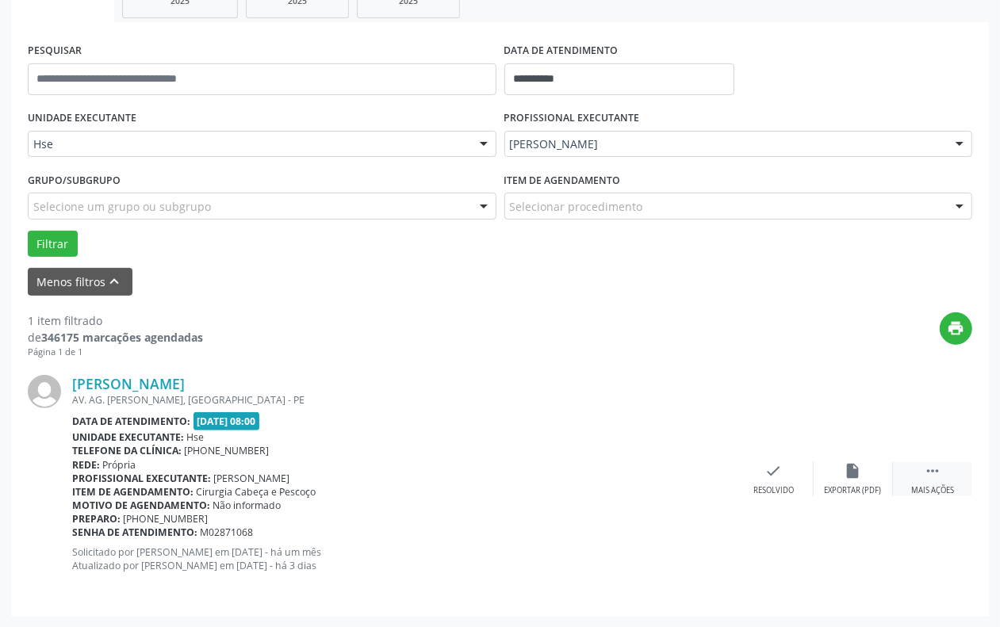
click at [918, 492] on div "Mais ações" at bounding box center [932, 490] width 43 height 11
click at [885, 472] on div "alarm_off Não compareceu" at bounding box center [852, 479] width 79 height 34
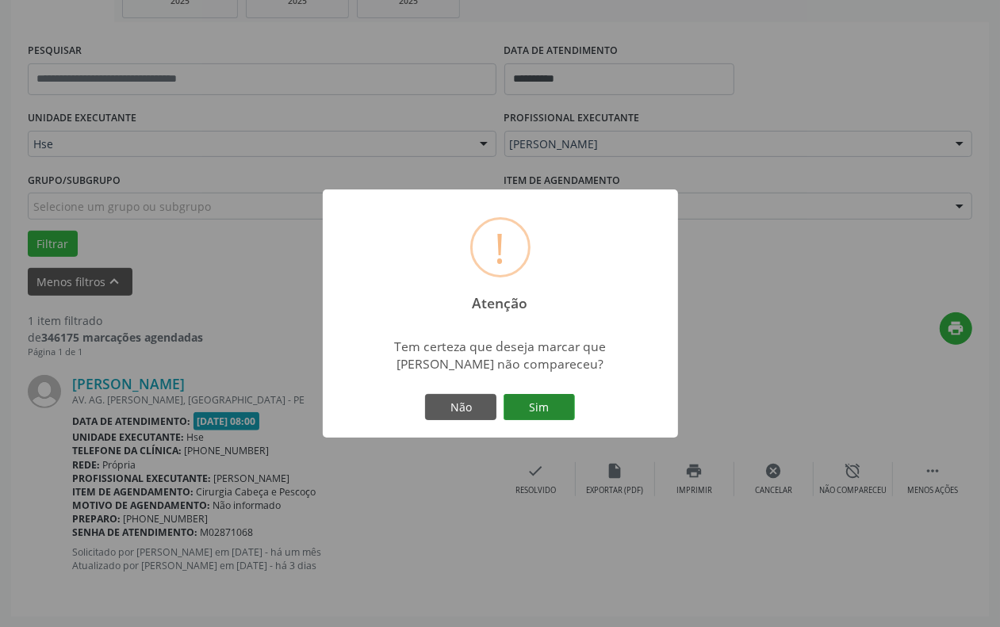
click at [544, 410] on button "Sim" at bounding box center [538, 407] width 71 height 27
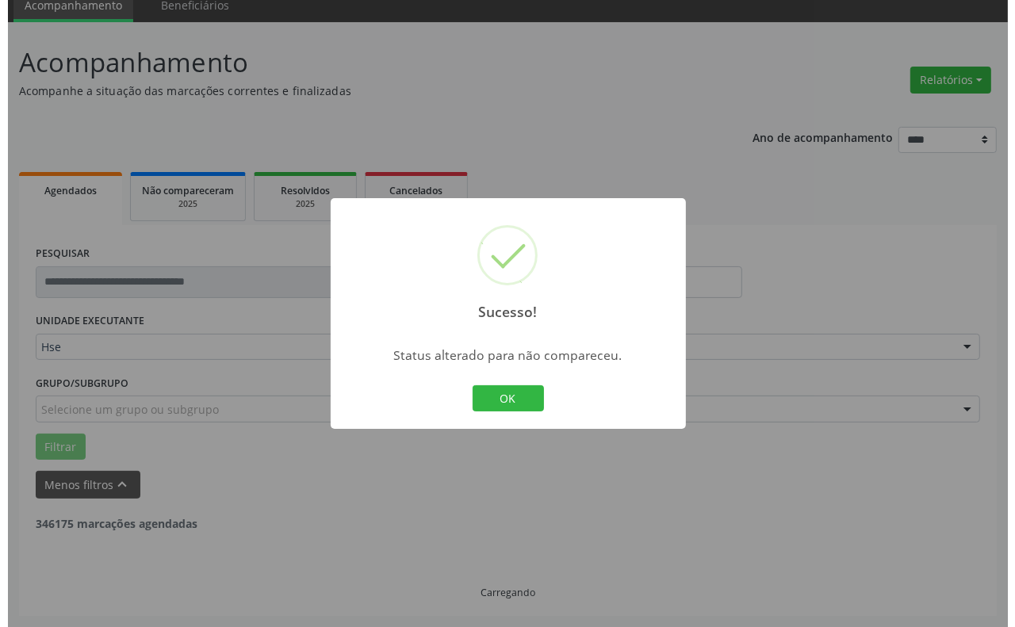
scroll to position [13, 0]
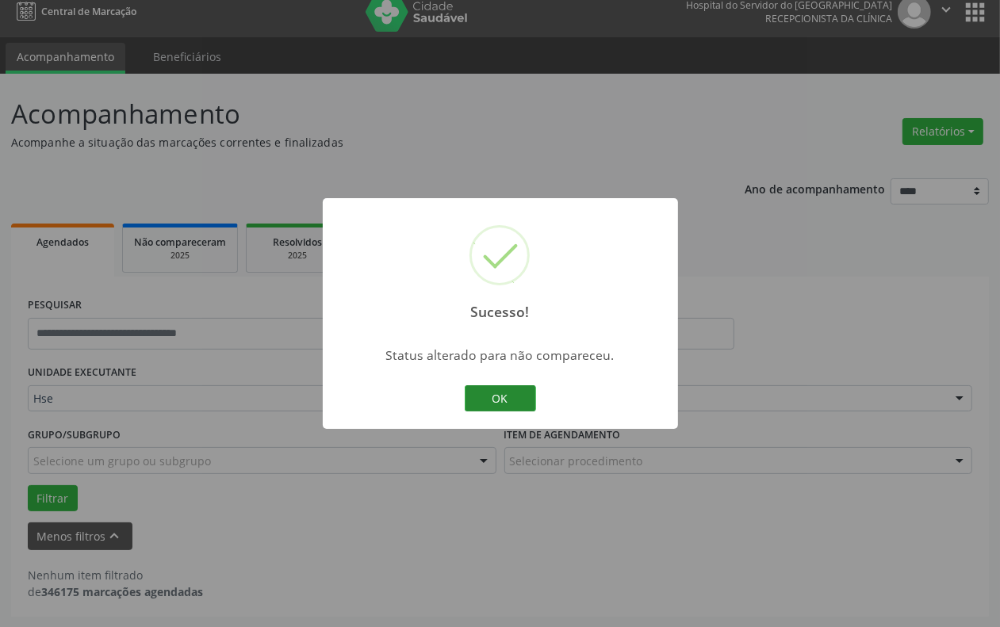
click at [492, 401] on button "OK" at bounding box center [500, 398] width 71 height 27
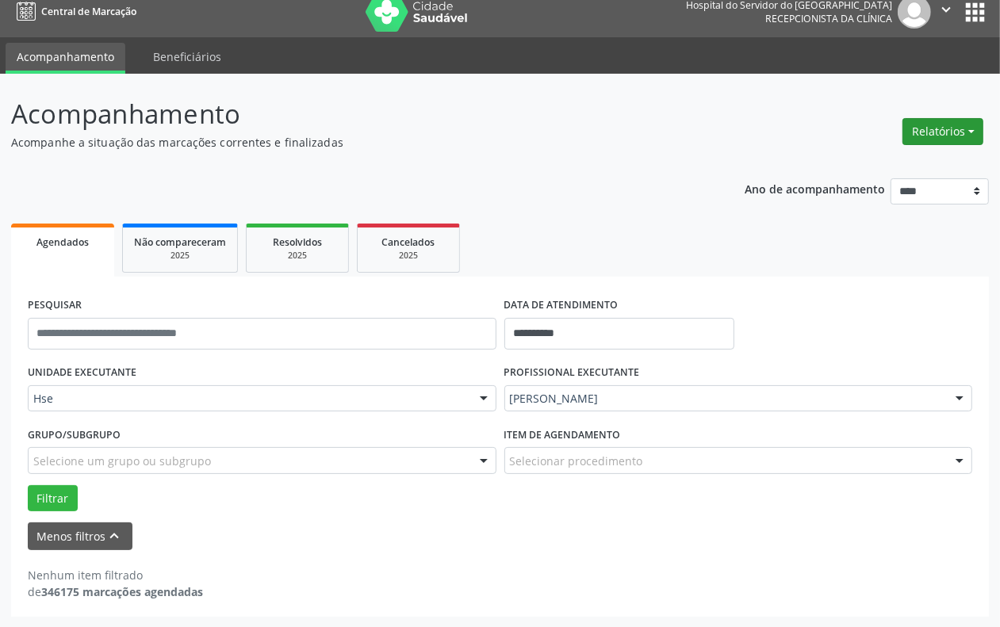
click at [941, 136] on button "Relatórios" at bounding box center [942, 131] width 81 height 27
click at [901, 159] on link "Agendamentos" at bounding box center [899, 165] width 170 height 22
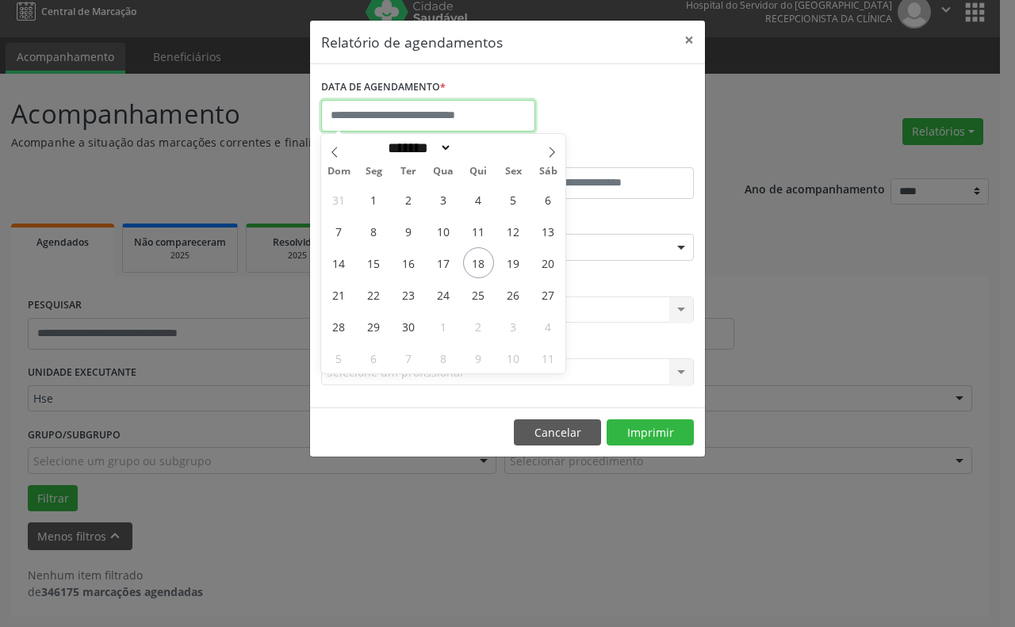
click at [448, 128] on body "**********" at bounding box center [507, 300] width 1015 height 627
click at [507, 260] on span "19" at bounding box center [513, 262] width 31 height 31
type input "**********"
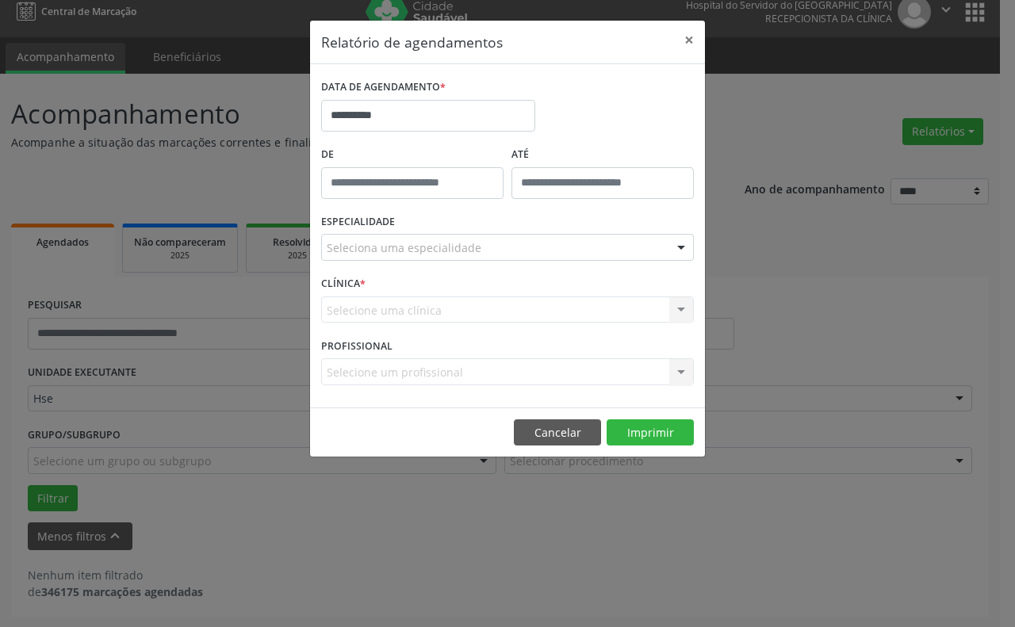
click at [506, 250] on div "Seleciona uma especialidade" at bounding box center [507, 247] width 373 height 27
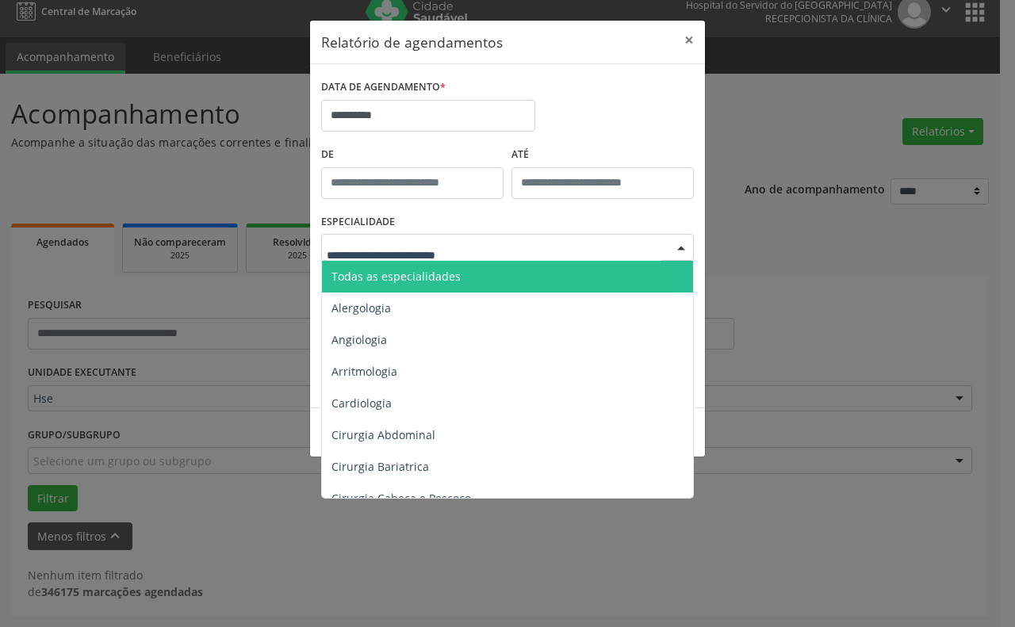
click at [404, 270] on span "Todas as especialidades" at bounding box center [395, 276] width 129 height 15
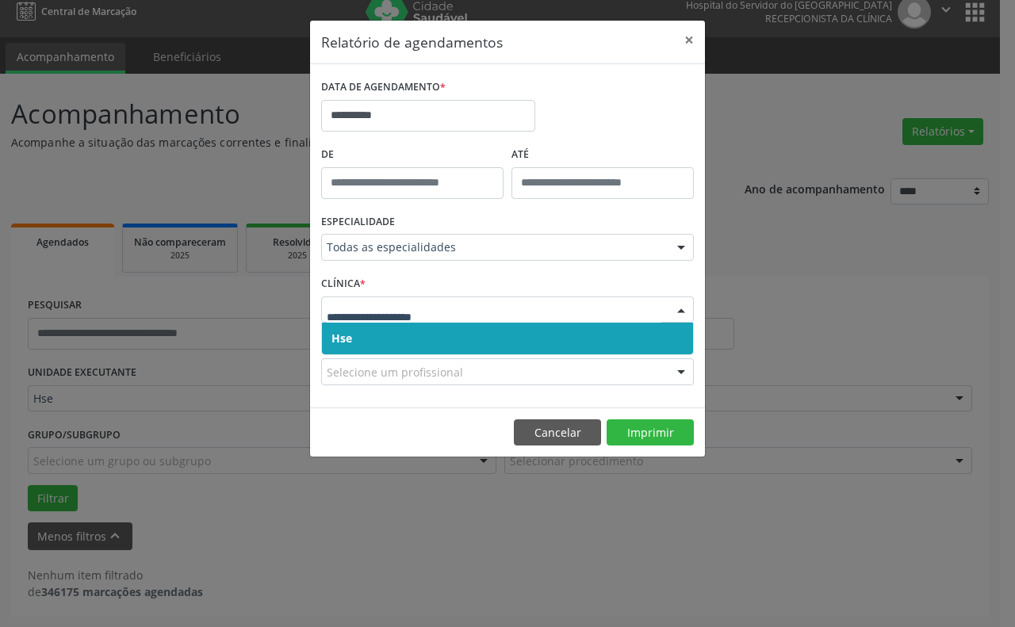
click at [400, 325] on span "Hse" at bounding box center [507, 339] width 371 height 32
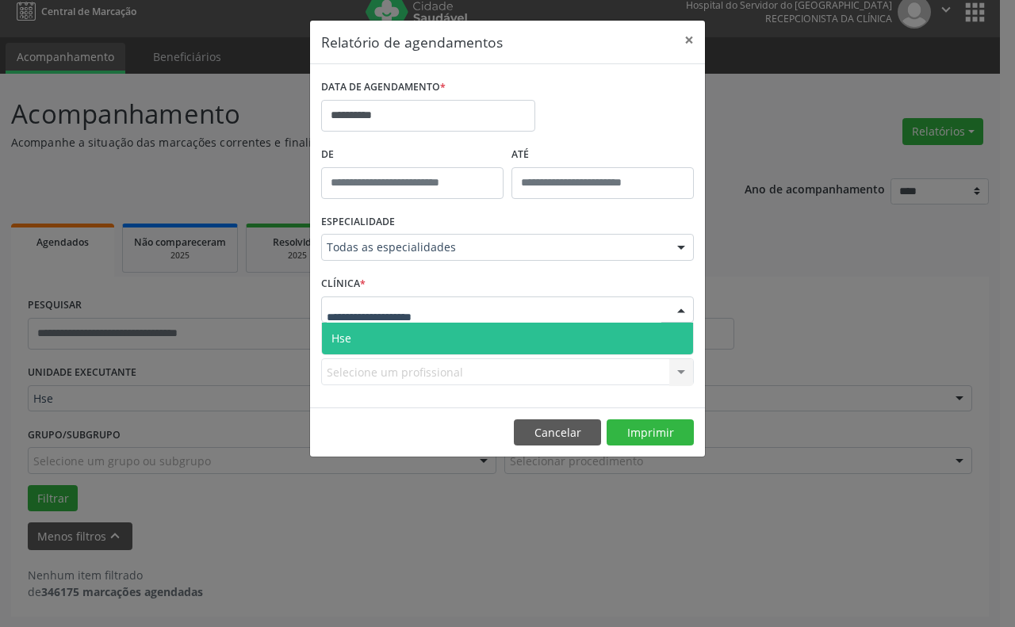
click at [403, 326] on span "Hse" at bounding box center [507, 339] width 371 height 32
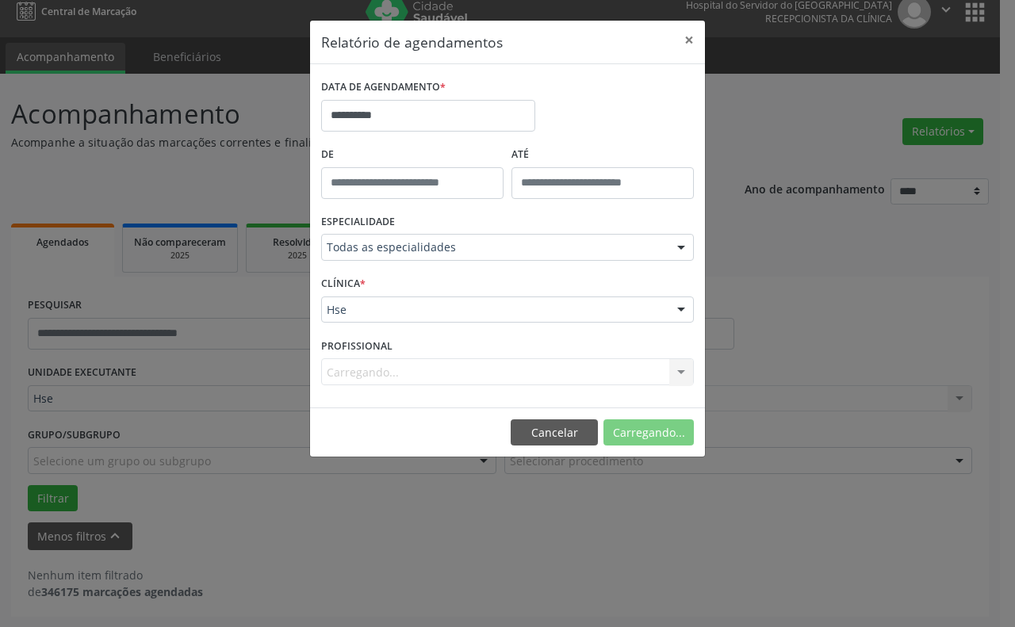
click at [429, 362] on div "Carregando... Nenhum resultado encontrado para: " " Não há nenhuma opção para s…" at bounding box center [507, 371] width 373 height 27
click at [425, 369] on div "Carregando... Nenhum resultado encontrado para: " " Não há nenhuma opção para s…" at bounding box center [507, 371] width 373 height 27
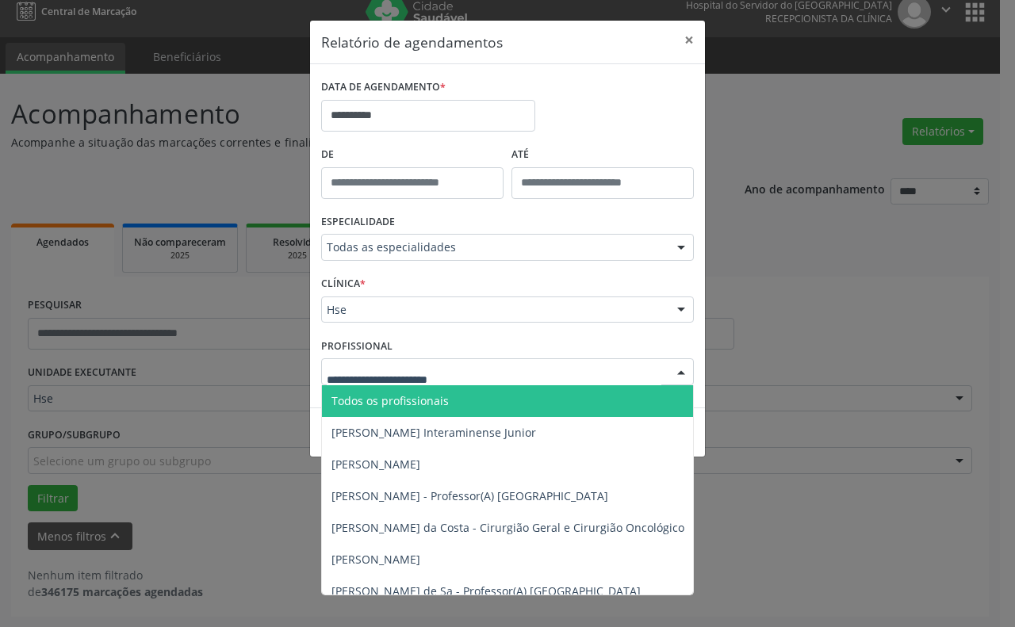
click at [416, 386] on span "Todos os profissionais" at bounding box center [589, 401] width 534 height 32
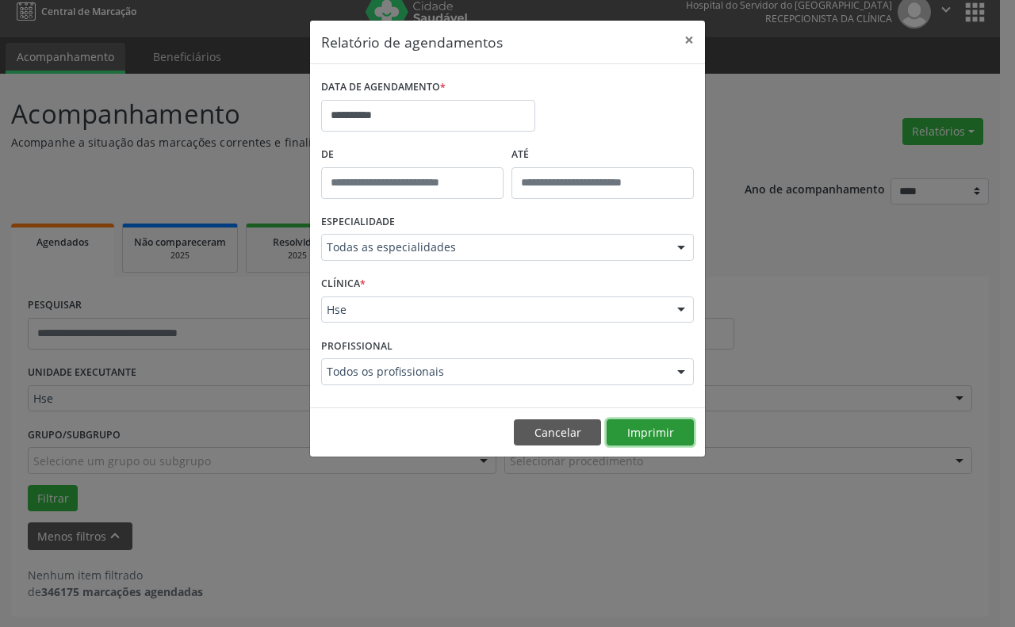
click at [650, 422] on button "Imprimir" at bounding box center [649, 432] width 87 height 27
